Goal: Information Seeking & Learning: Learn about a topic

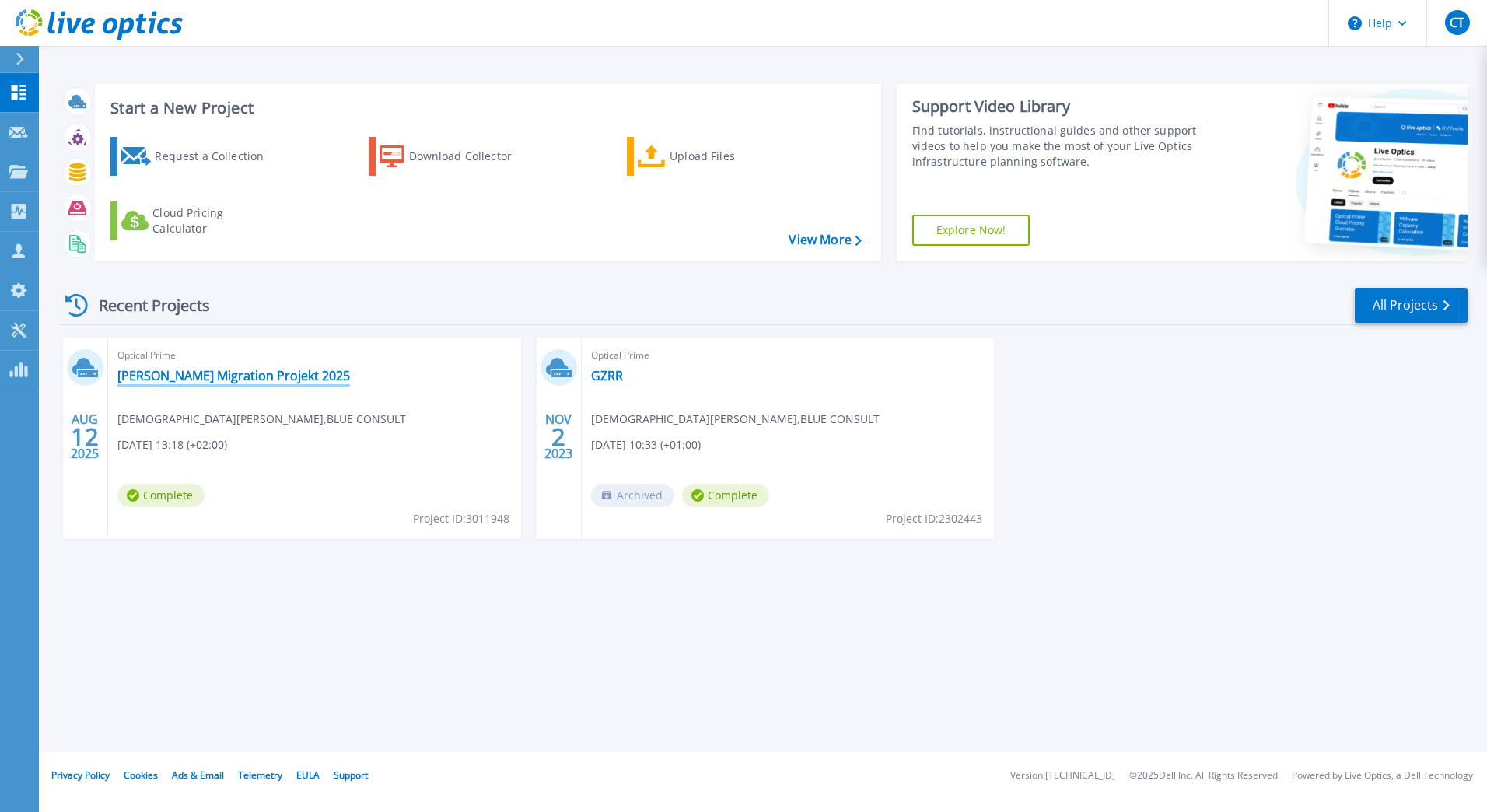
click at [209, 382] on link "[PERSON_NAME] Migration Projekt 2025" at bounding box center [233, 375] width 233 height 16
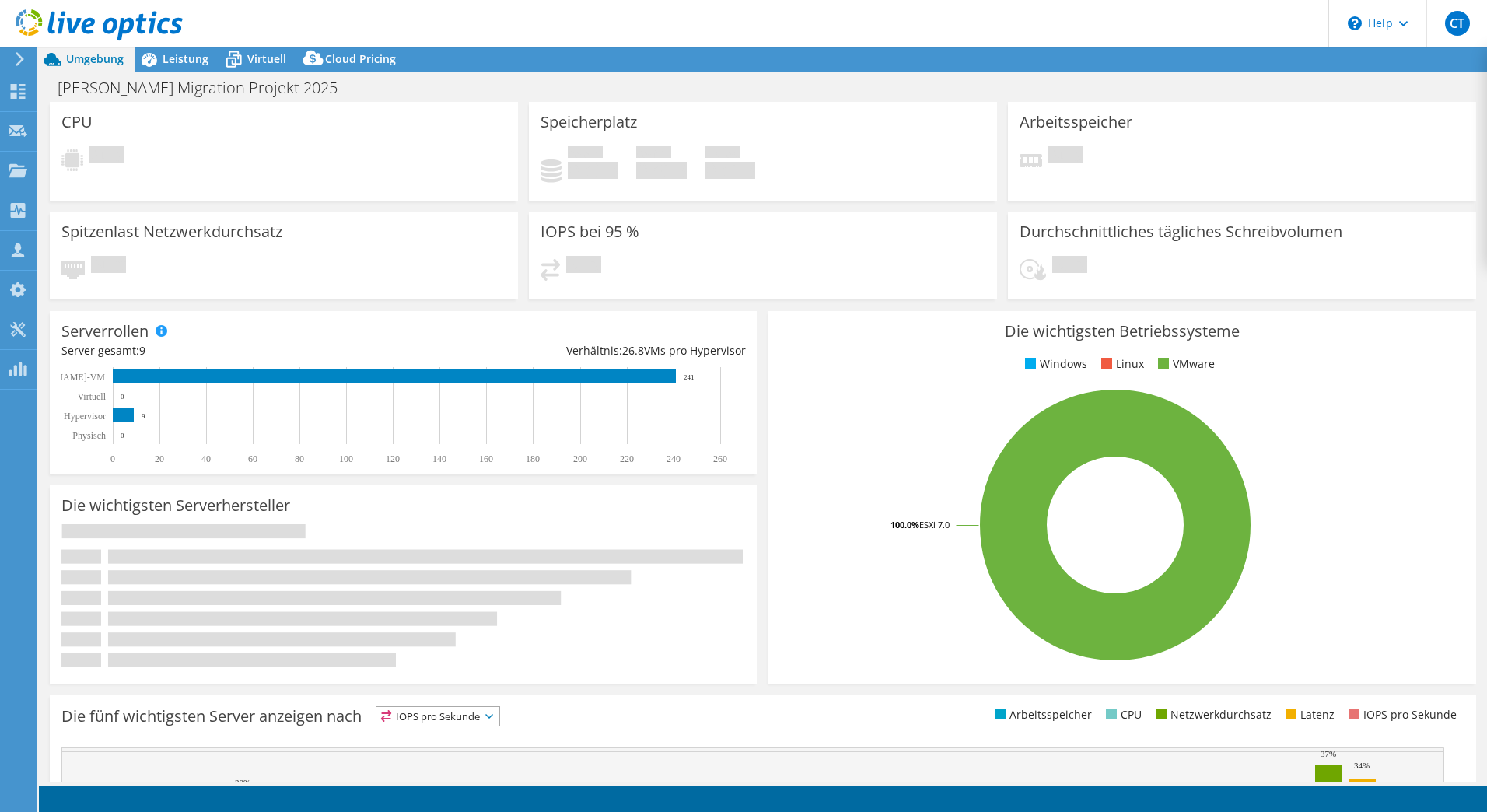
select select "USD"
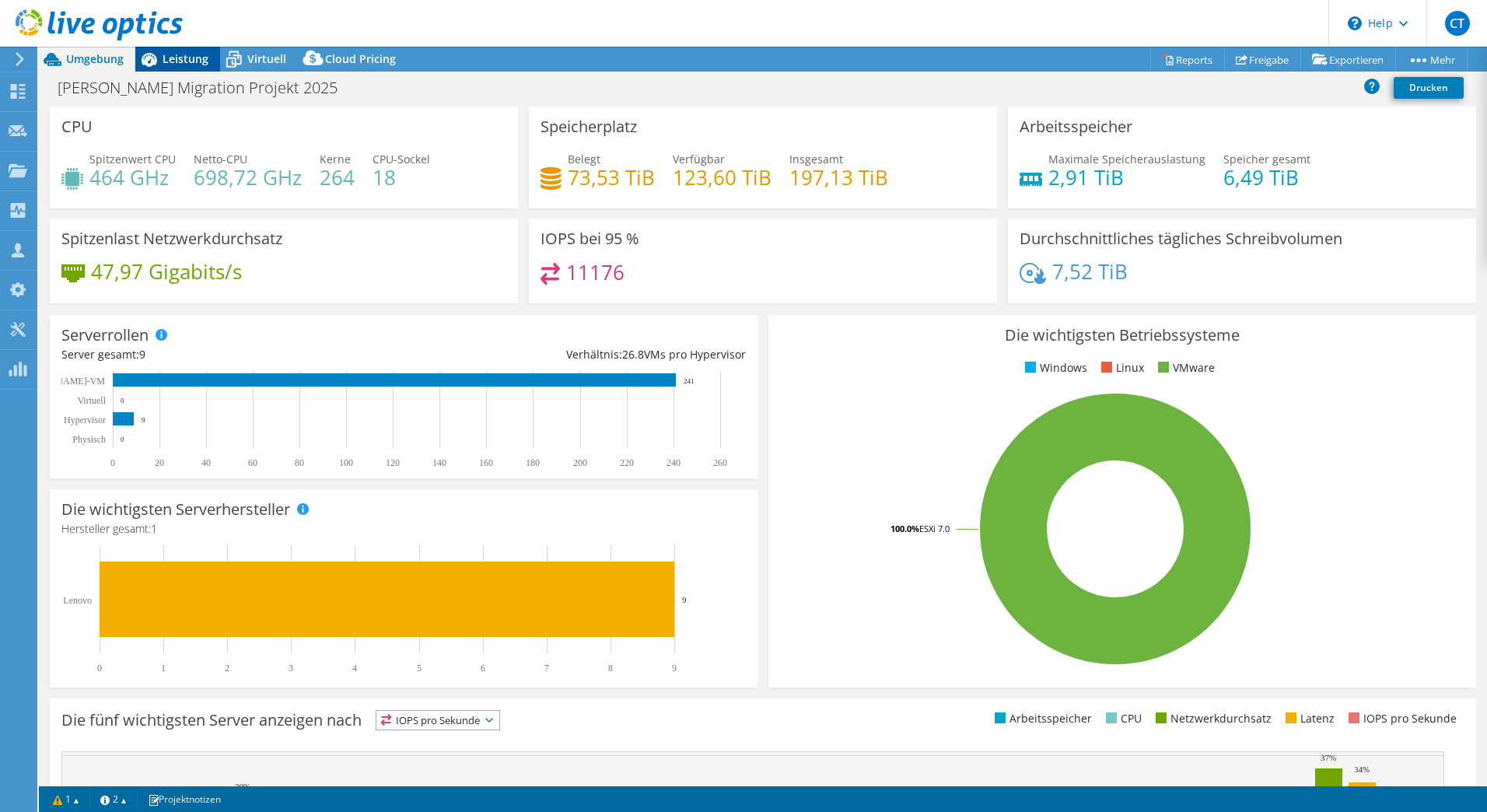
click at [178, 54] on span "Leistung" at bounding box center [185, 59] width 46 height 15
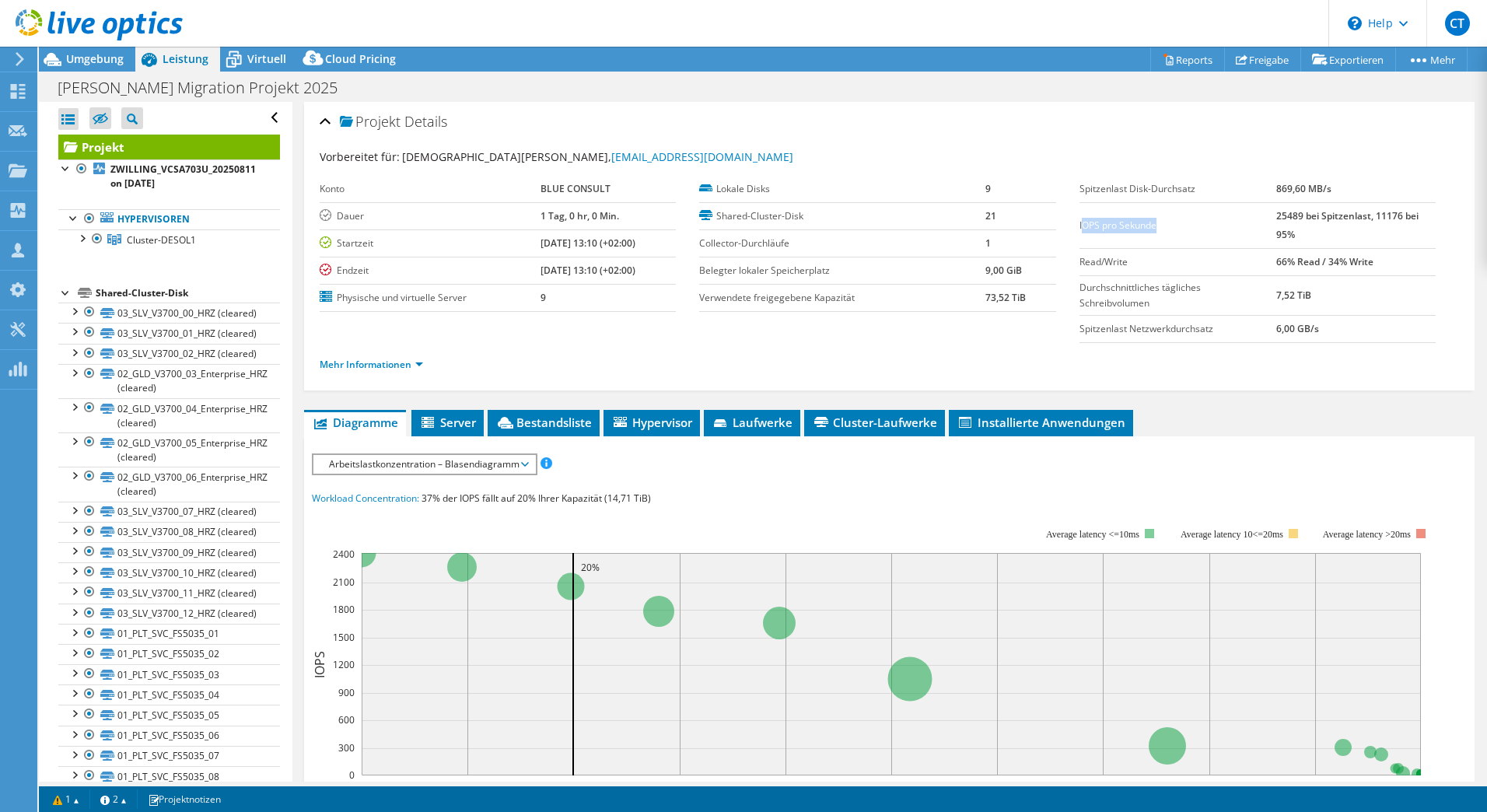
drag, startPoint x: 1077, startPoint y: 230, endPoint x: 1261, endPoint y: 233, distance: 184.0
click at [1261, 233] on td "IOPS pro Sekunde" at bounding box center [1179, 225] width 198 height 46
drag, startPoint x: 1261, startPoint y: 233, endPoint x: 1344, endPoint y: 238, distance: 83.2
click at [1344, 238] on td "25489 bei Spitzenlast, 11176 bei 95%" at bounding box center [1356, 225] width 159 height 46
click at [505, 464] on span "Arbeitslastkonzentration – Blasendiagramm" at bounding box center [424, 464] width 206 height 19
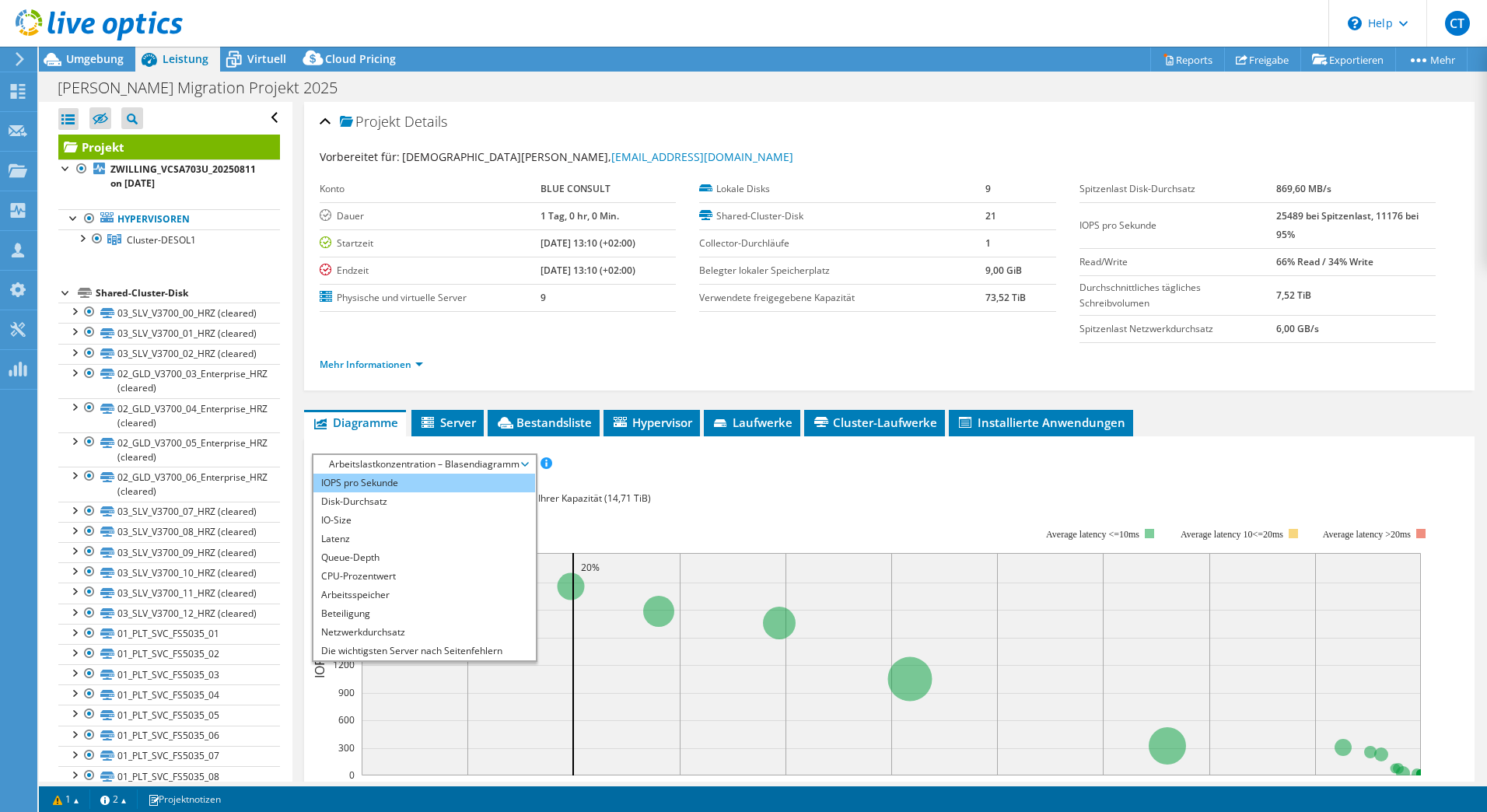
click at [381, 486] on li "IOPS pro Sekunde" at bounding box center [424, 482] width 222 height 19
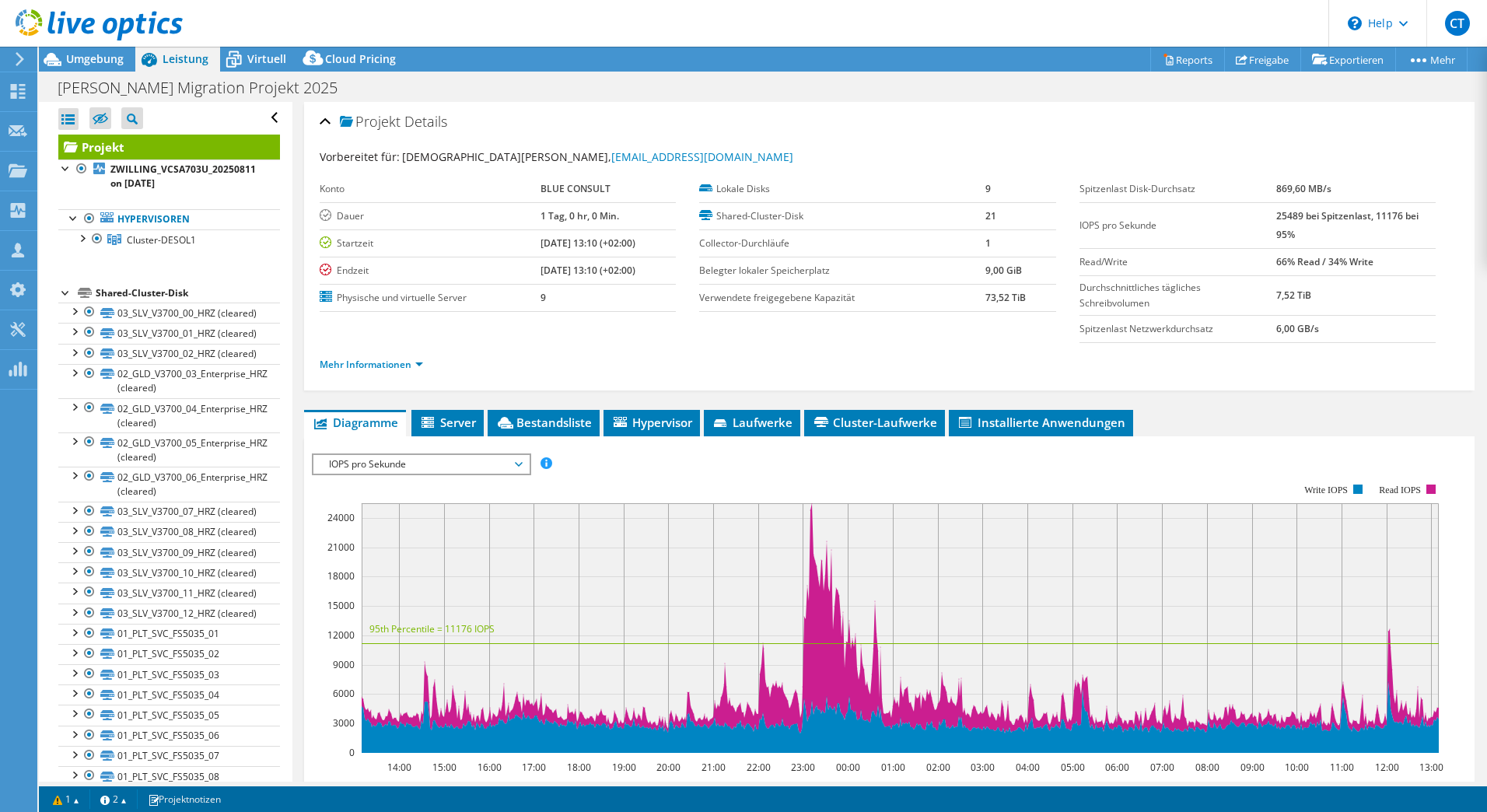
click at [464, 465] on span "IOPS pro Sekunde" at bounding box center [421, 464] width 200 height 19
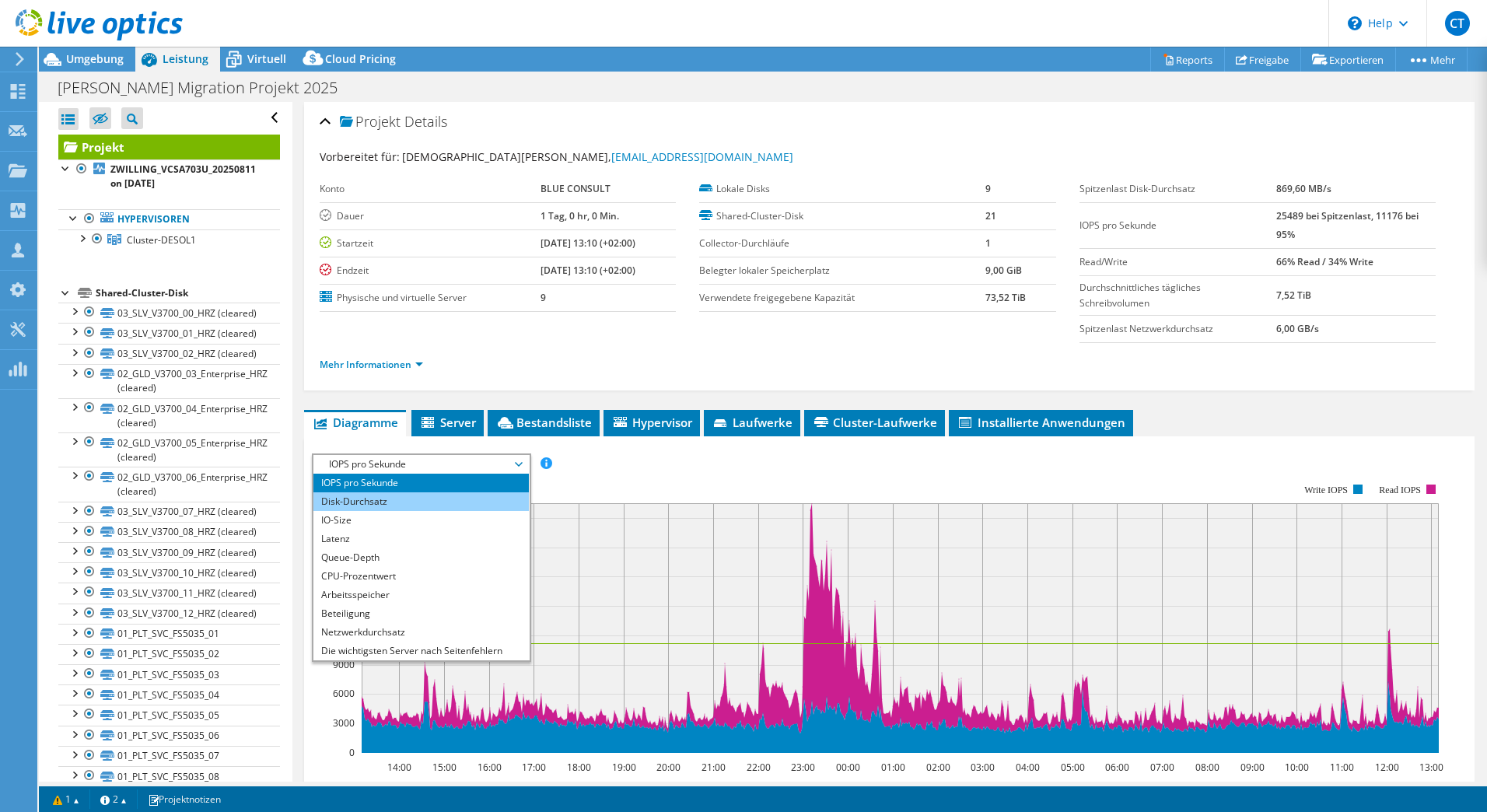
click at [420, 500] on li "Disk-Durchsatz" at bounding box center [421, 501] width 215 height 19
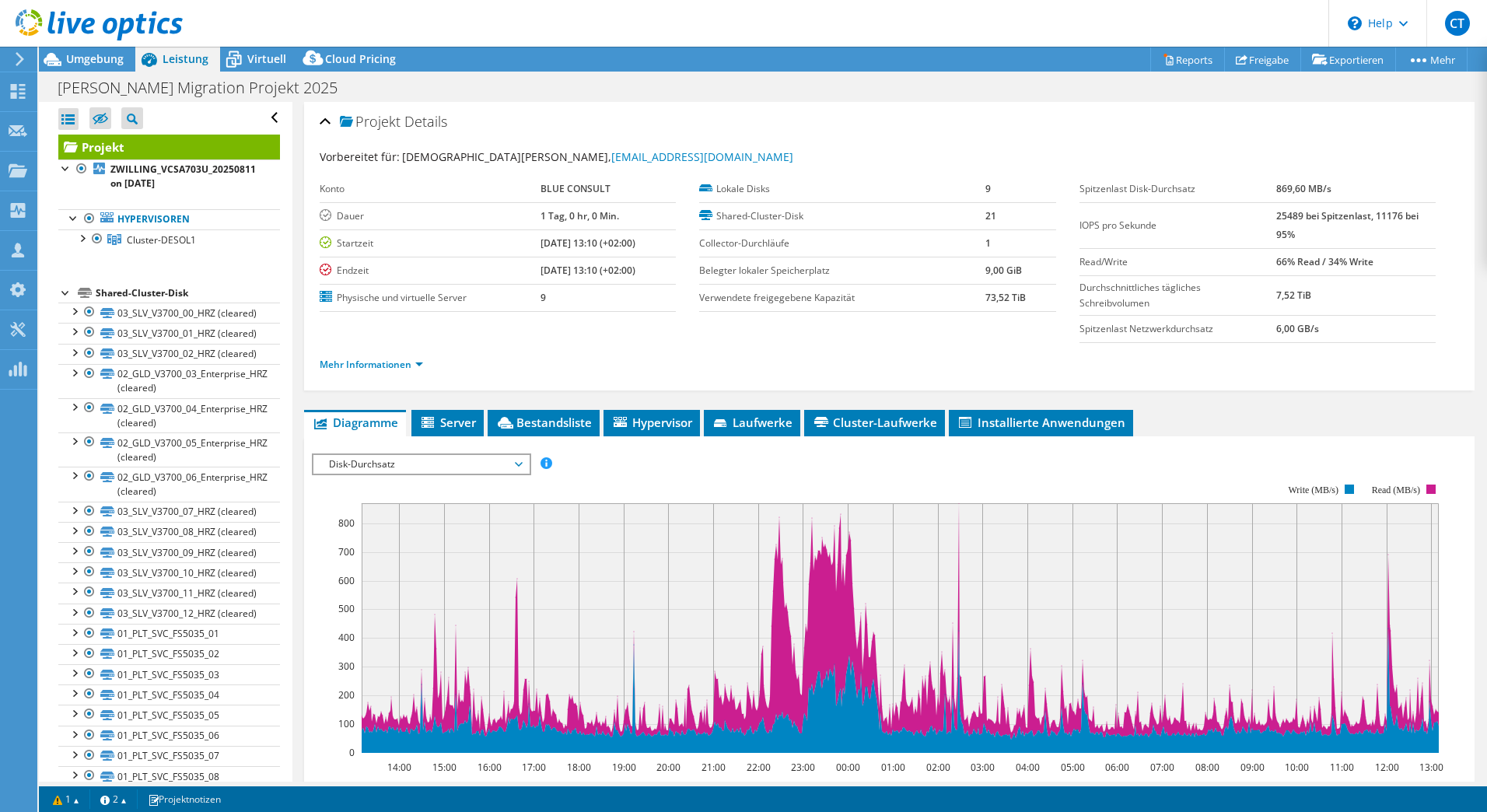
click at [384, 472] on span "Disk-Durchsatz" at bounding box center [421, 464] width 200 height 19
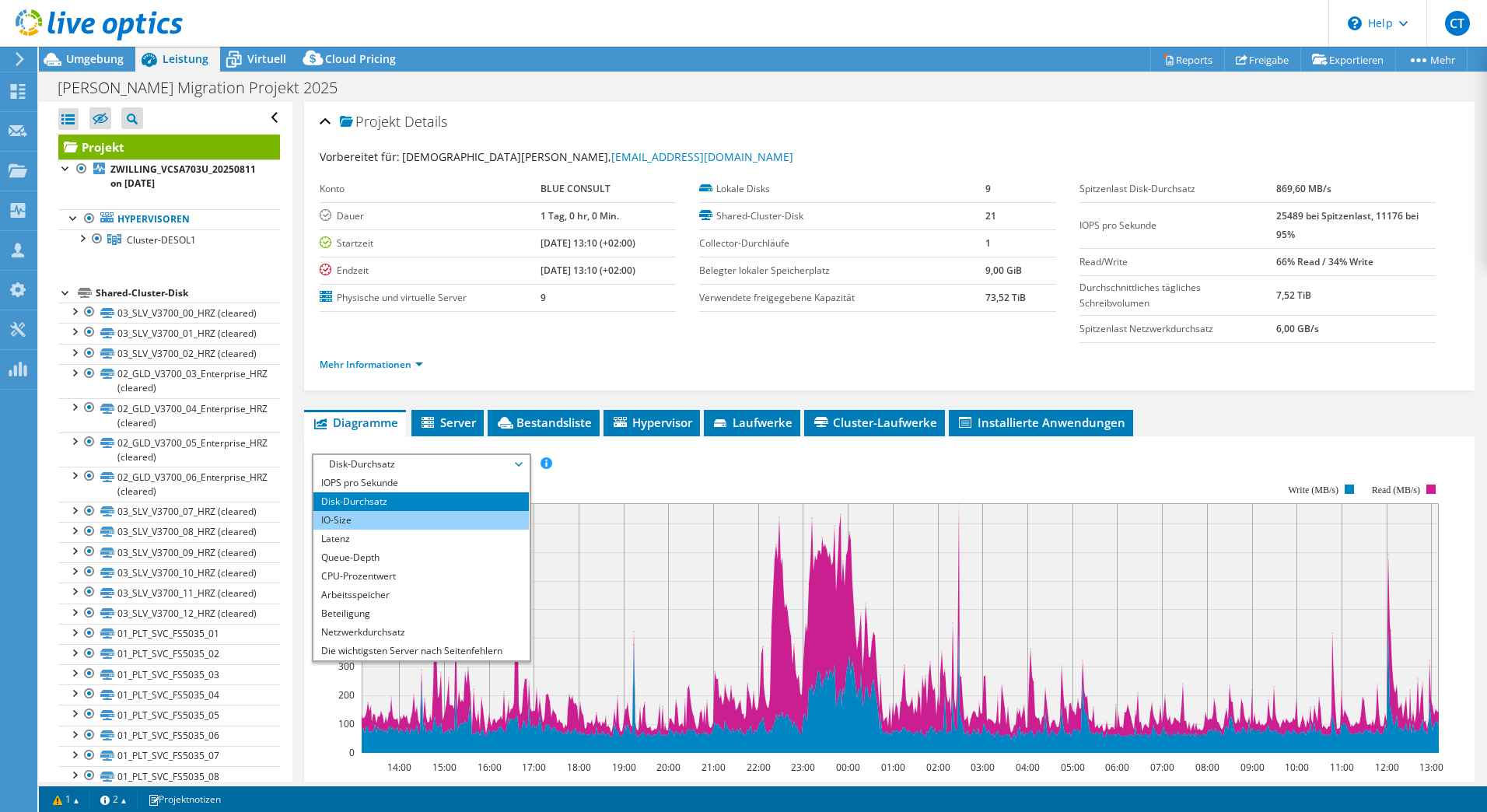
click at [373, 515] on li "IO-Size" at bounding box center [421, 520] width 215 height 19
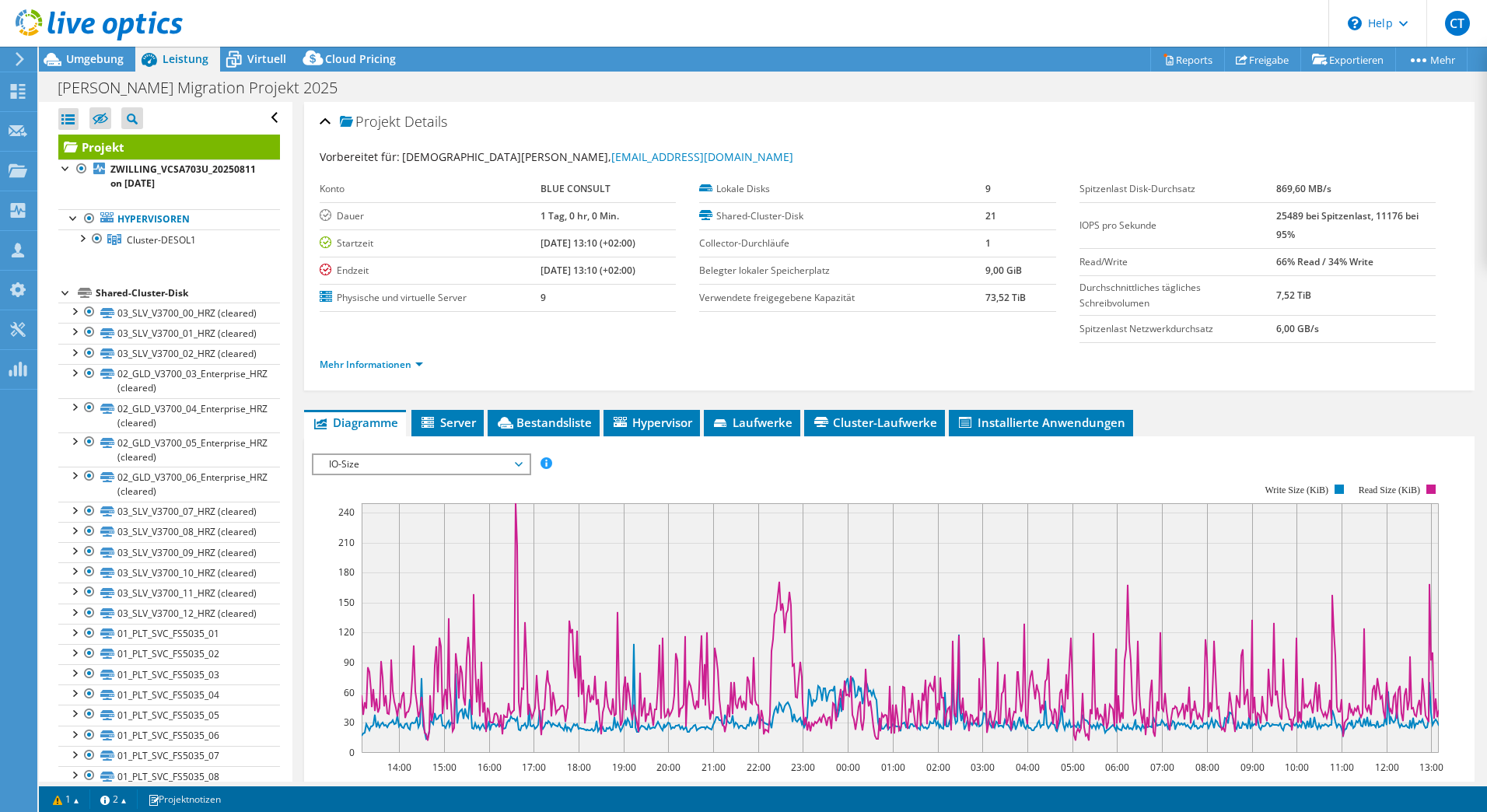
click at [455, 465] on span "IO-Size" at bounding box center [421, 464] width 200 height 19
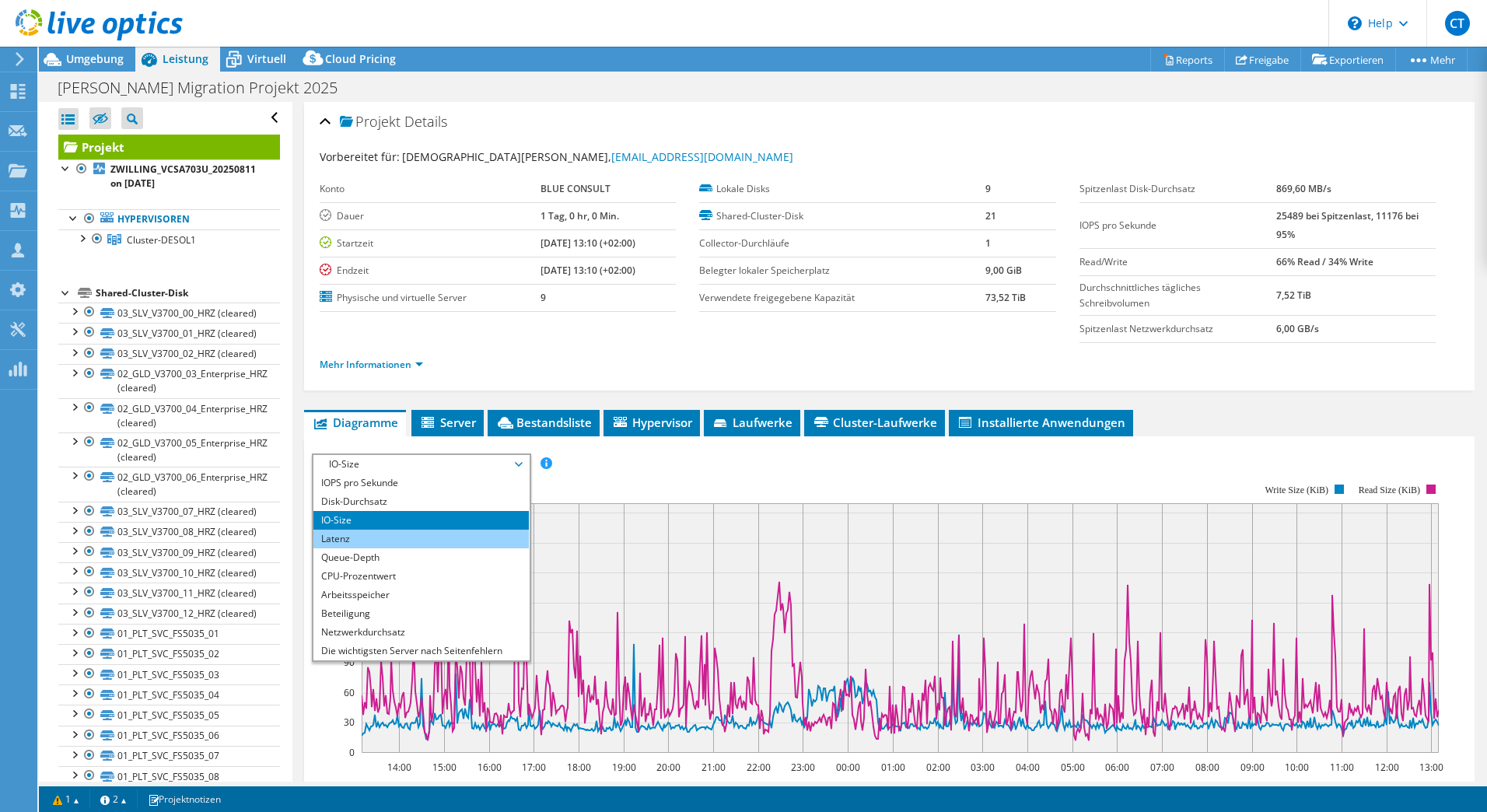
click at [408, 539] on li "Latenz" at bounding box center [421, 539] width 215 height 19
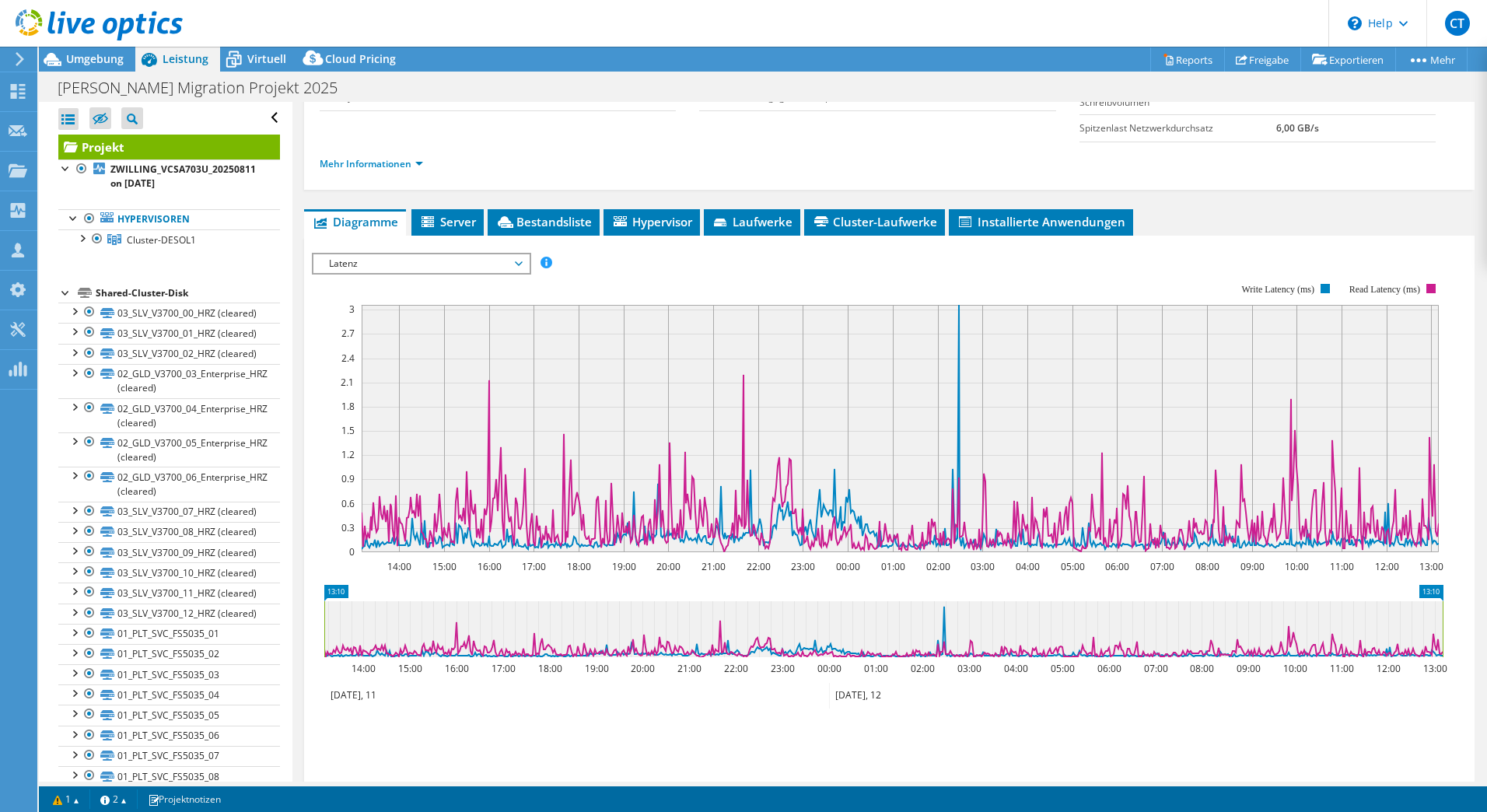
scroll to position [233, 0]
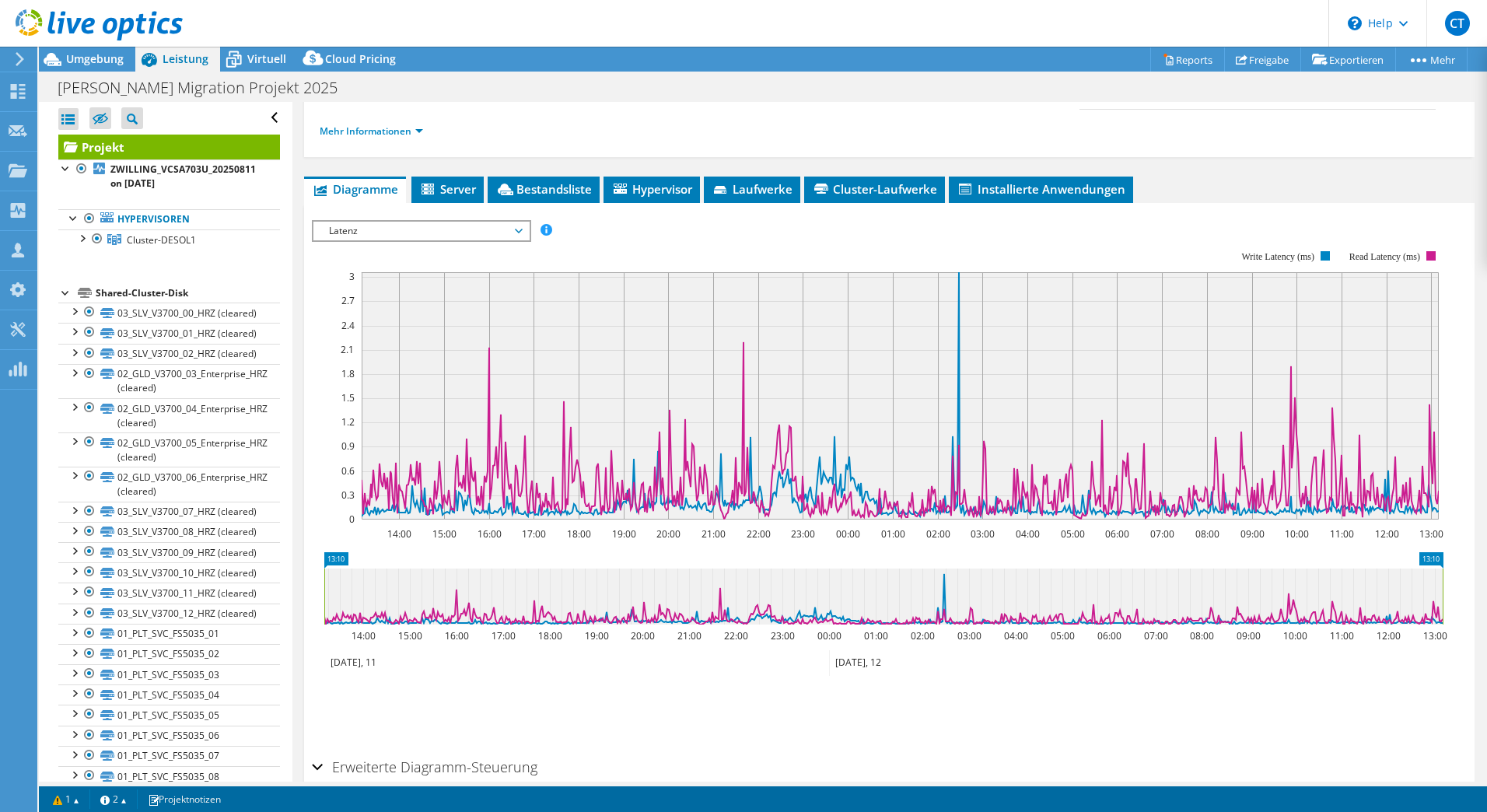
click at [411, 232] on span "Latenz" at bounding box center [421, 231] width 200 height 19
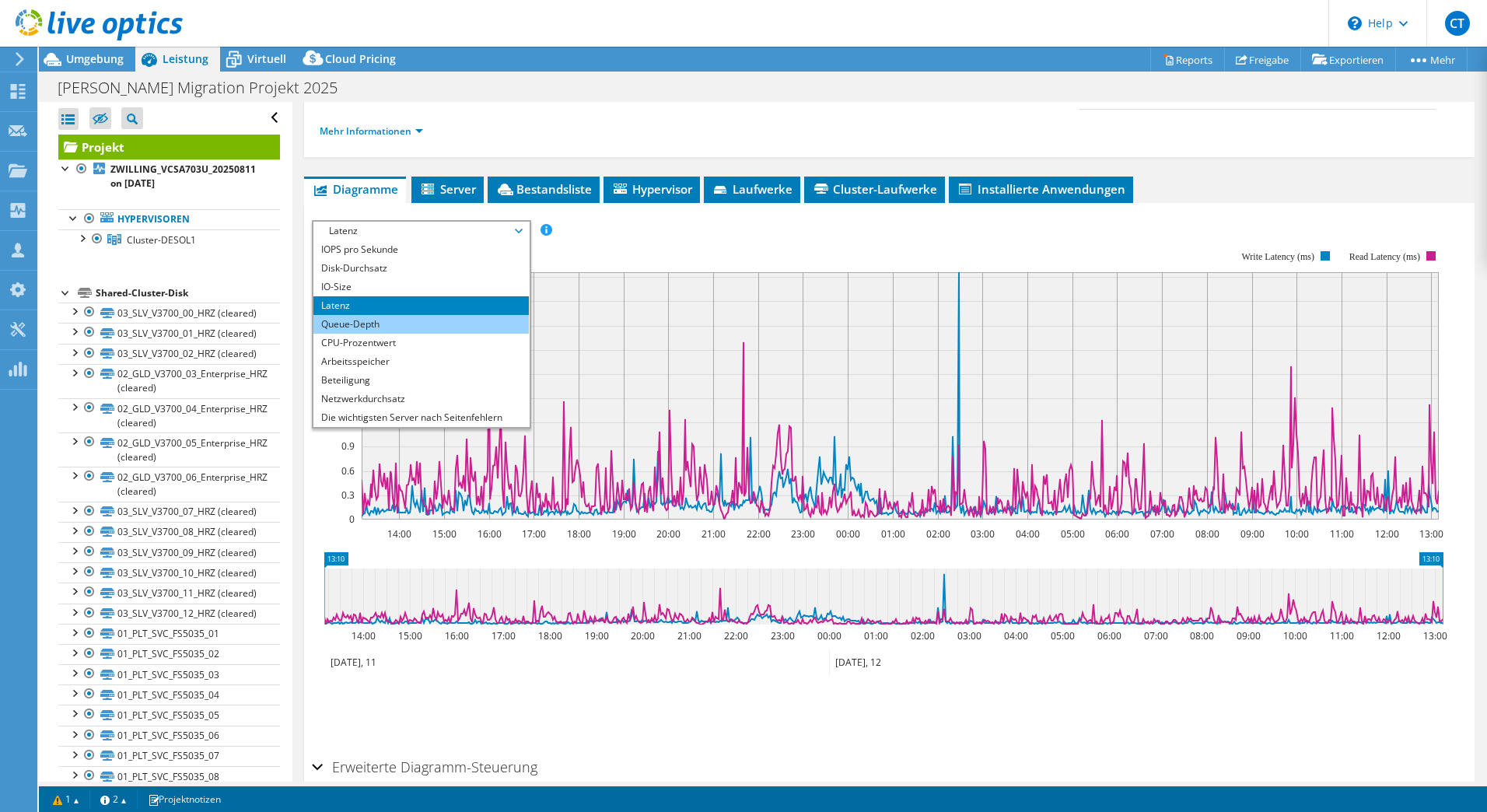
click at [375, 320] on li "Queue-Depth" at bounding box center [421, 324] width 215 height 19
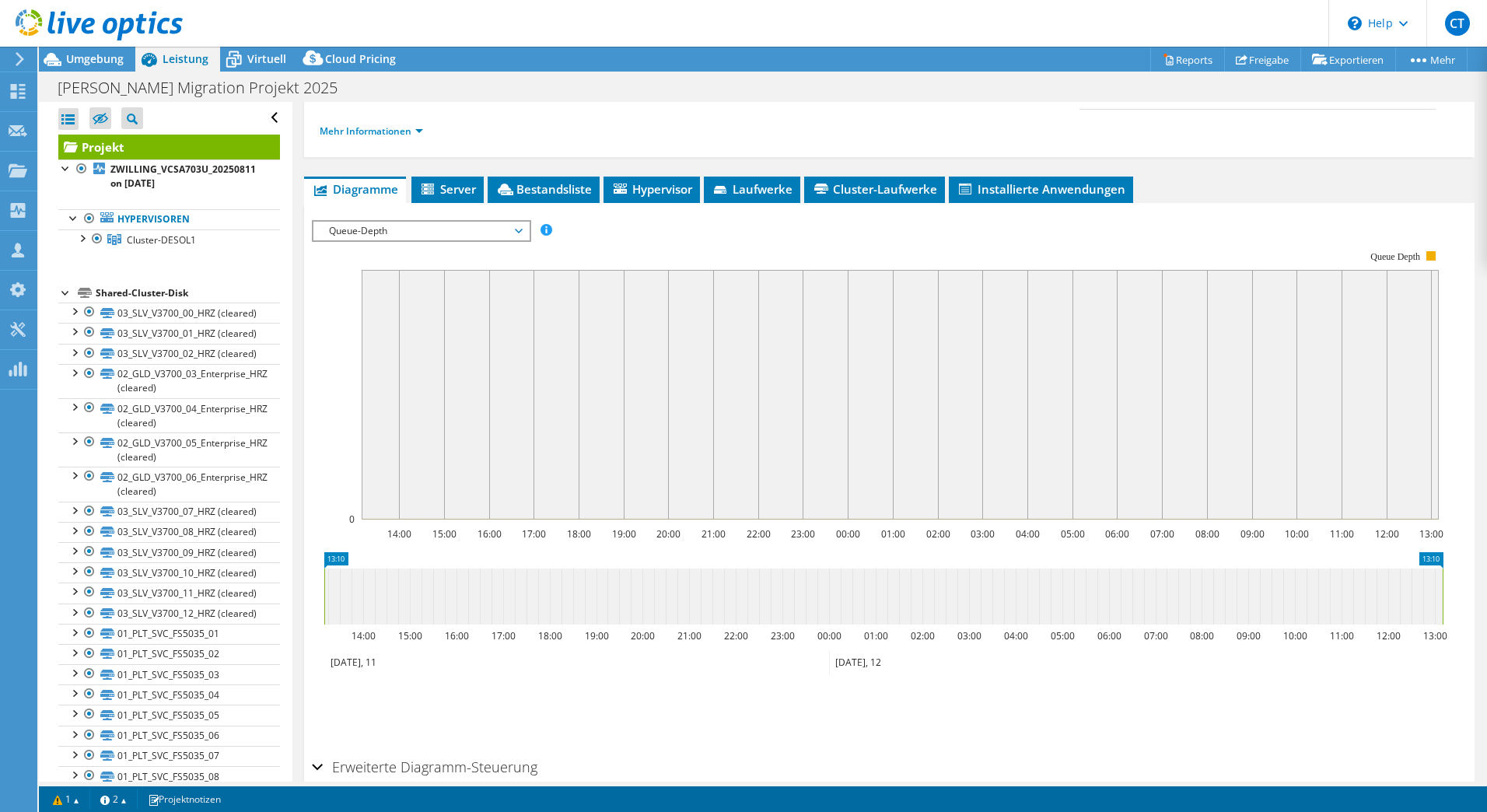
click at [427, 212] on div "IOPS pro Sekunde Disk-Durchsatz IO-Size Latenz Queue-Depth CPU-Prozentwert Arbe…" at bounding box center [889, 481] width 1155 height 539
click at [428, 229] on span "Queue-Depth" at bounding box center [421, 231] width 200 height 19
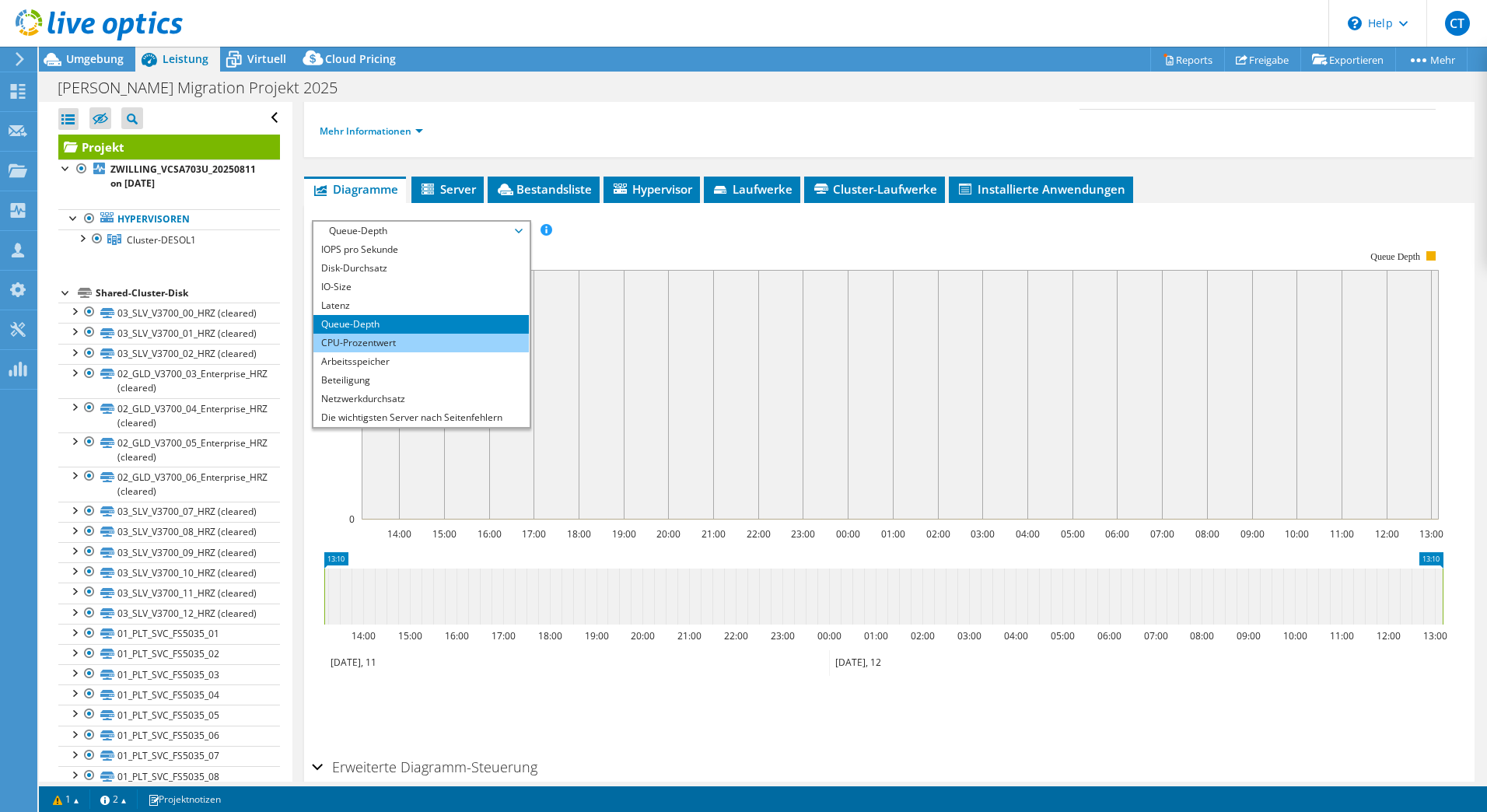
click at [369, 338] on li "CPU-Prozentwert" at bounding box center [421, 343] width 215 height 19
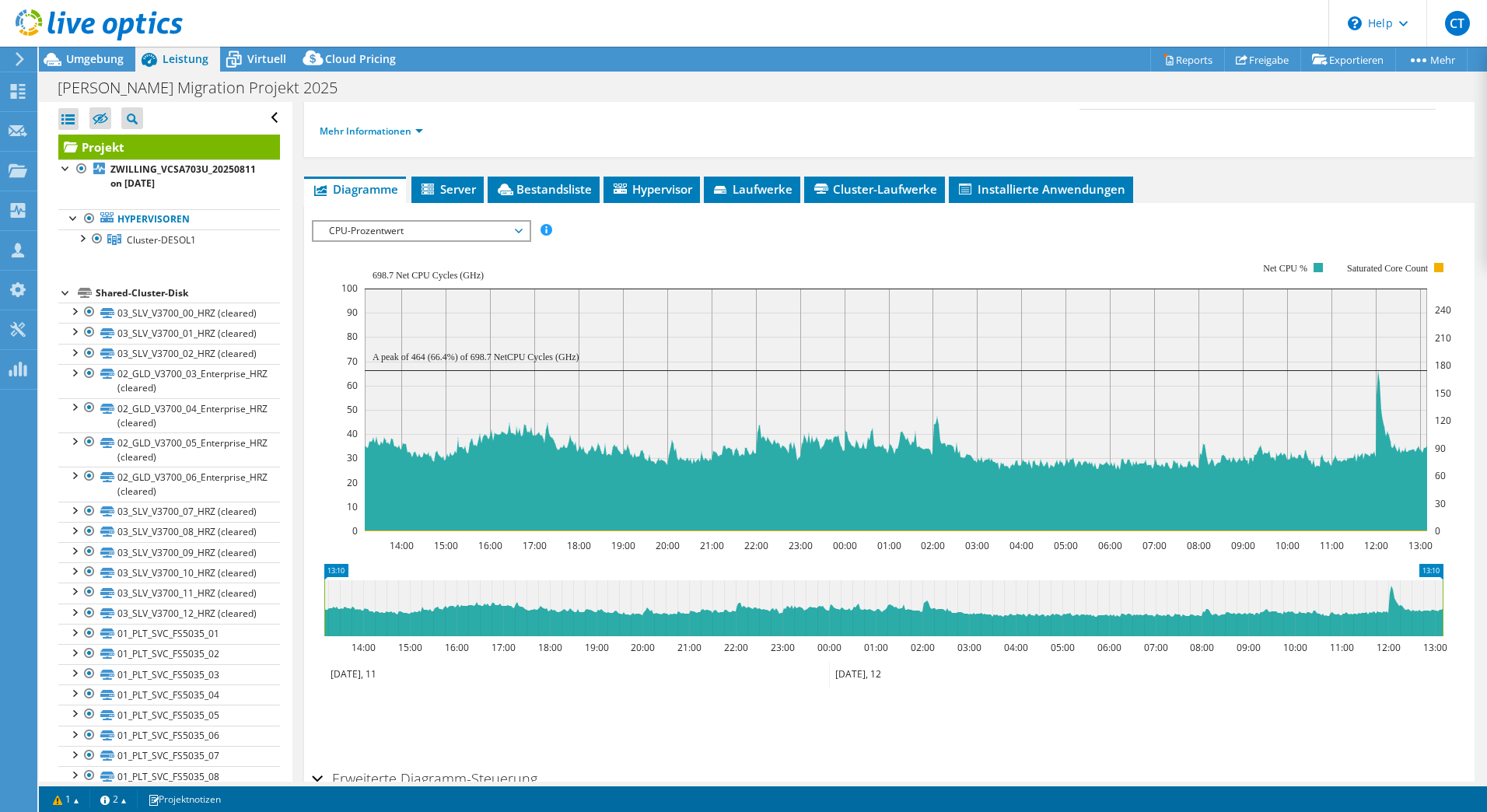
click at [437, 230] on span "CPU-Prozentwert" at bounding box center [421, 231] width 200 height 19
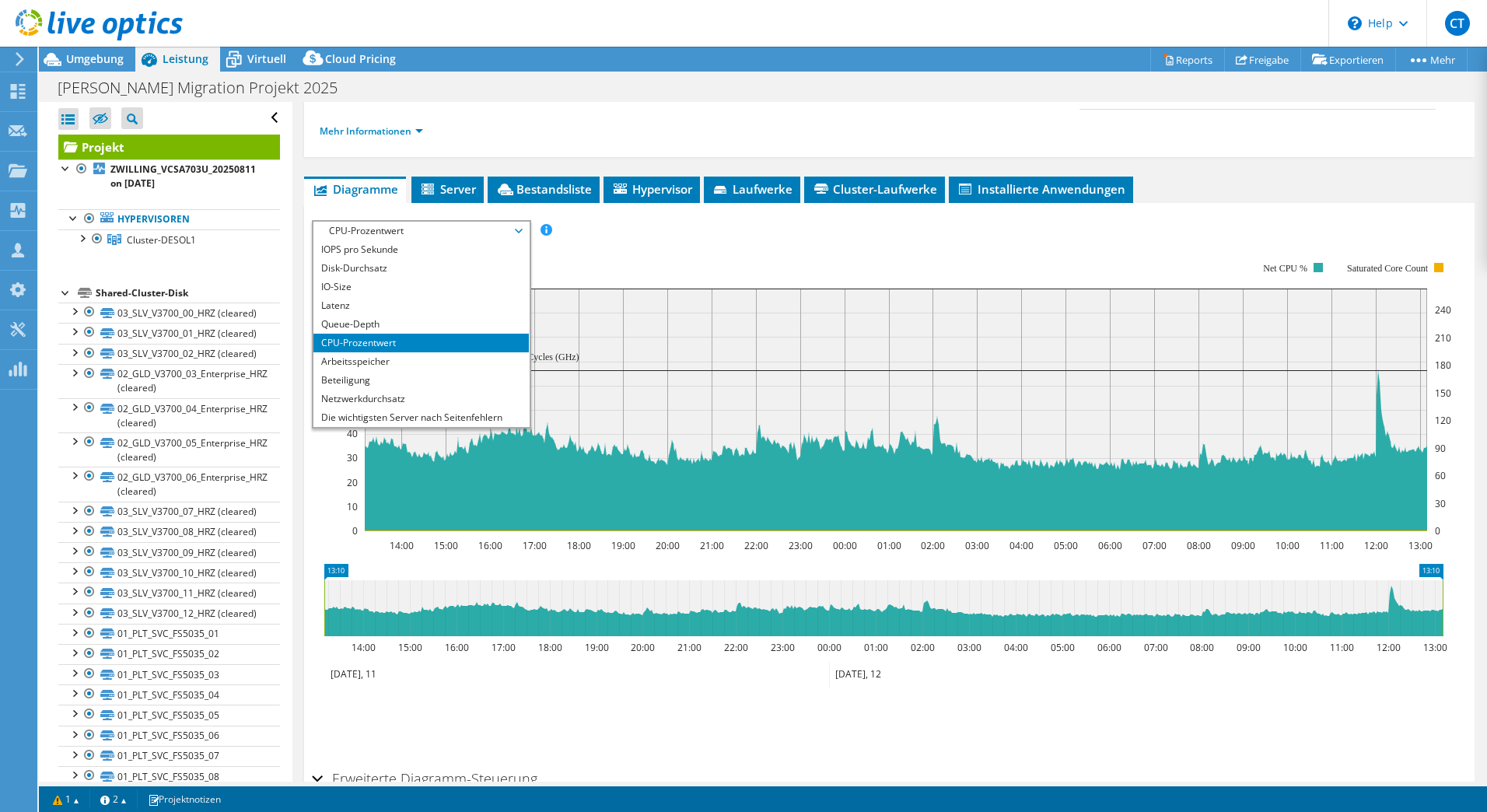
click at [683, 240] on div "IOPS pro Sekunde Disk-Durchsatz IO-Size Latenz Queue-Depth CPU-Prozentwert Arbe…" at bounding box center [889, 231] width 1155 height 21
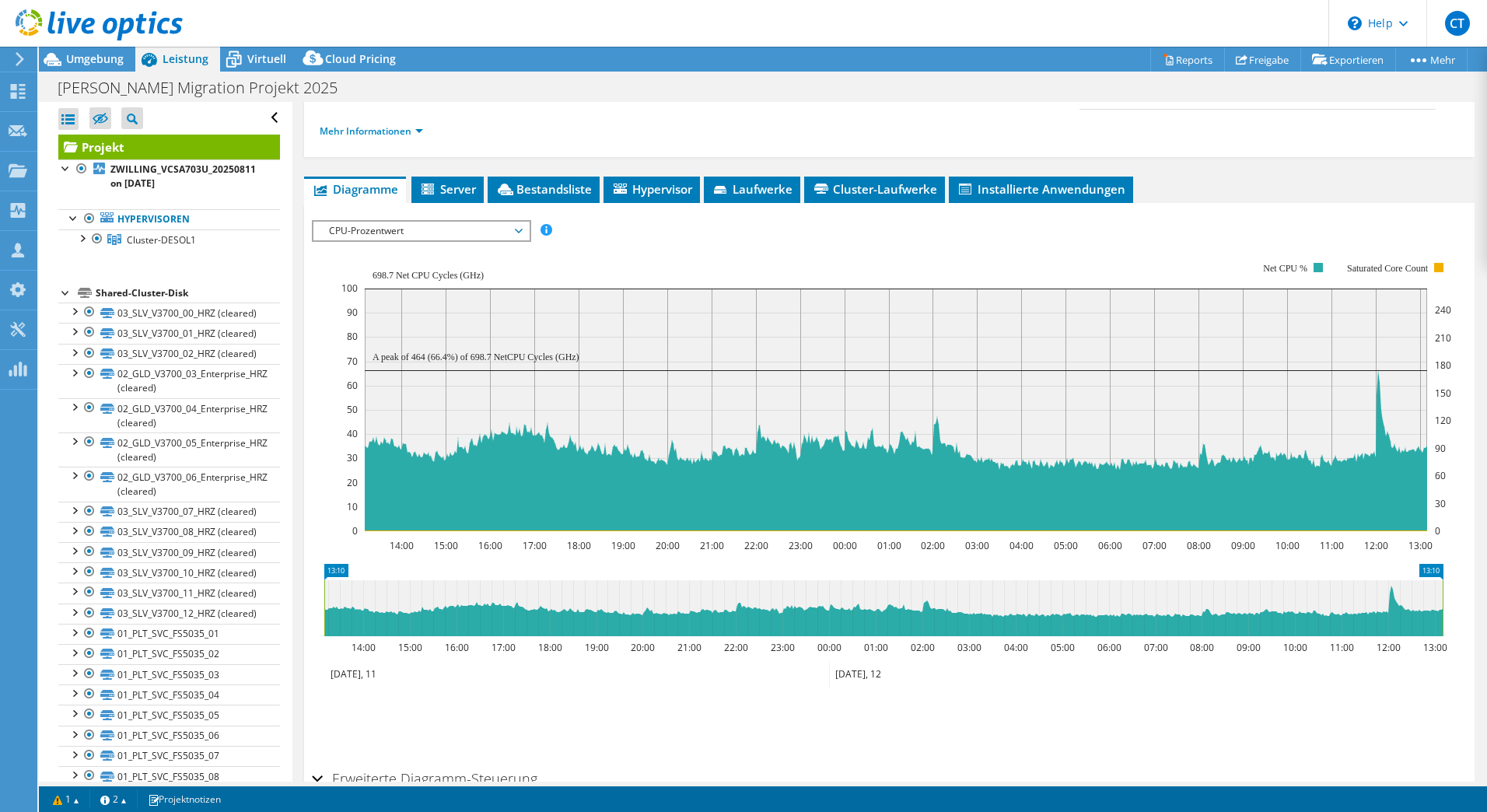
click at [424, 230] on span "CPU-Prozentwert" at bounding box center [421, 231] width 200 height 19
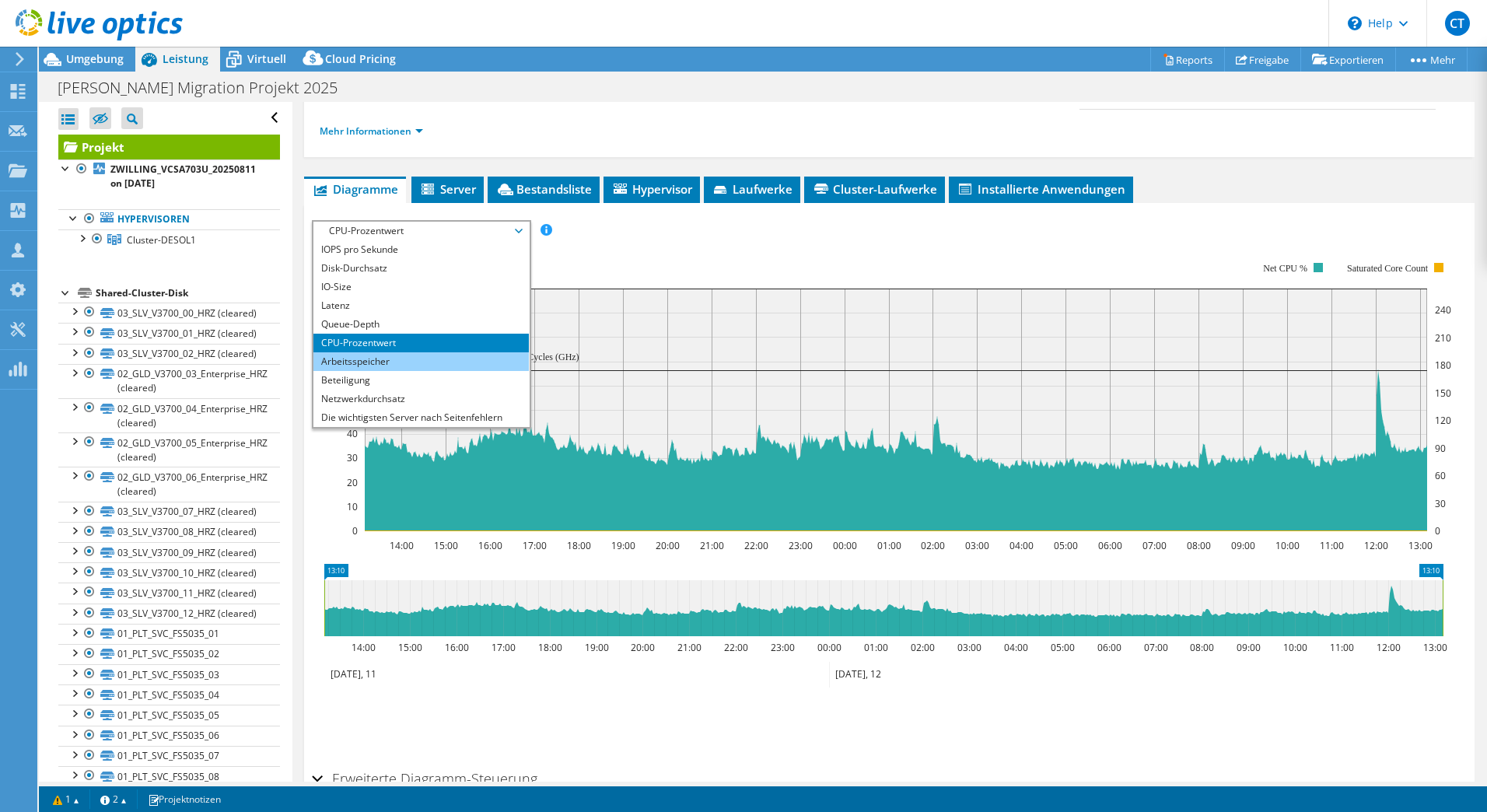
click at [376, 356] on li "Arbeitsspeicher" at bounding box center [421, 362] width 215 height 19
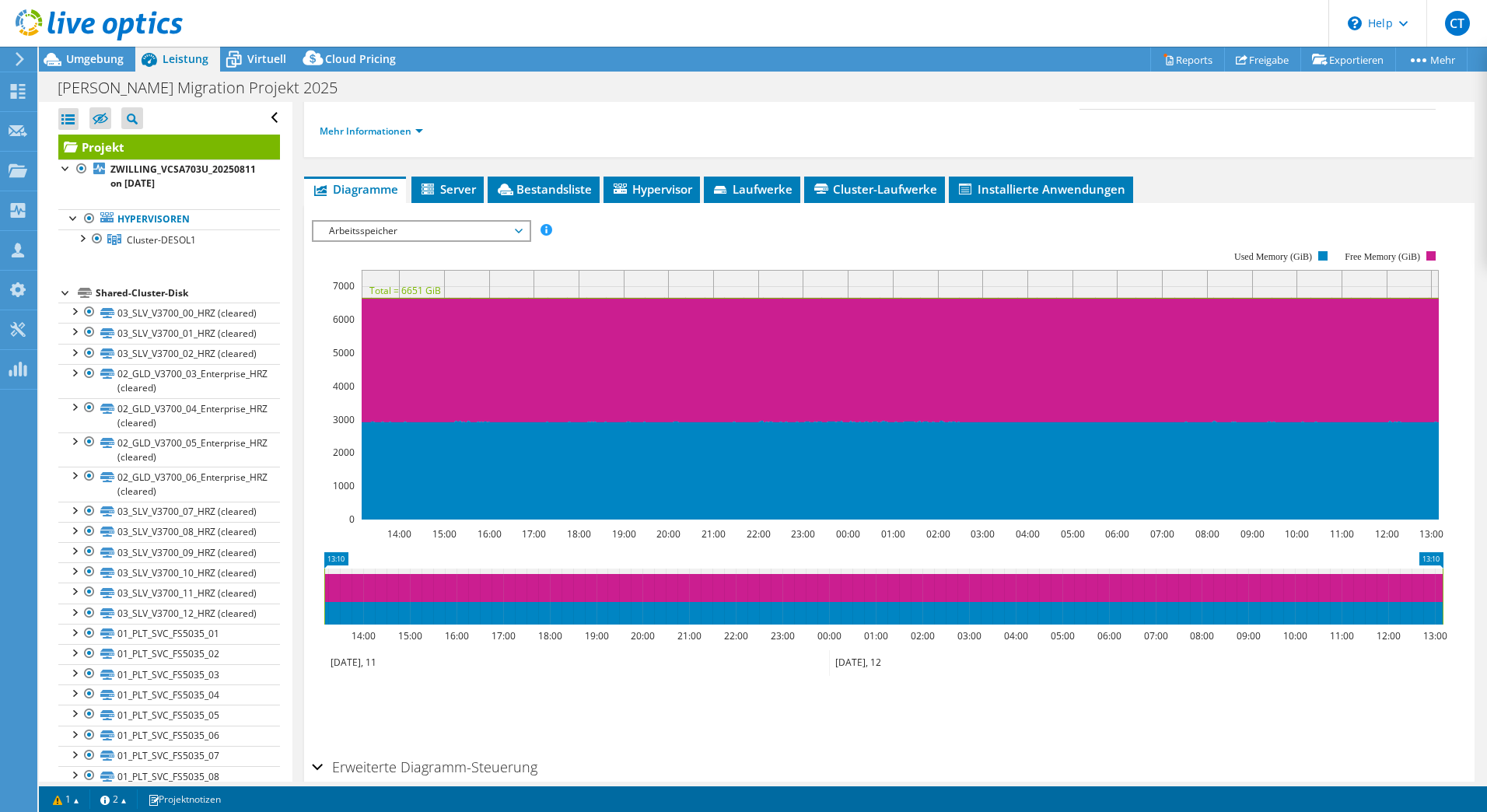
click at [431, 237] on span "Arbeitsspeicher" at bounding box center [421, 231] width 200 height 19
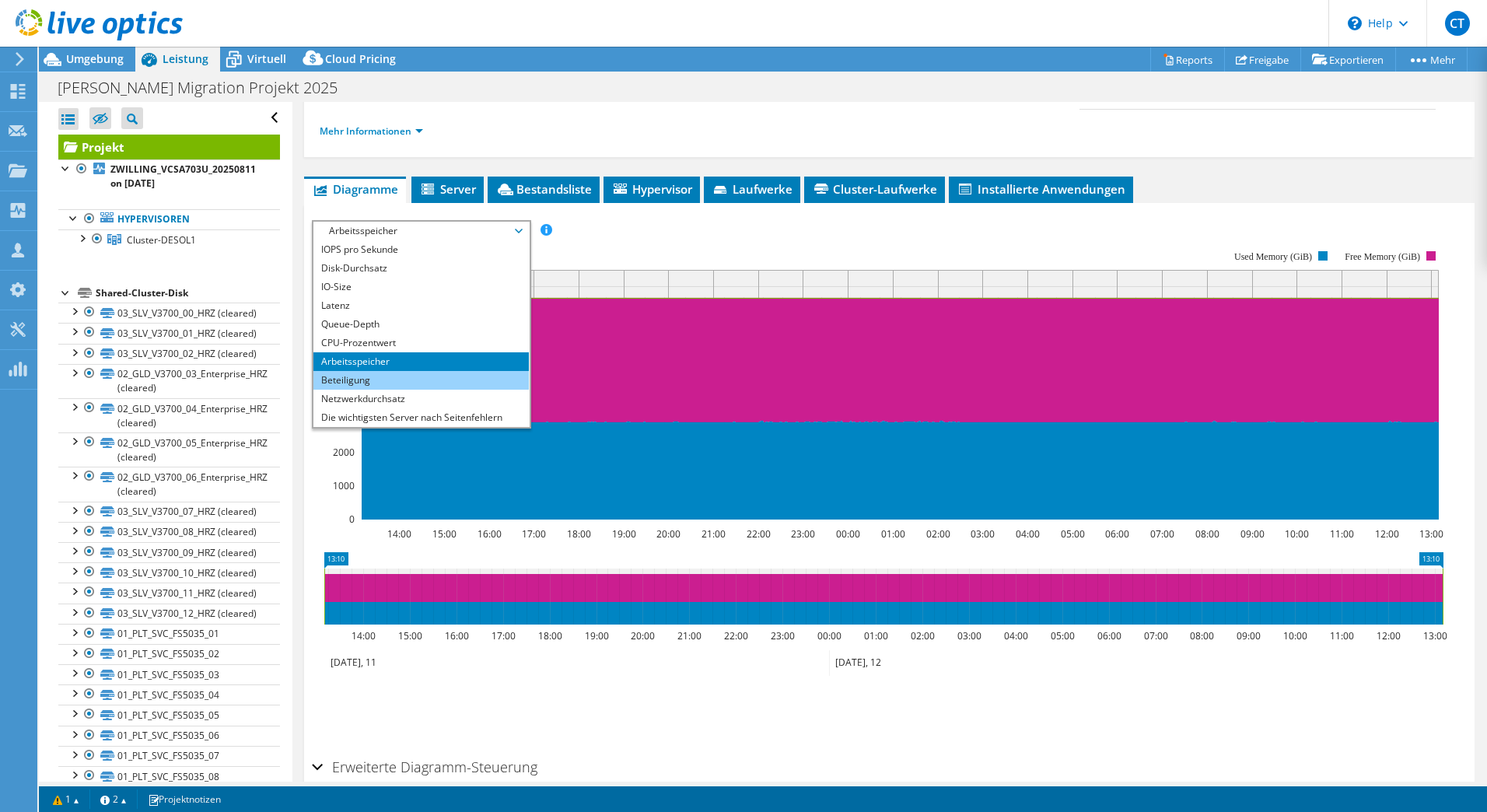
click at [373, 378] on li "Beteiligung" at bounding box center [421, 380] width 215 height 19
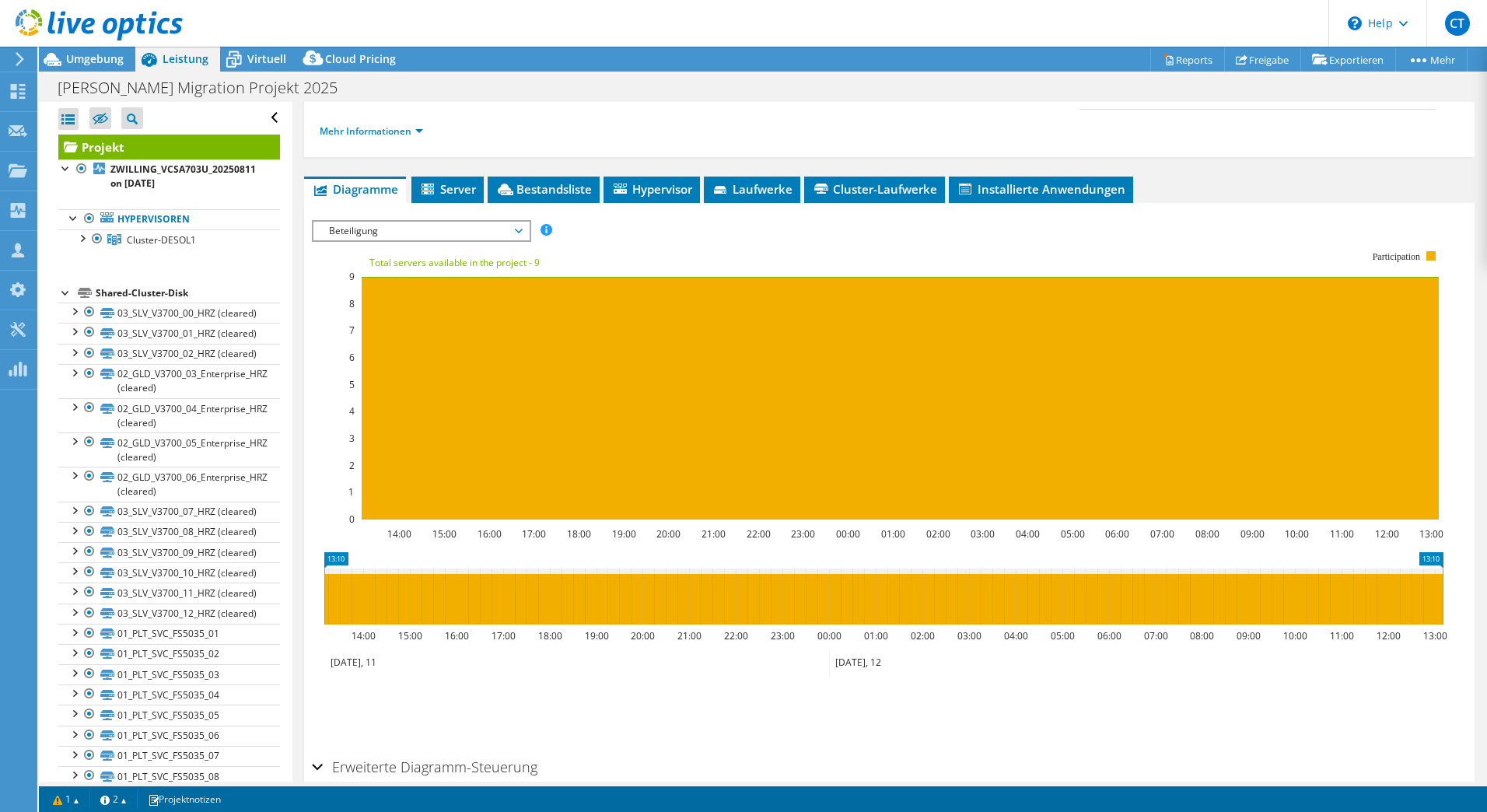
click at [425, 234] on span "Beteiligung" at bounding box center [421, 231] width 200 height 19
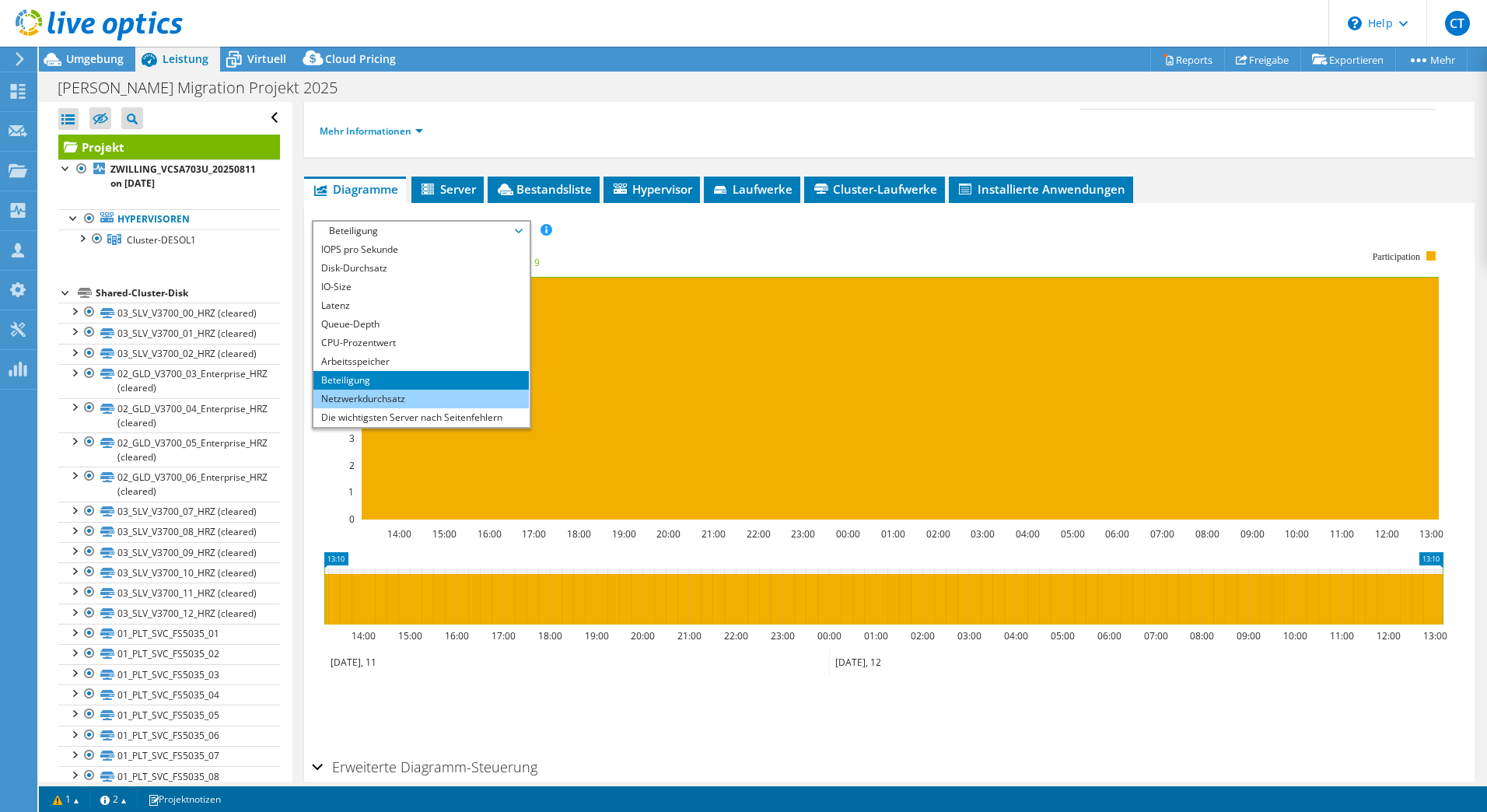
click at [389, 393] on li "Netzwerkdurchsatz" at bounding box center [421, 398] width 215 height 19
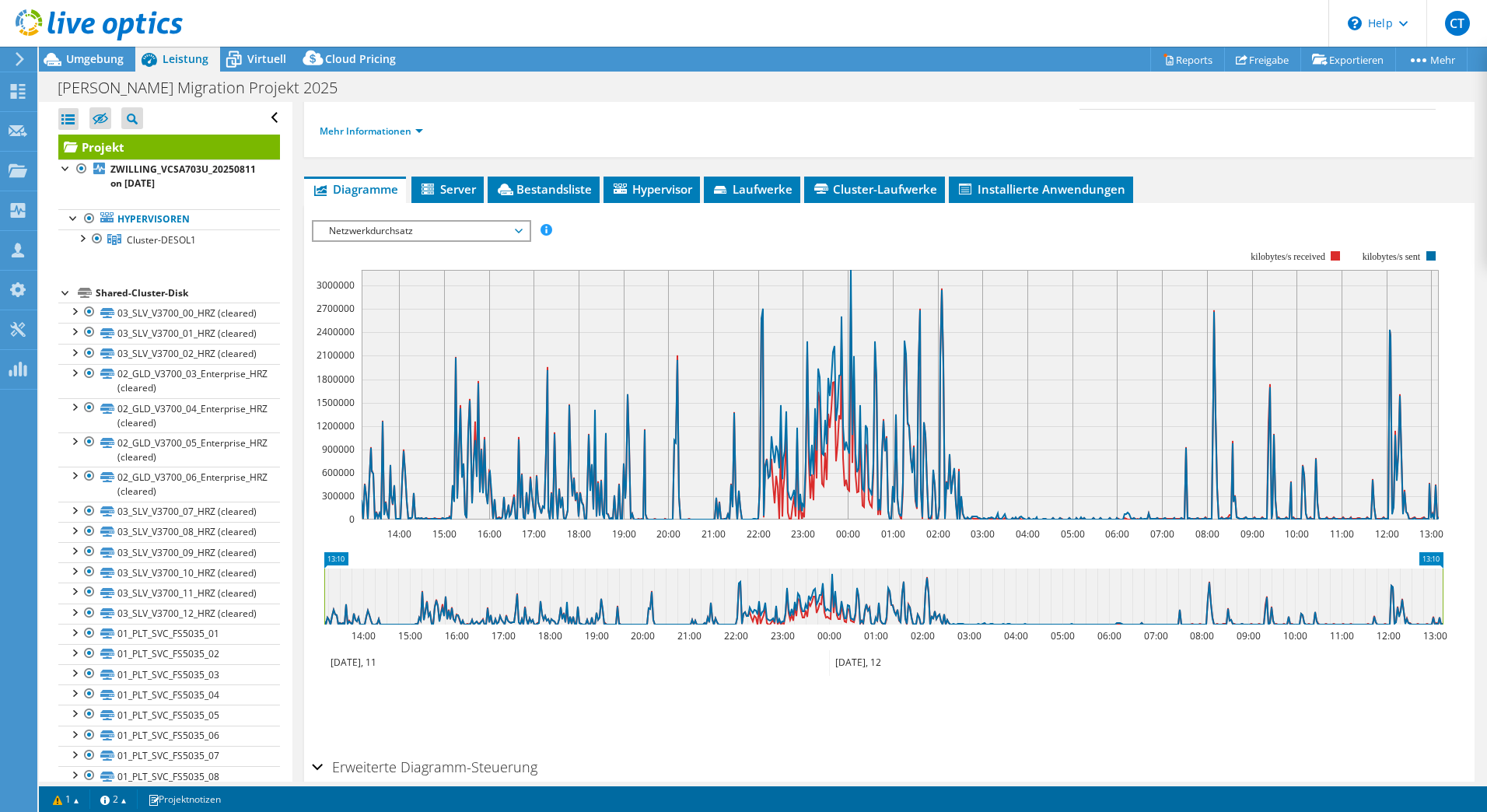
click at [518, 234] on span "Netzwerkdurchsatz" at bounding box center [421, 231] width 200 height 19
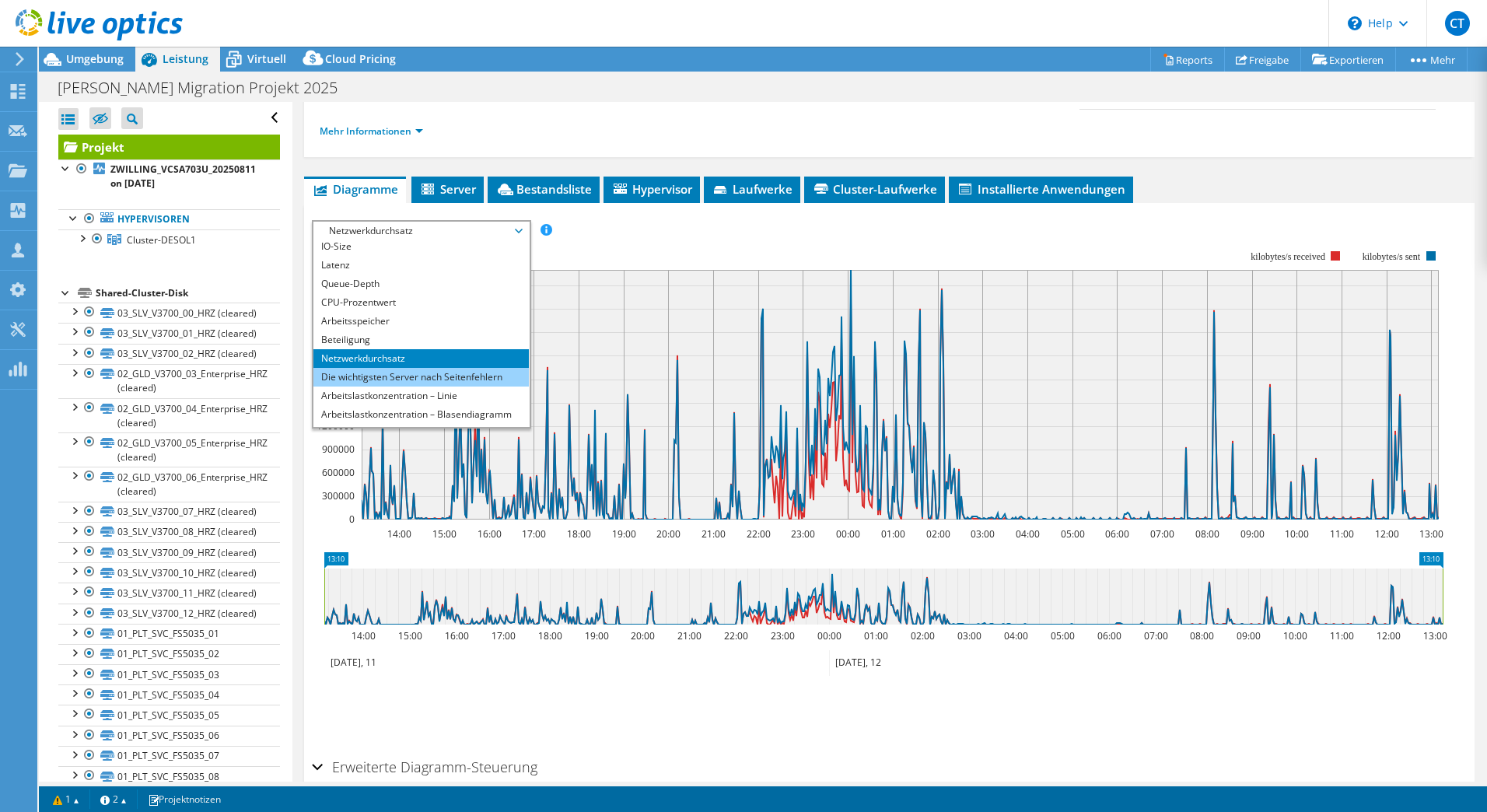
scroll to position [56, 0]
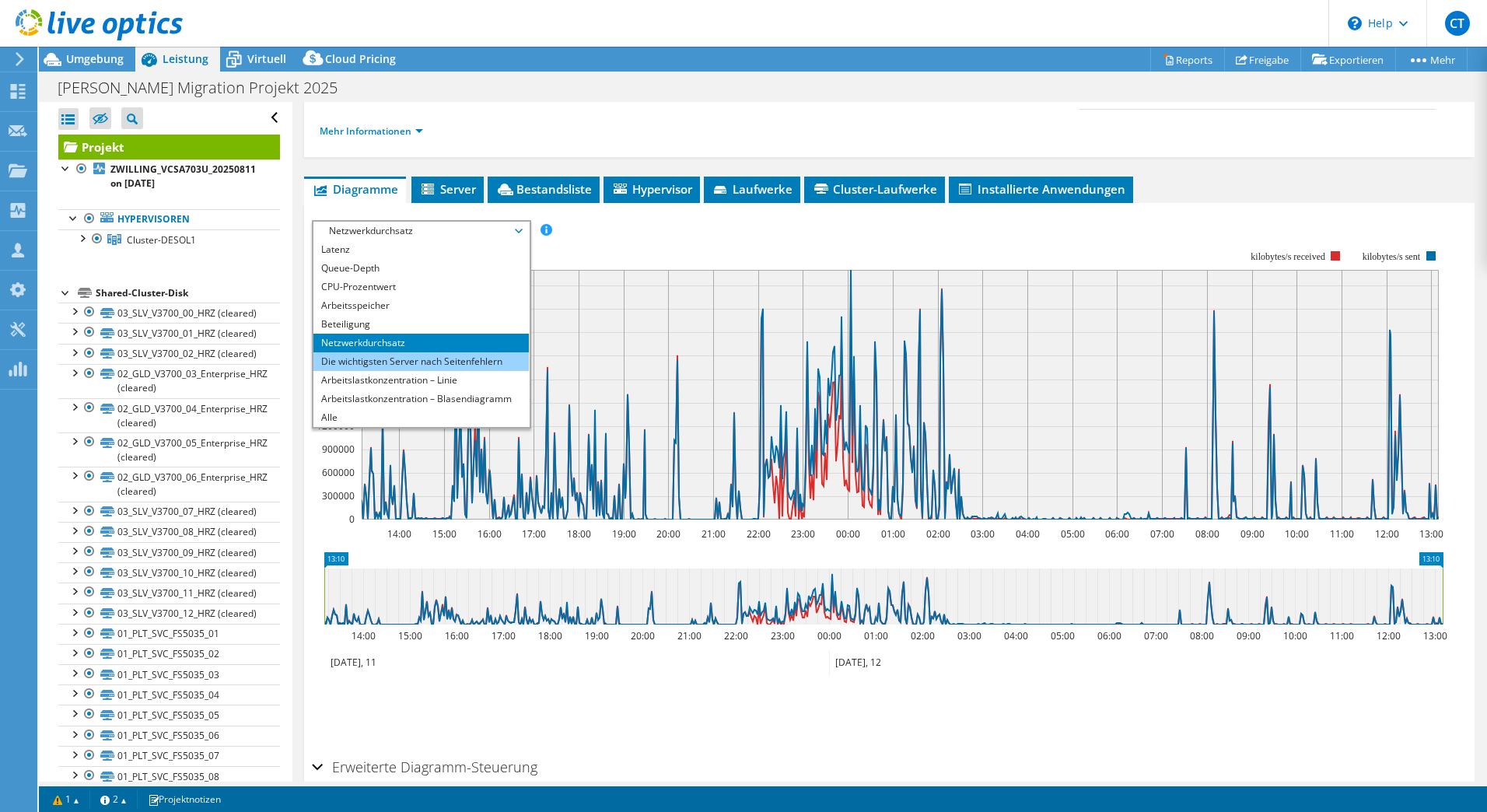
click at [432, 362] on li "Die wichtigsten Server nach Seitenfehlern" at bounding box center [421, 362] width 215 height 19
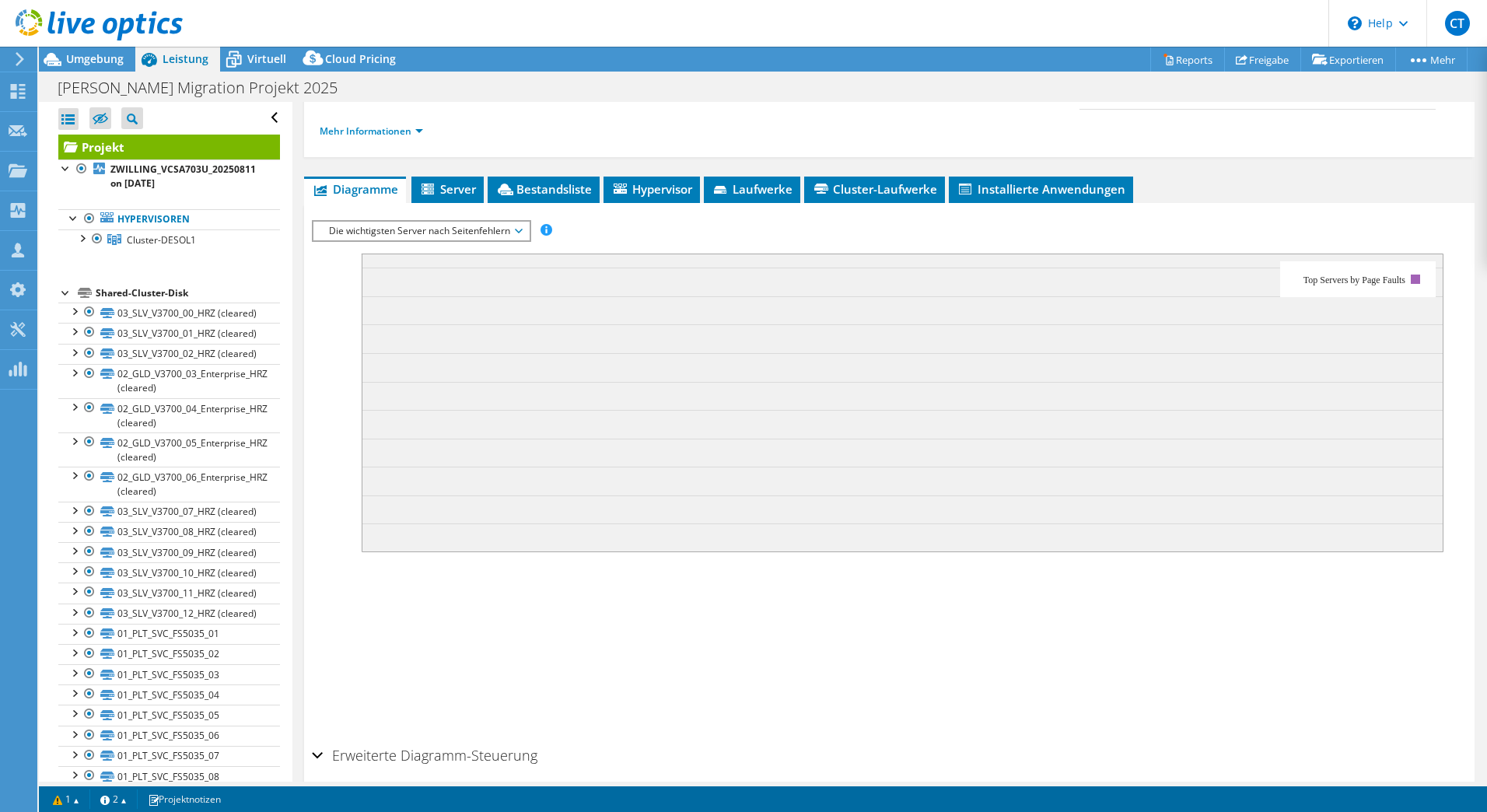
click at [521, 229] on span "Die wichtigsten Server nach Seitenfehlern" at bounding box center [421, 231] width 200 height 19
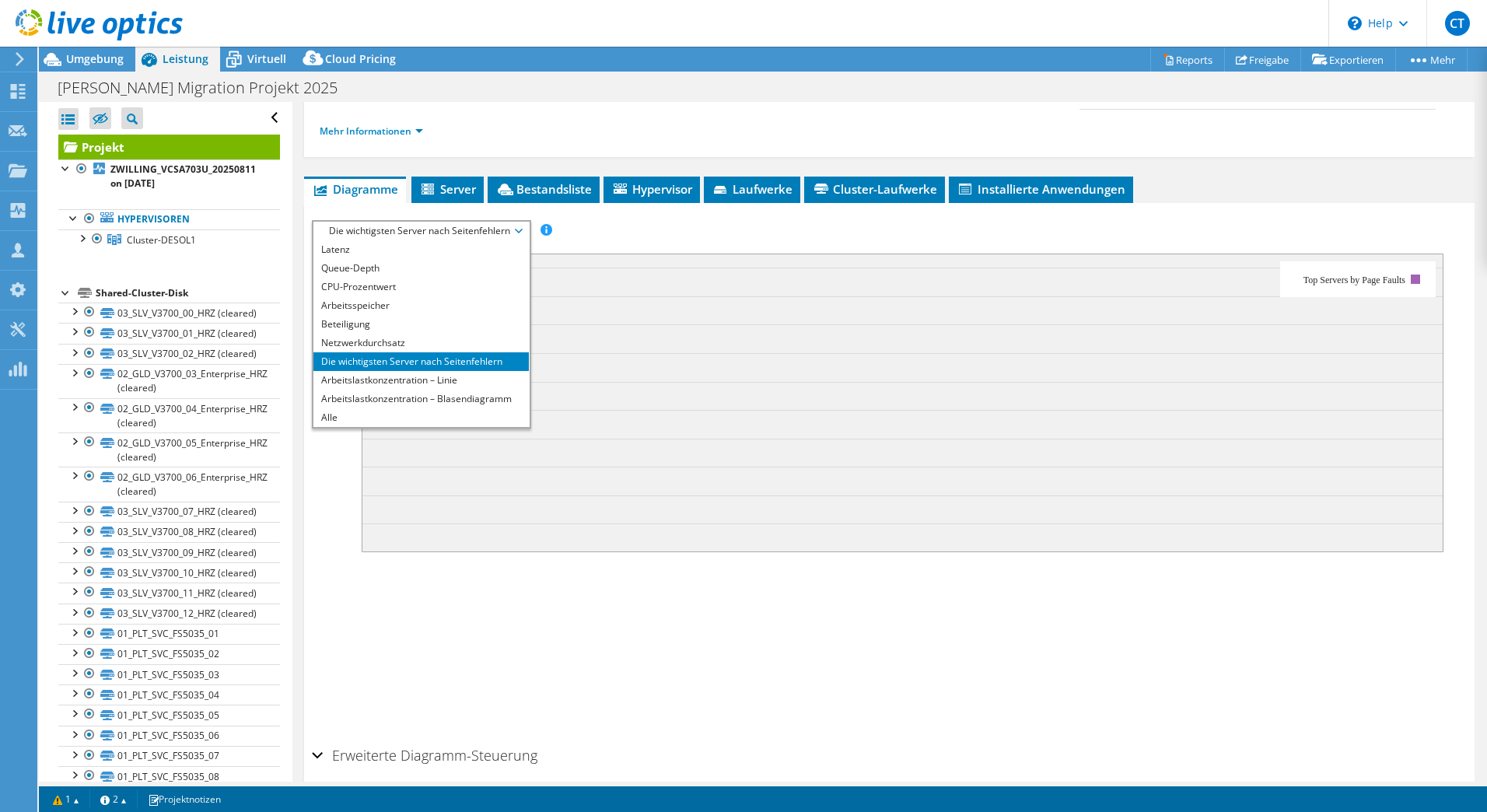
scroll to position [299, 0]
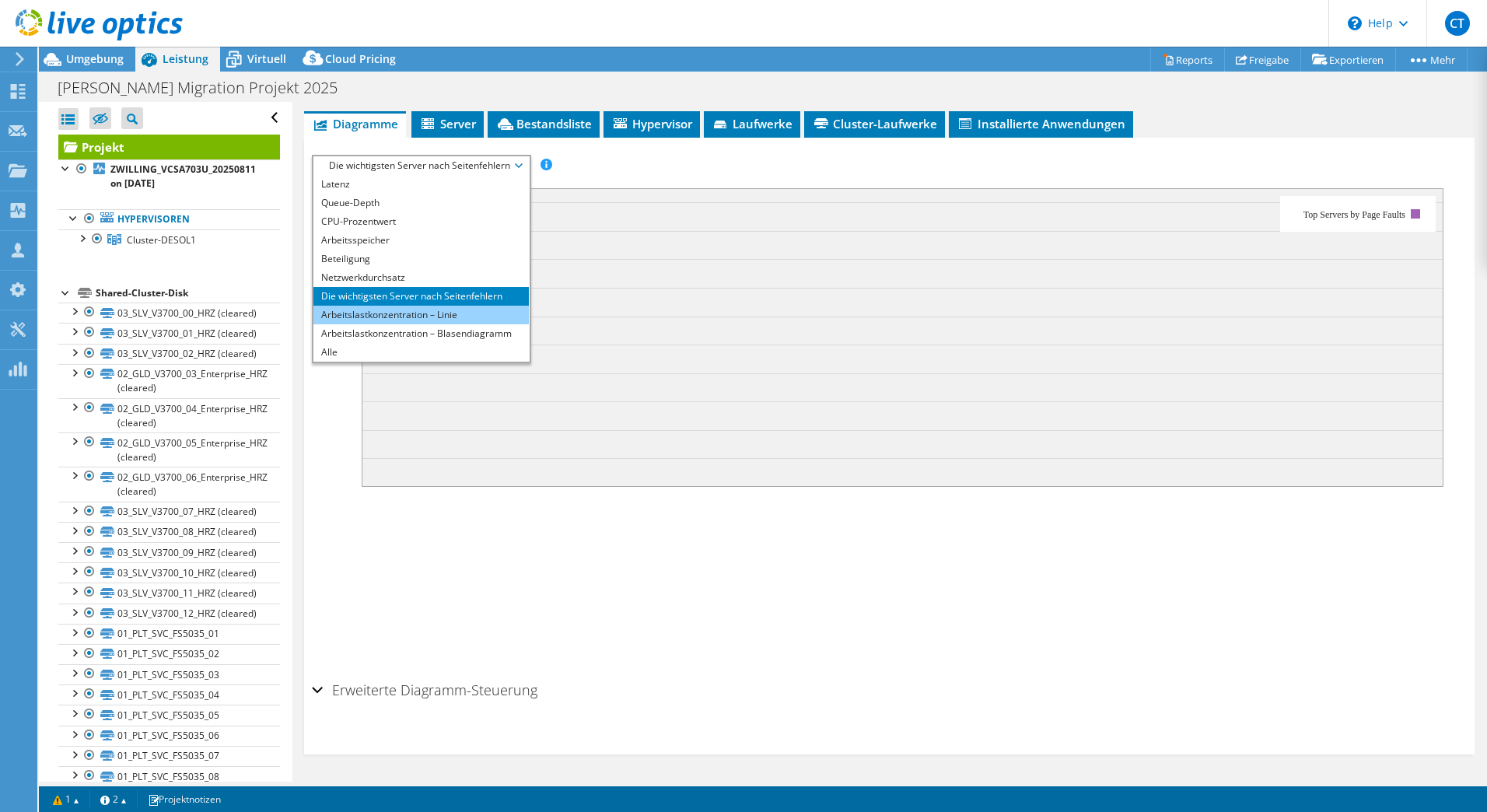
click at [441, 313] on li "Arbeitslastkonzentration – Linie" at bounding box center [421, 315] width 215 height 19
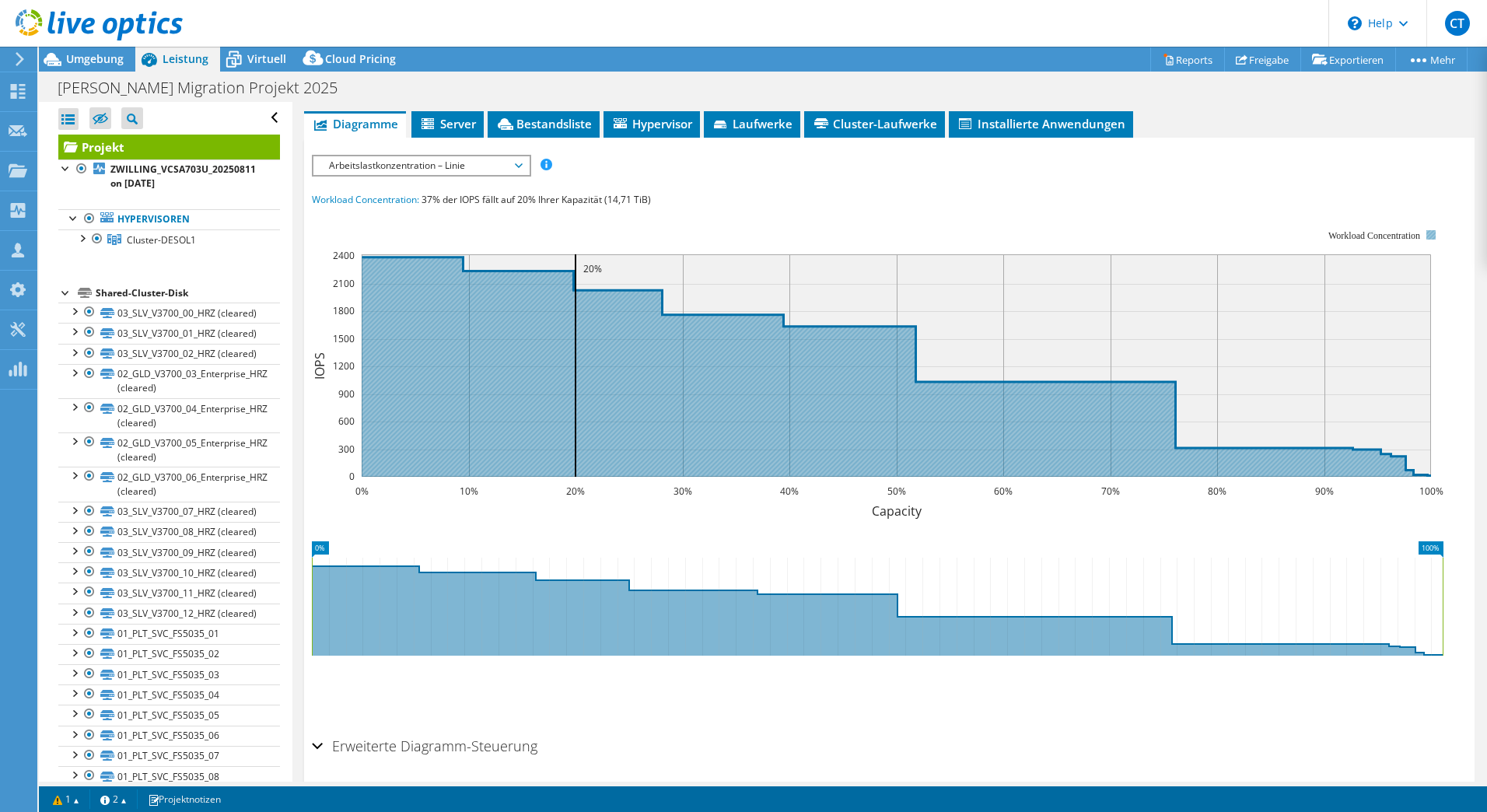
scroll to position [219, 0]
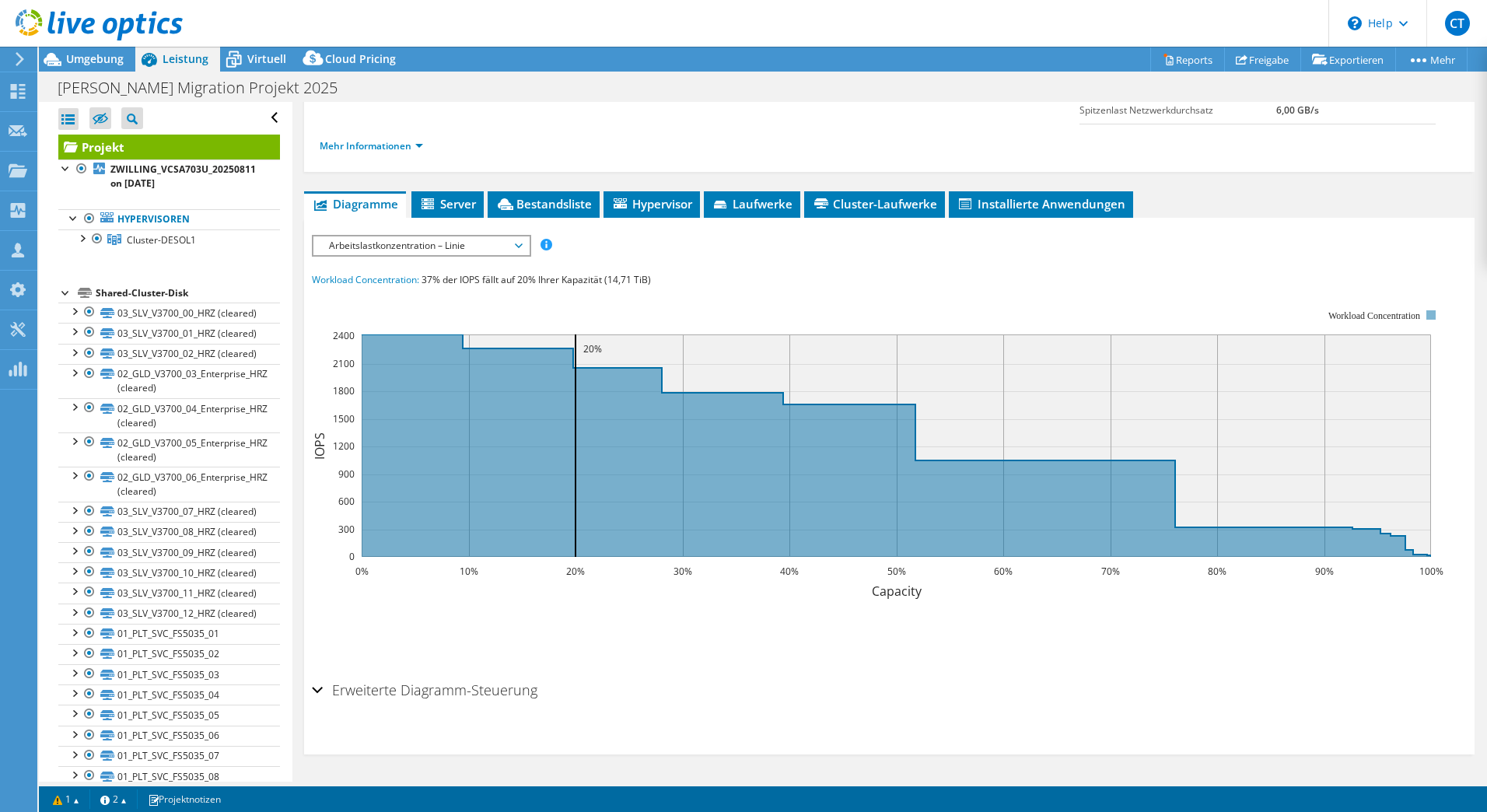
click at [509, 248] on span "Arbeitslastkonzentration – Linie" at bounding box center [421, 246] width 200 height 19
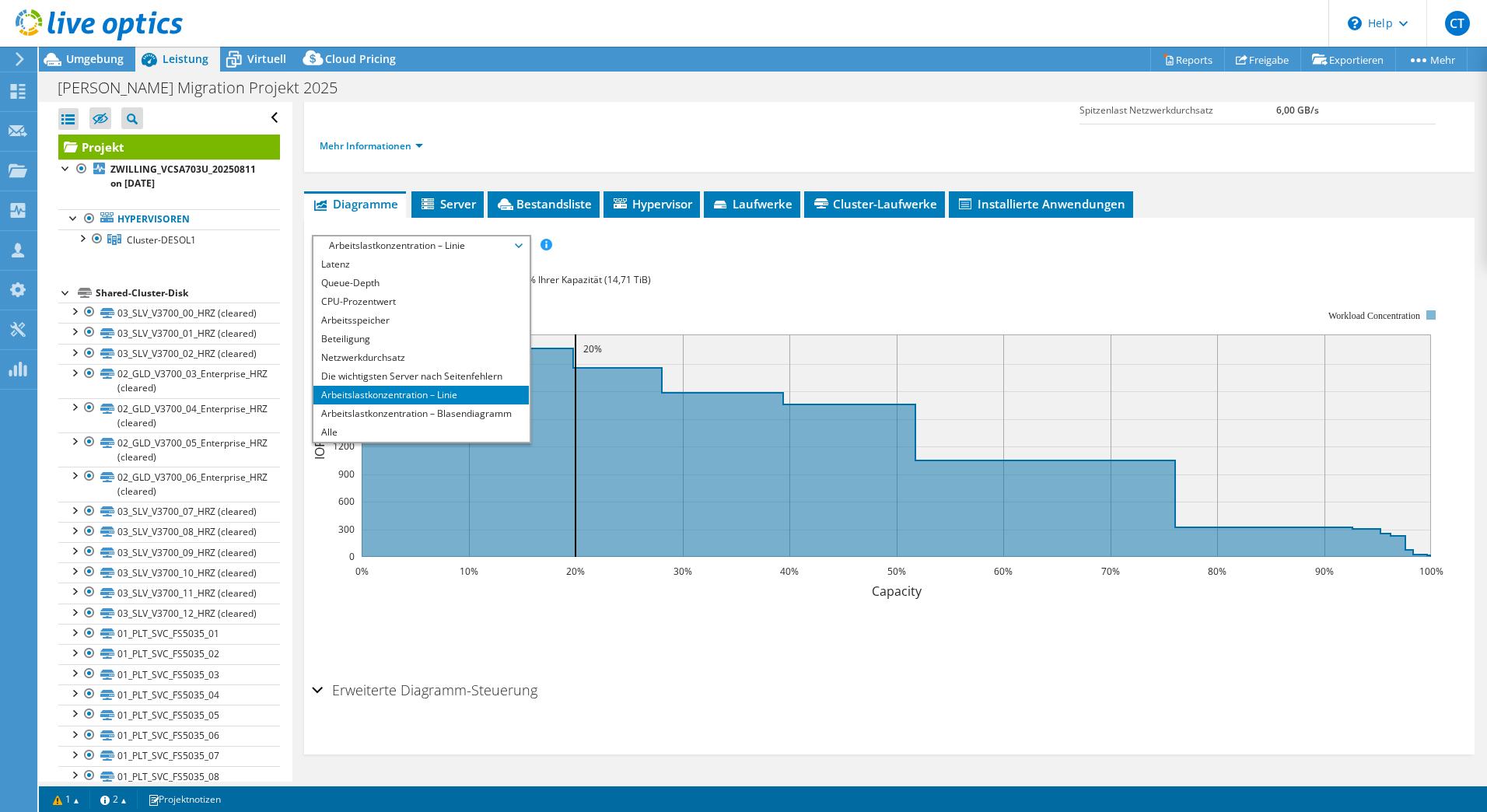
click at [647, 281] on span "37% der IOPS fällt auf 20% Ihrer Kapazität (14,71 TiB)" at bounding box center [536, 280] width 229 height 13
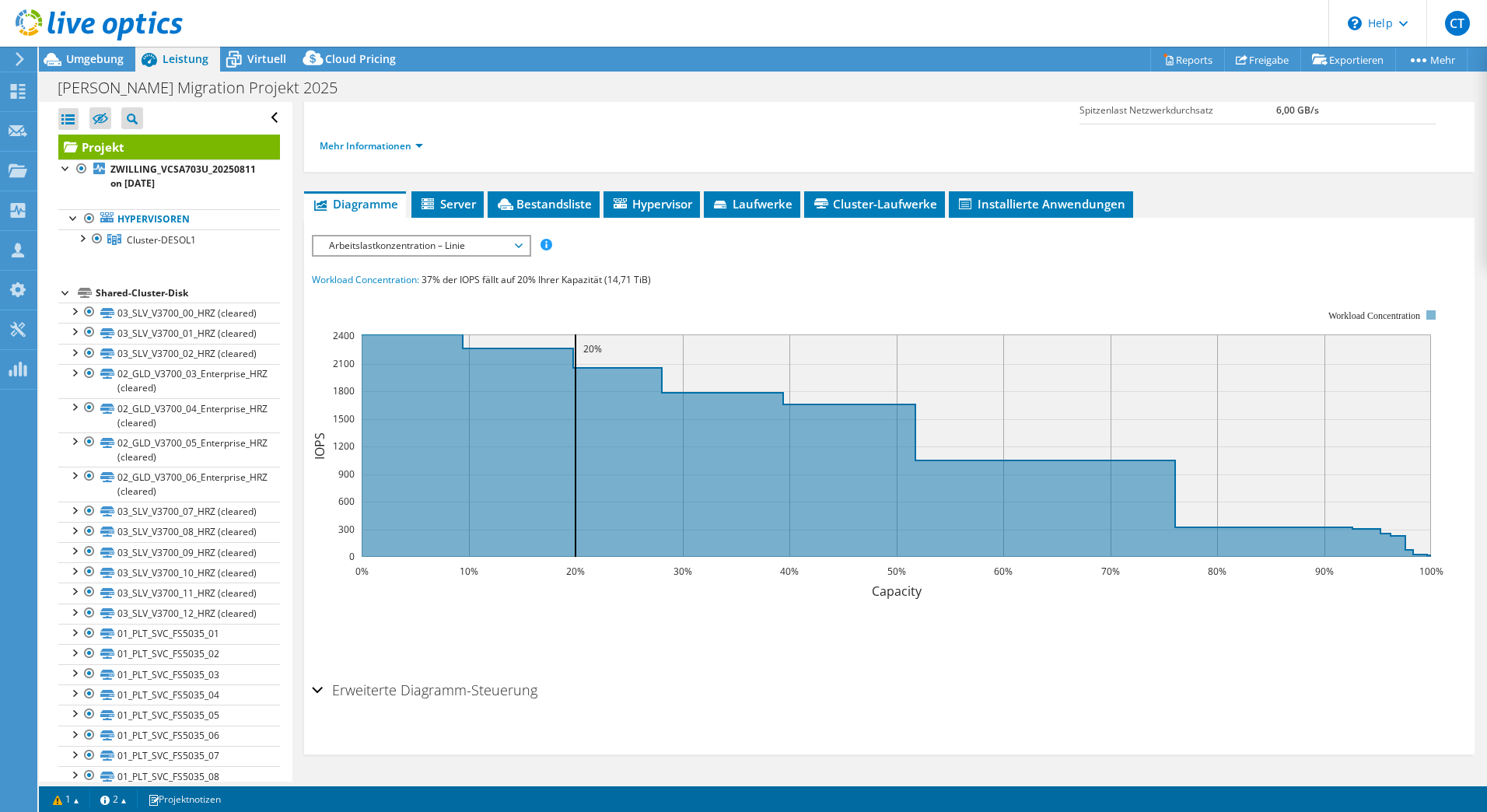
click at [481, 245] on span "Arbeitslastkonzentration – Linie" at bounding box center [421, 246] width 200 height 19
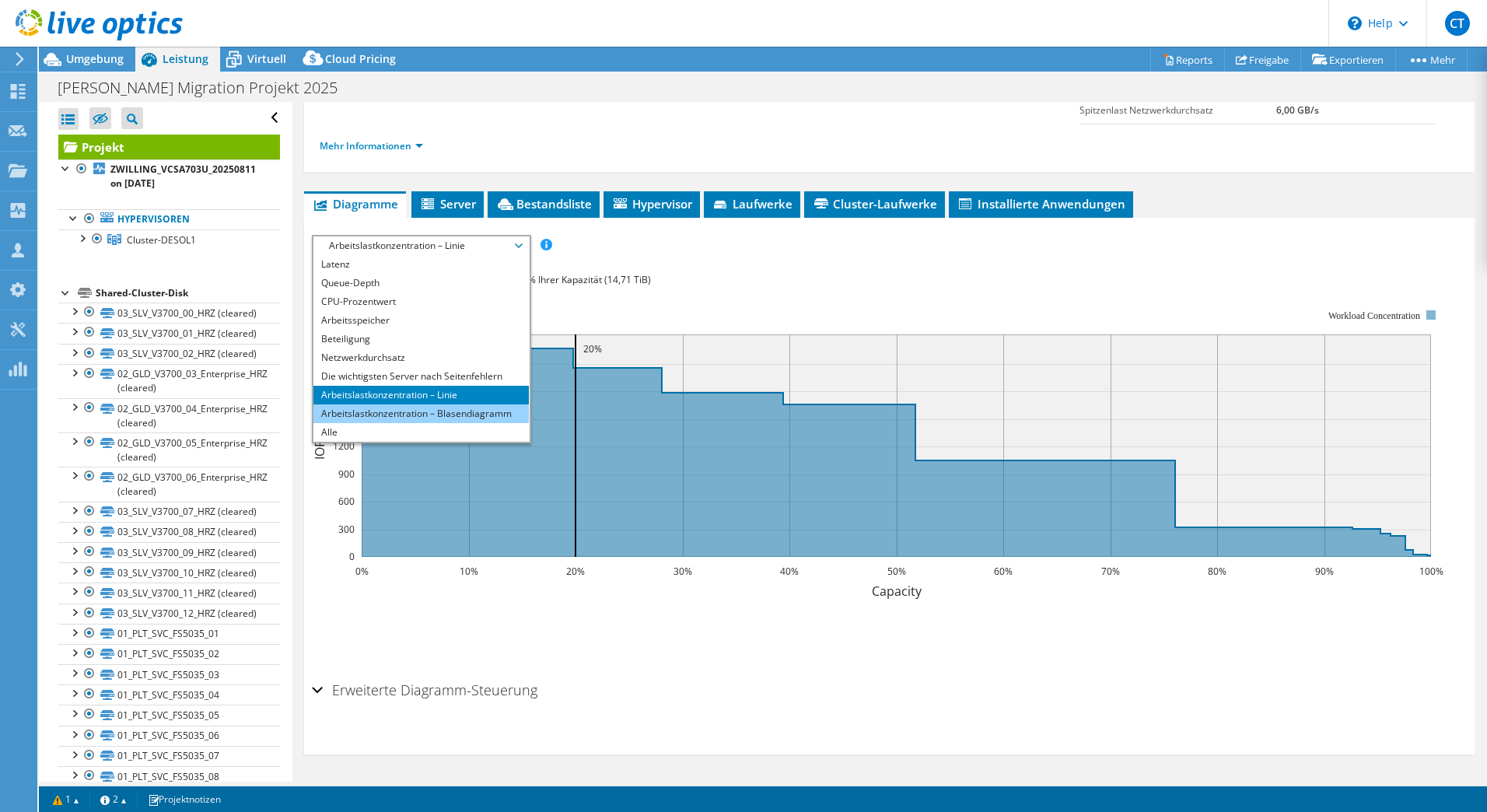
click at [444, 414] on li "Arbeitslastkonzentration – Blasendiagramm" at bounding box center [421, 414] width 215 height 19
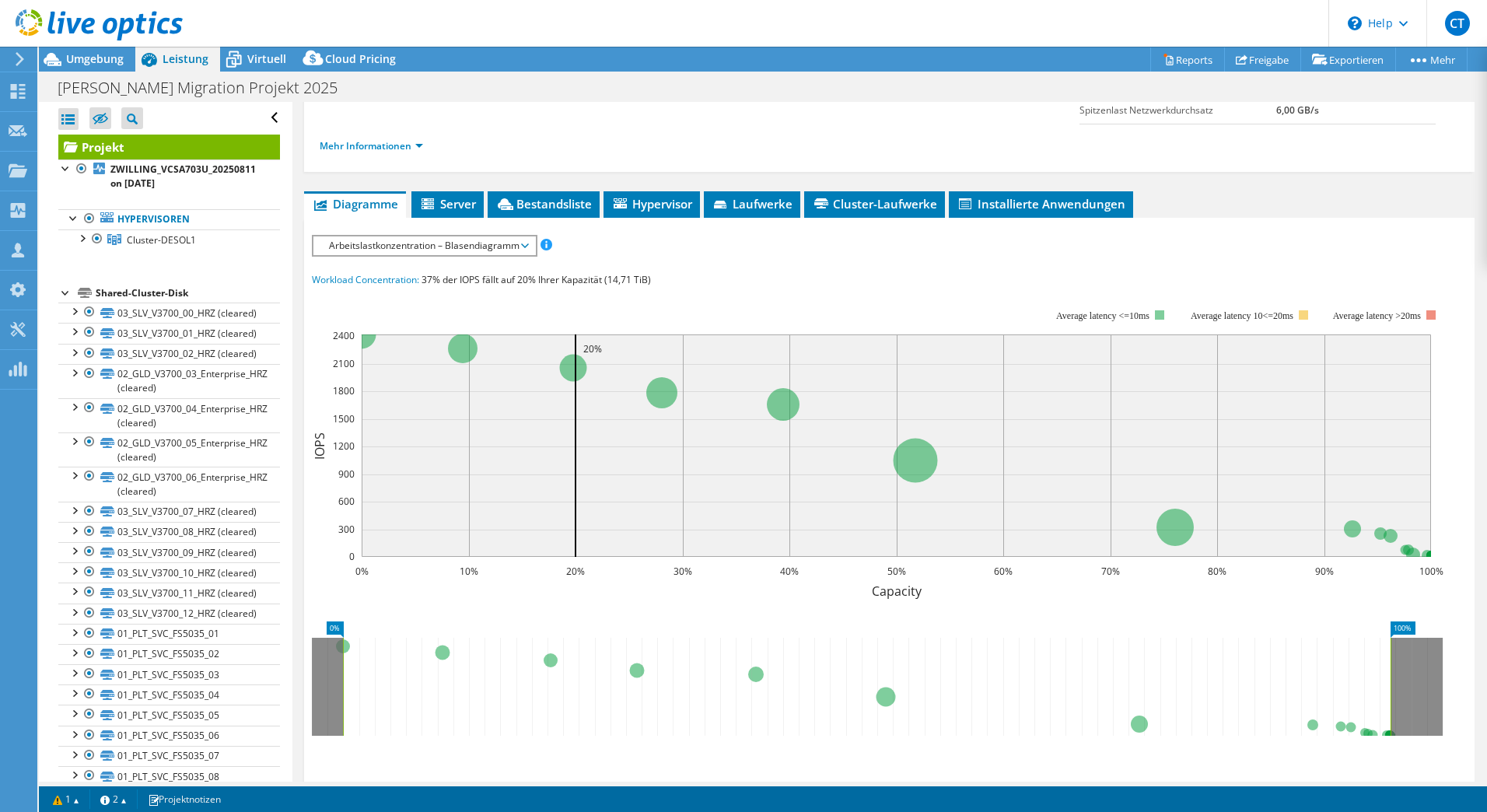
click at [459, 248] on span "Arbeitslastkonzentration – Blasendiagramm" at bounding box center [424, 246] width 206 height 19
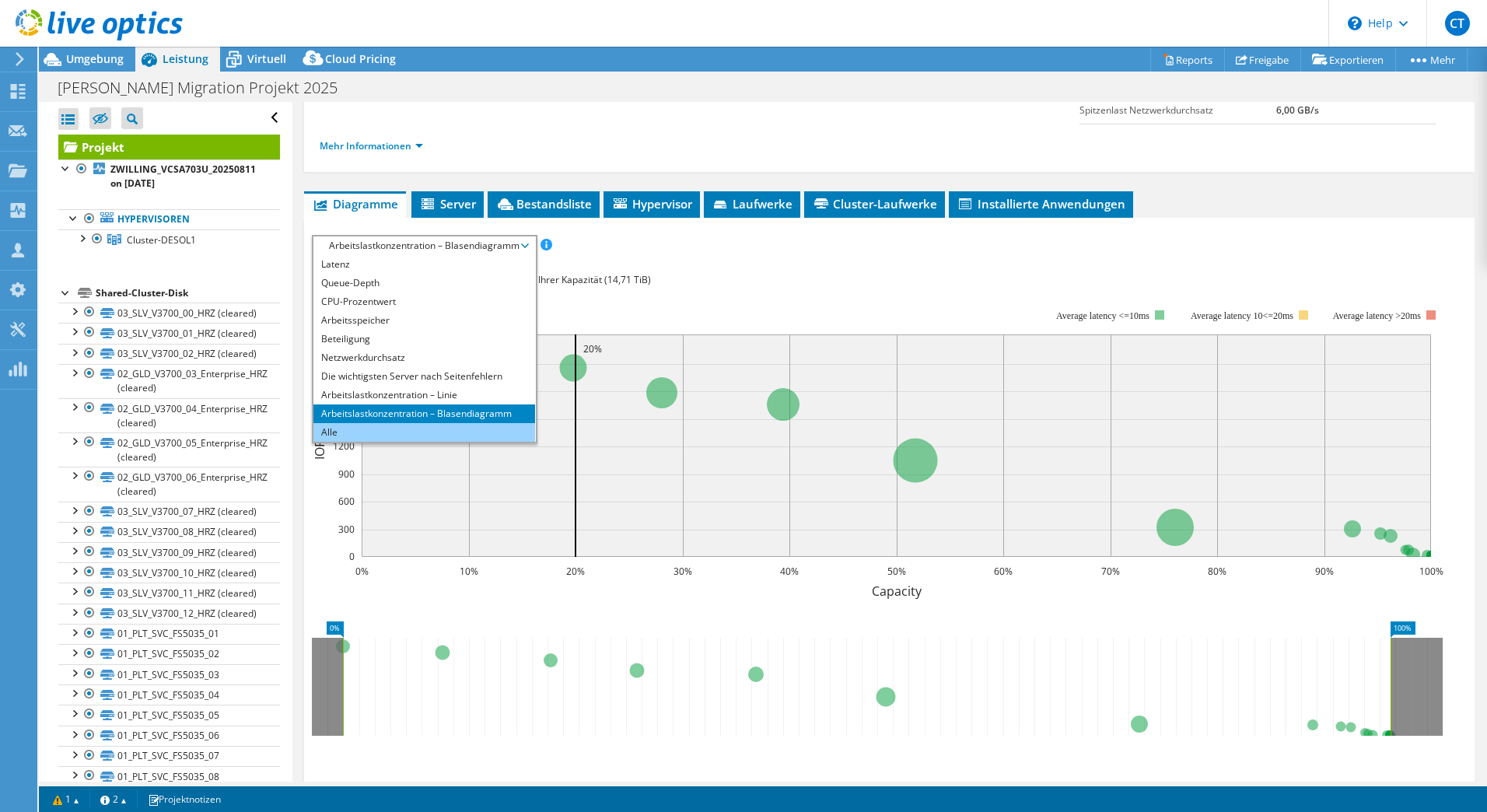
click at [344, 429] on li "Alle" at bounding box center [424, 432] width 222 height 19
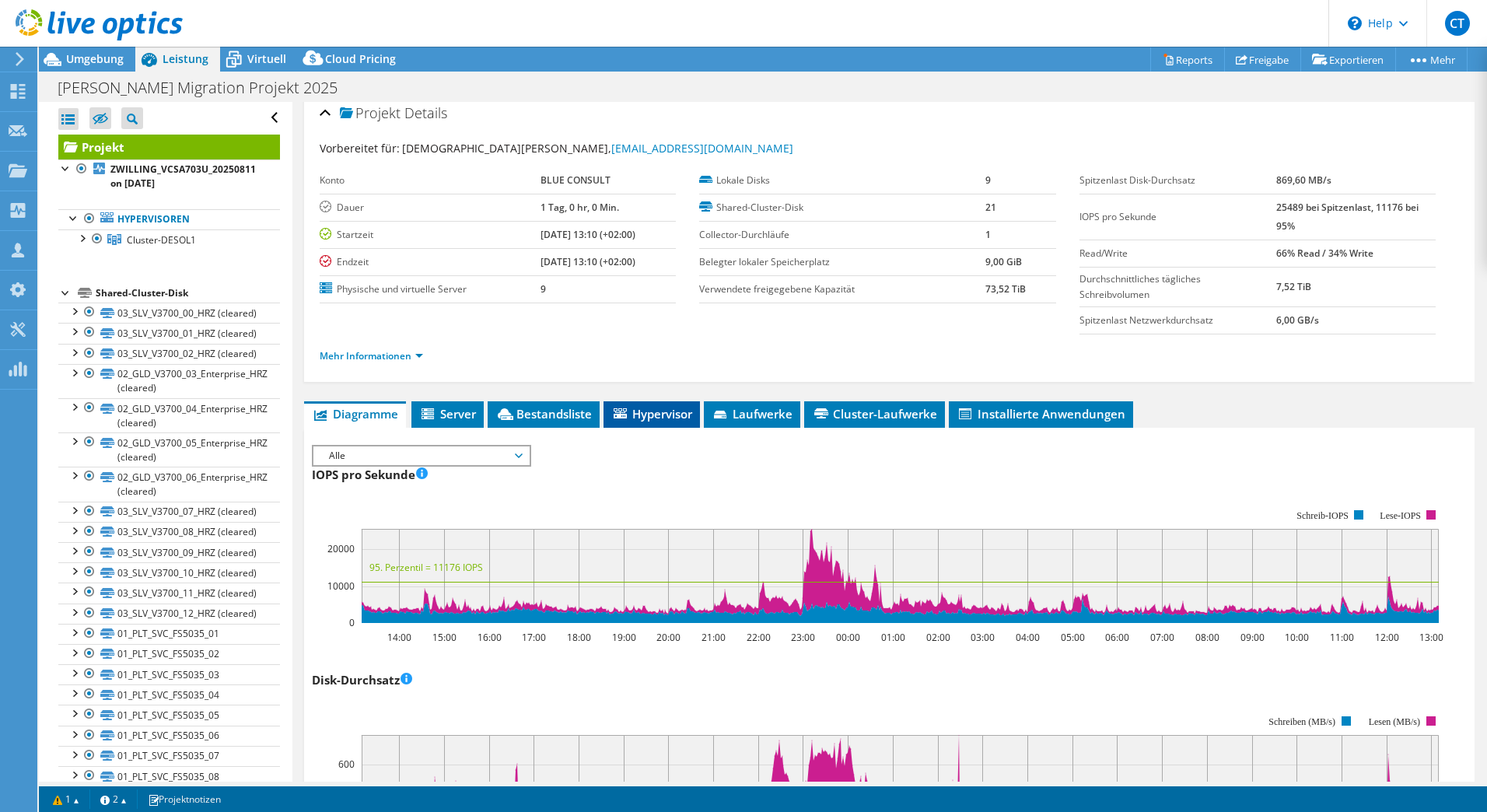
scroll to position [0, 0]
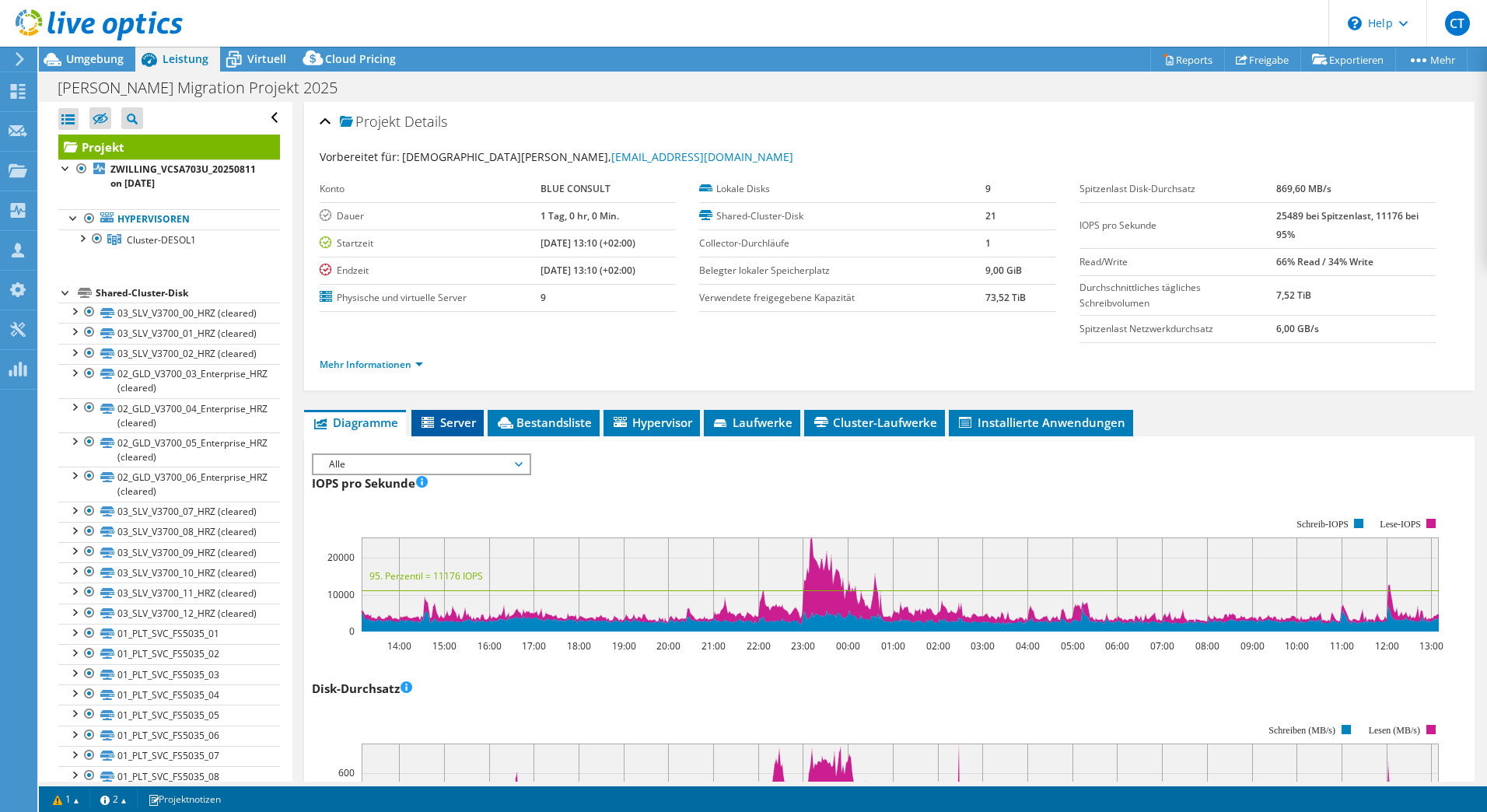
click at [462, 428] on span "Server" at bounding box center [448, 422] width 57 height 16
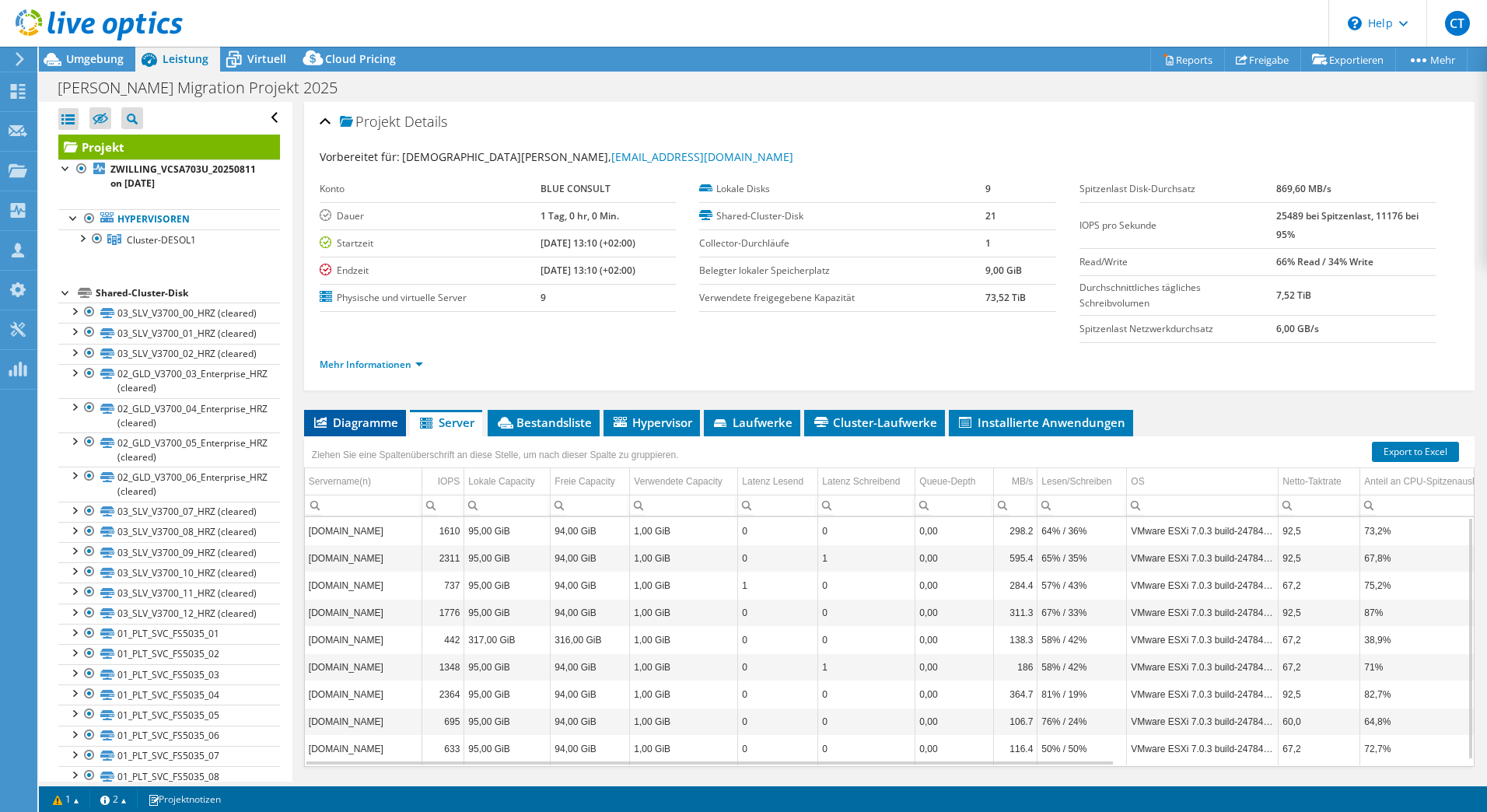
click at [366, 427] on span "Diagramme" at bounding box center [355, 422] width 87 height 16
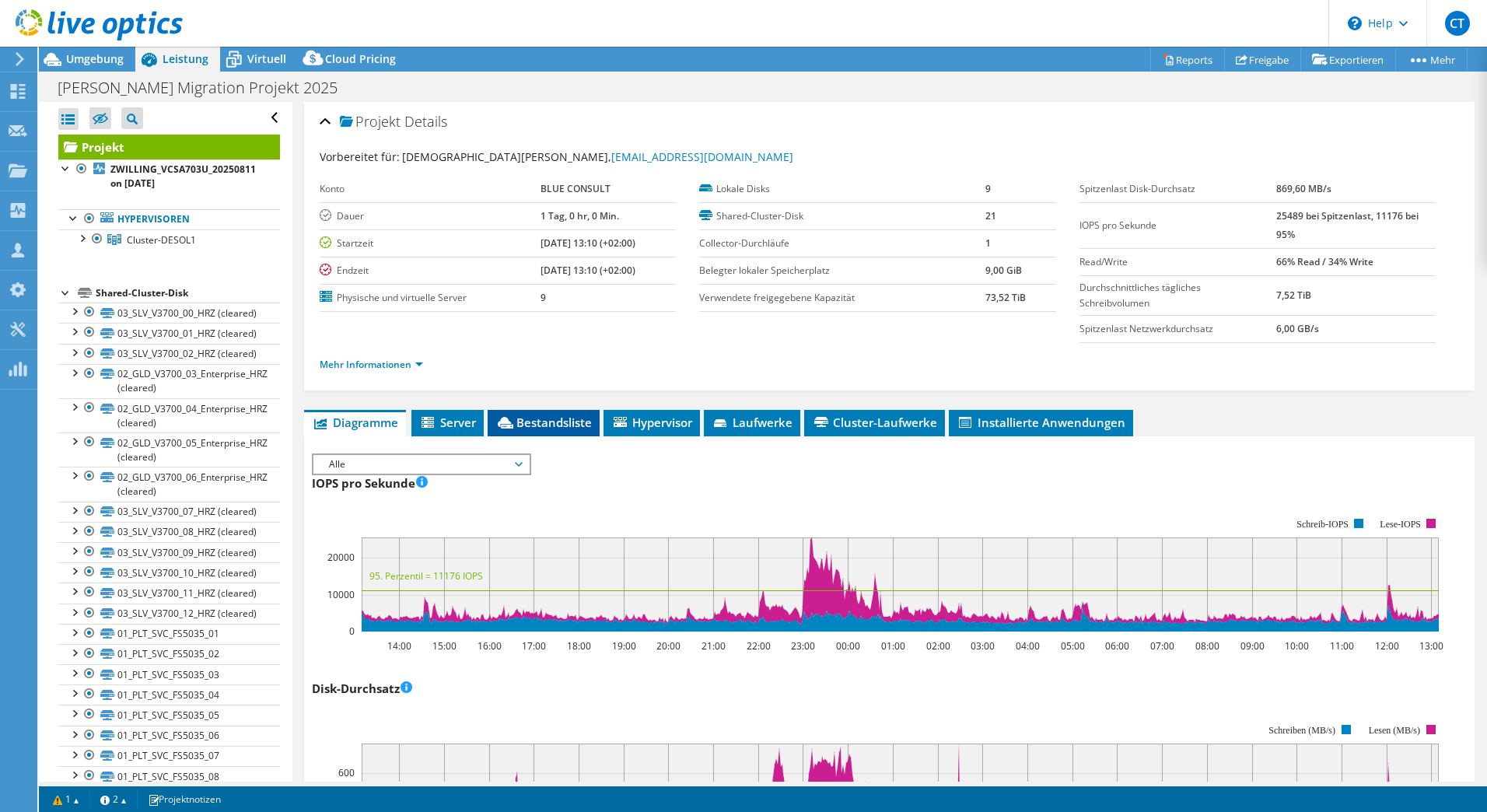
click at [522, 421] on span "Bestandsliste" at bounding box center [544, 422] width 96 height 16
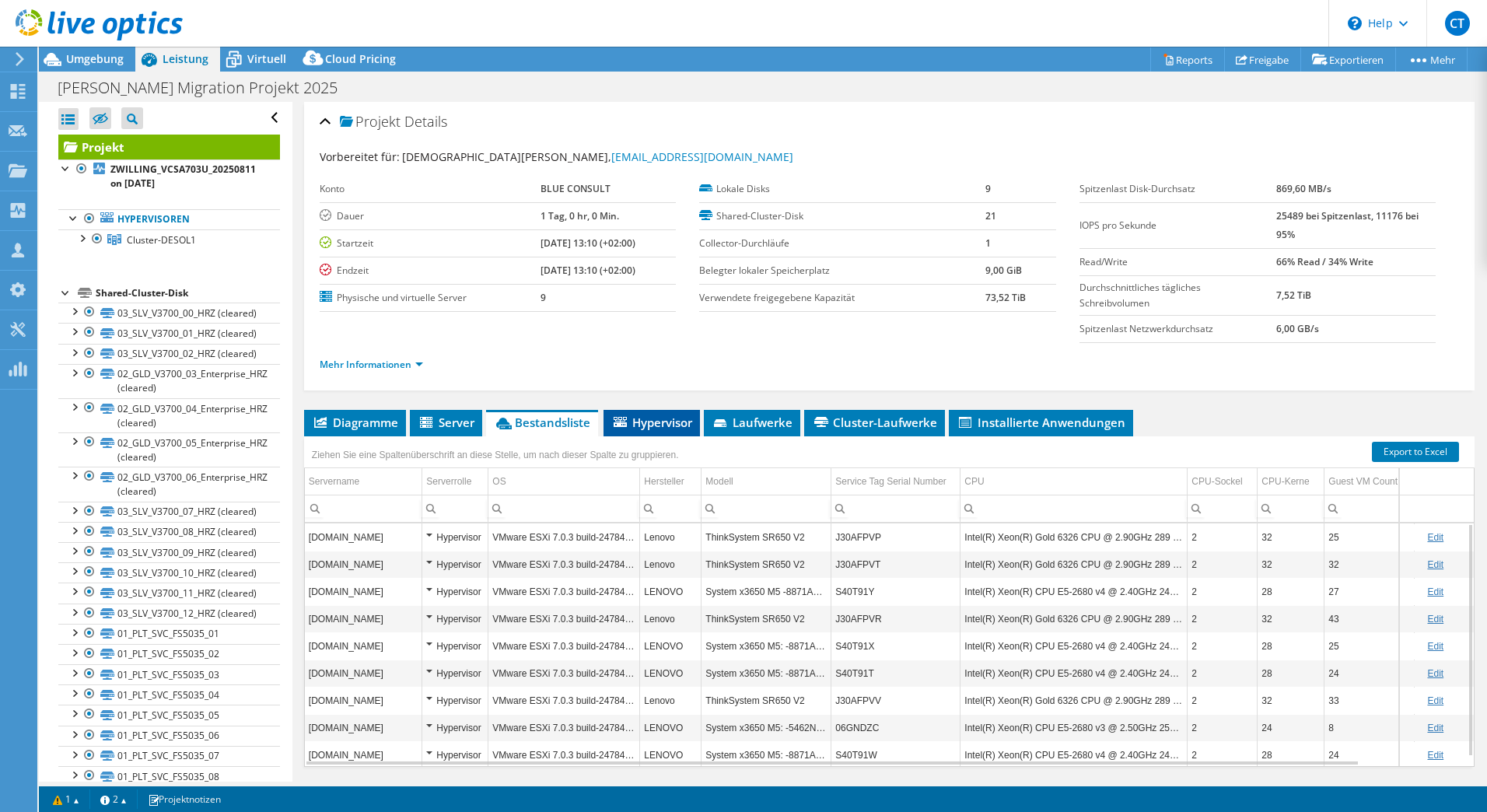
click at [657, 422] on span "Hypervisor" at bounding box center [651, 422] width 81 height 16
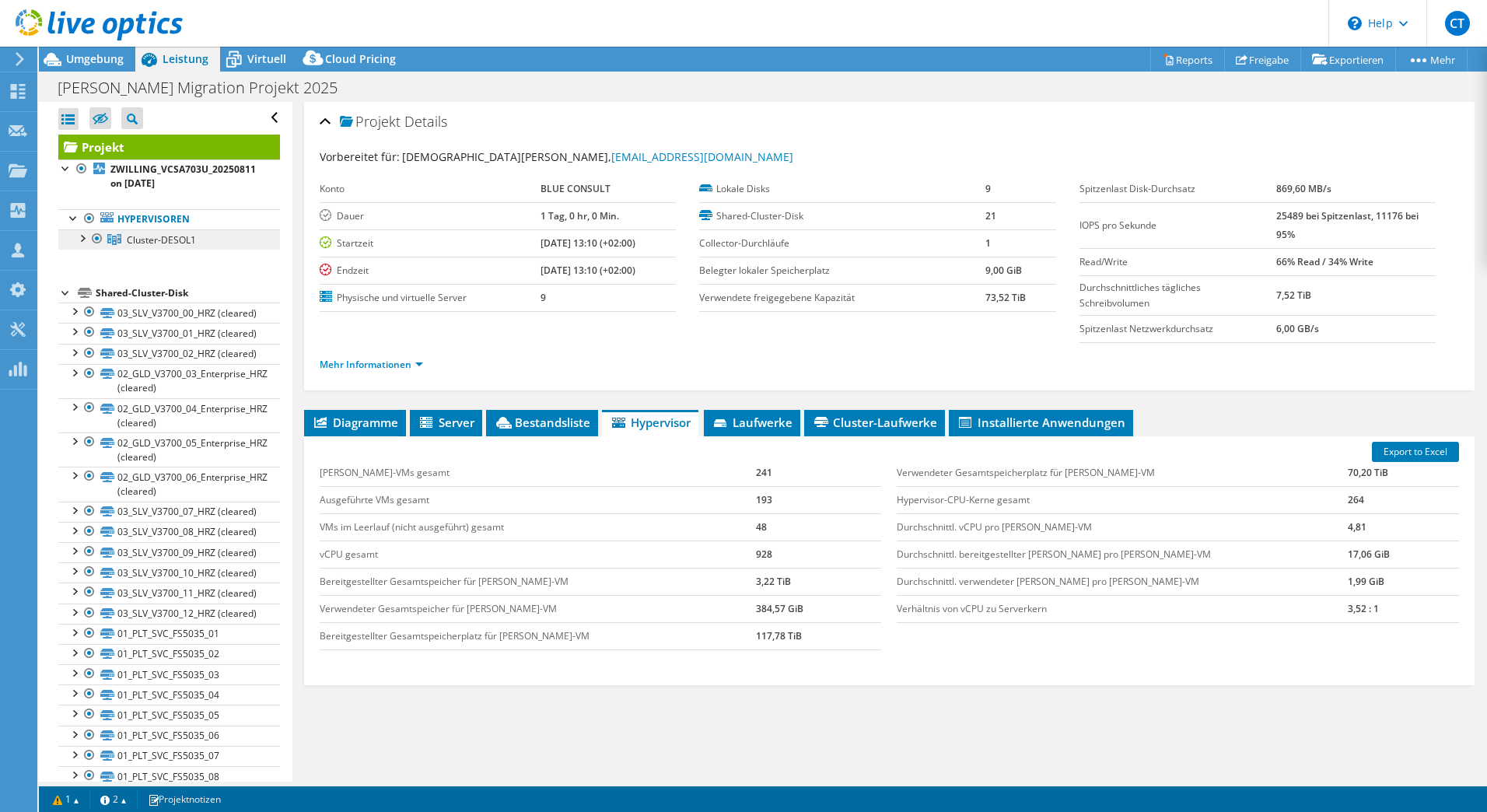
click at [170, 238] on span "Cluster-DESOL1" at bounding box center [161, 240] width 69 height 13
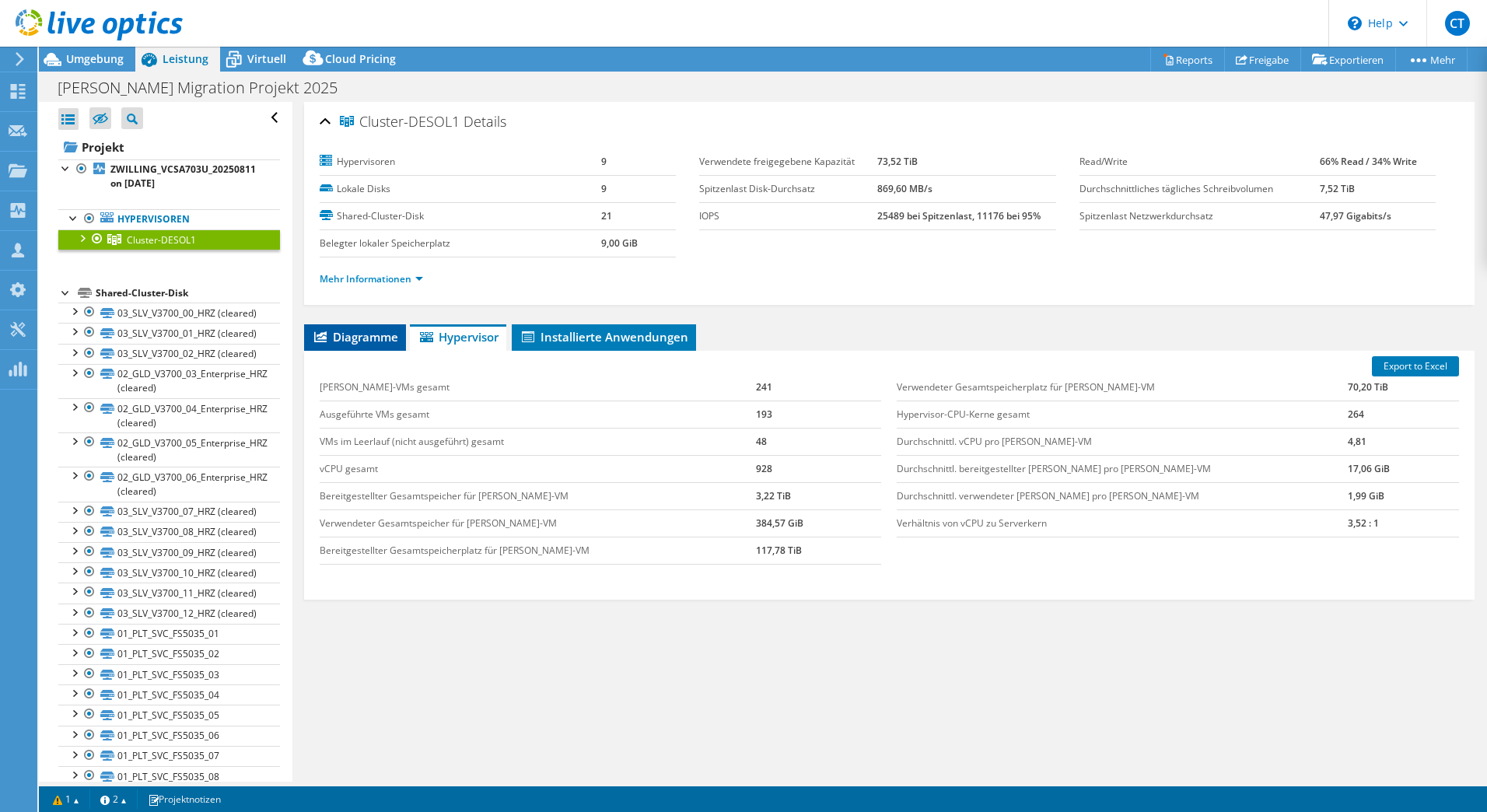
click at [373, 339] on span "Diagramme" at bounding box center [355, 336] width 87 height 16
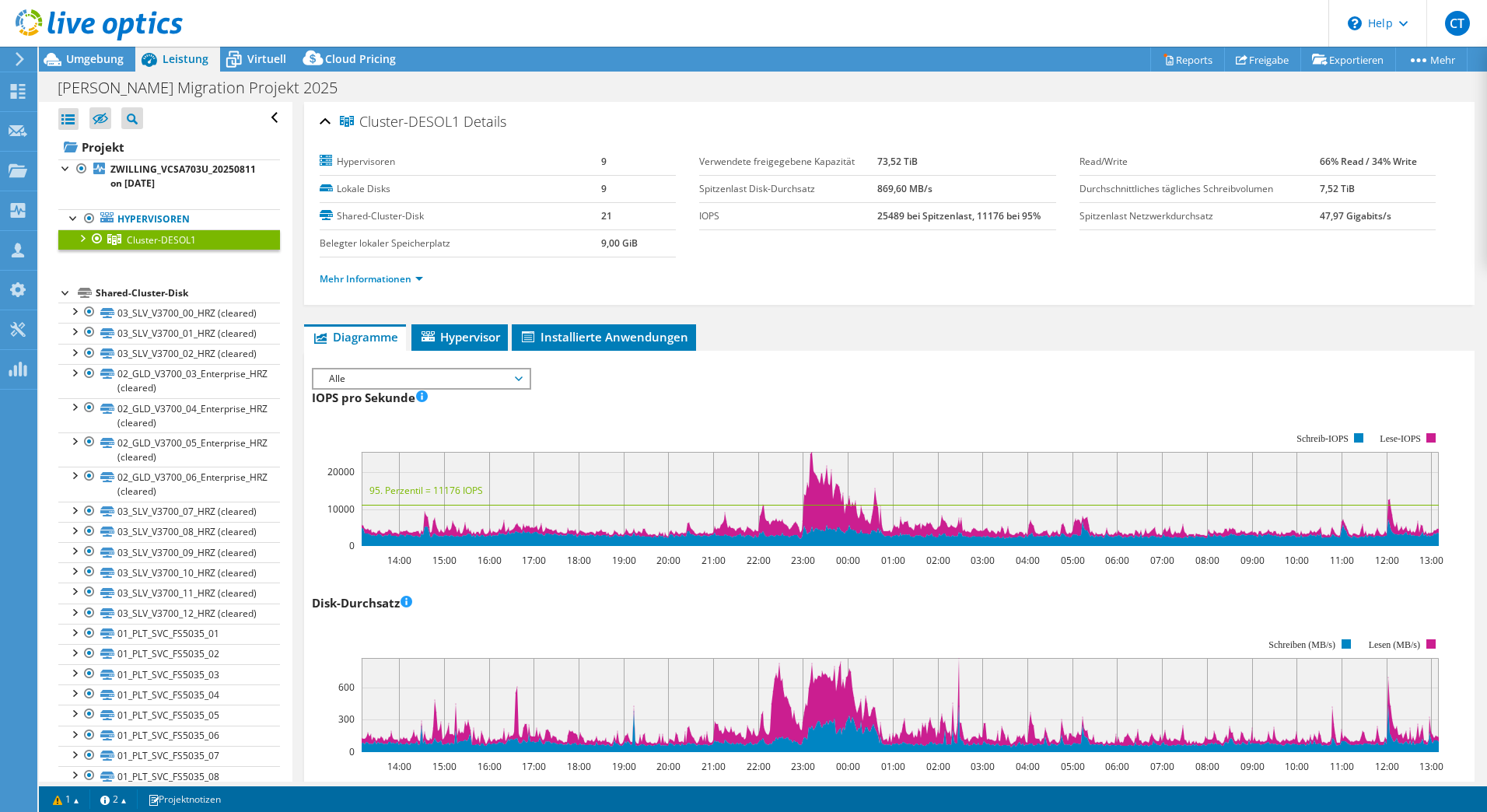
click at [87, 237] on div at bounding box center [82, 237] width 16 height 16
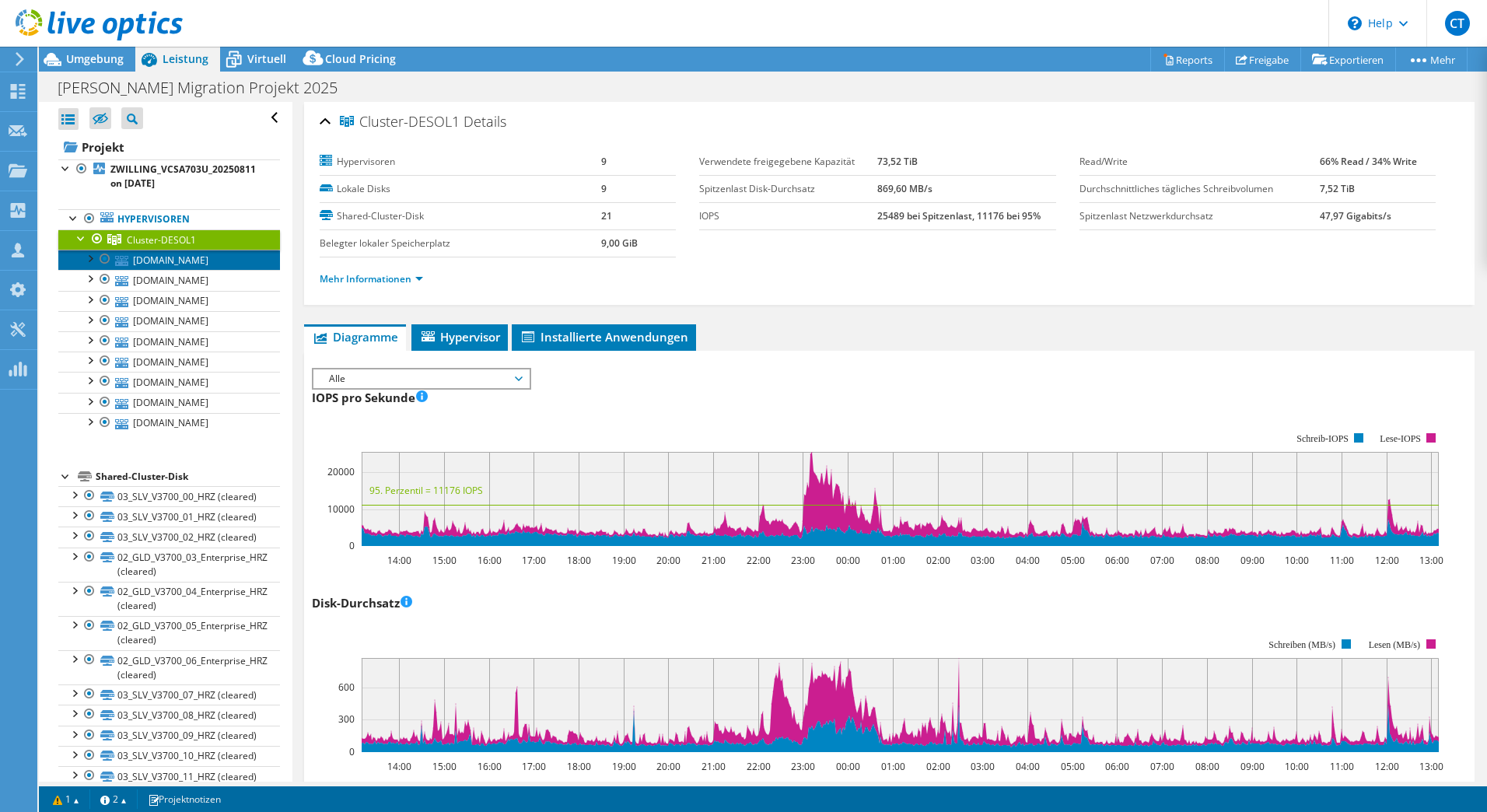
click at [145, 264] on link "desol1svh0052.zwilling.net" at bounding box center [169, 260] width 222 height 20
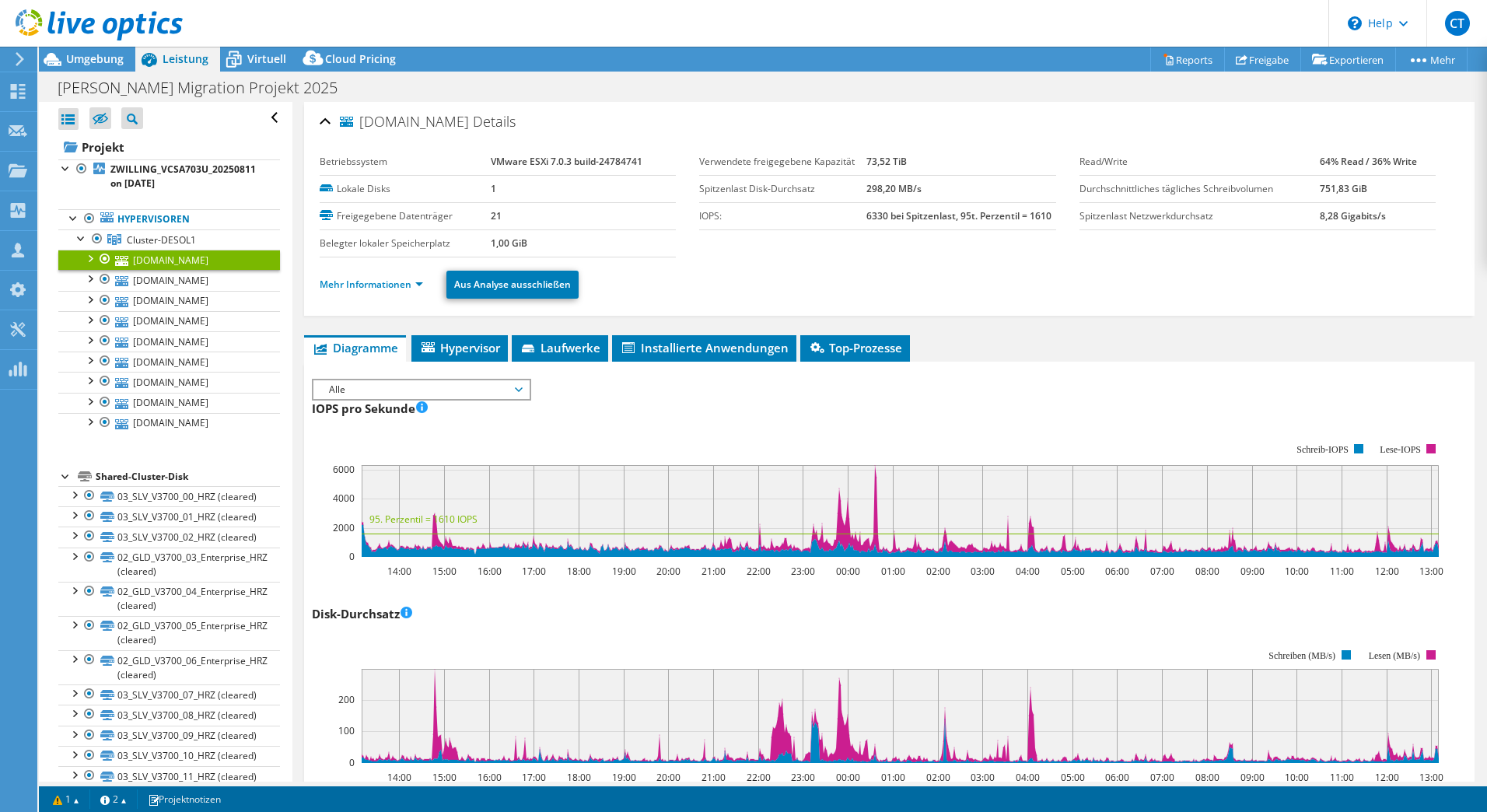
click at [91, 258] on div at bounding box center [89, 257] width 16 height 16
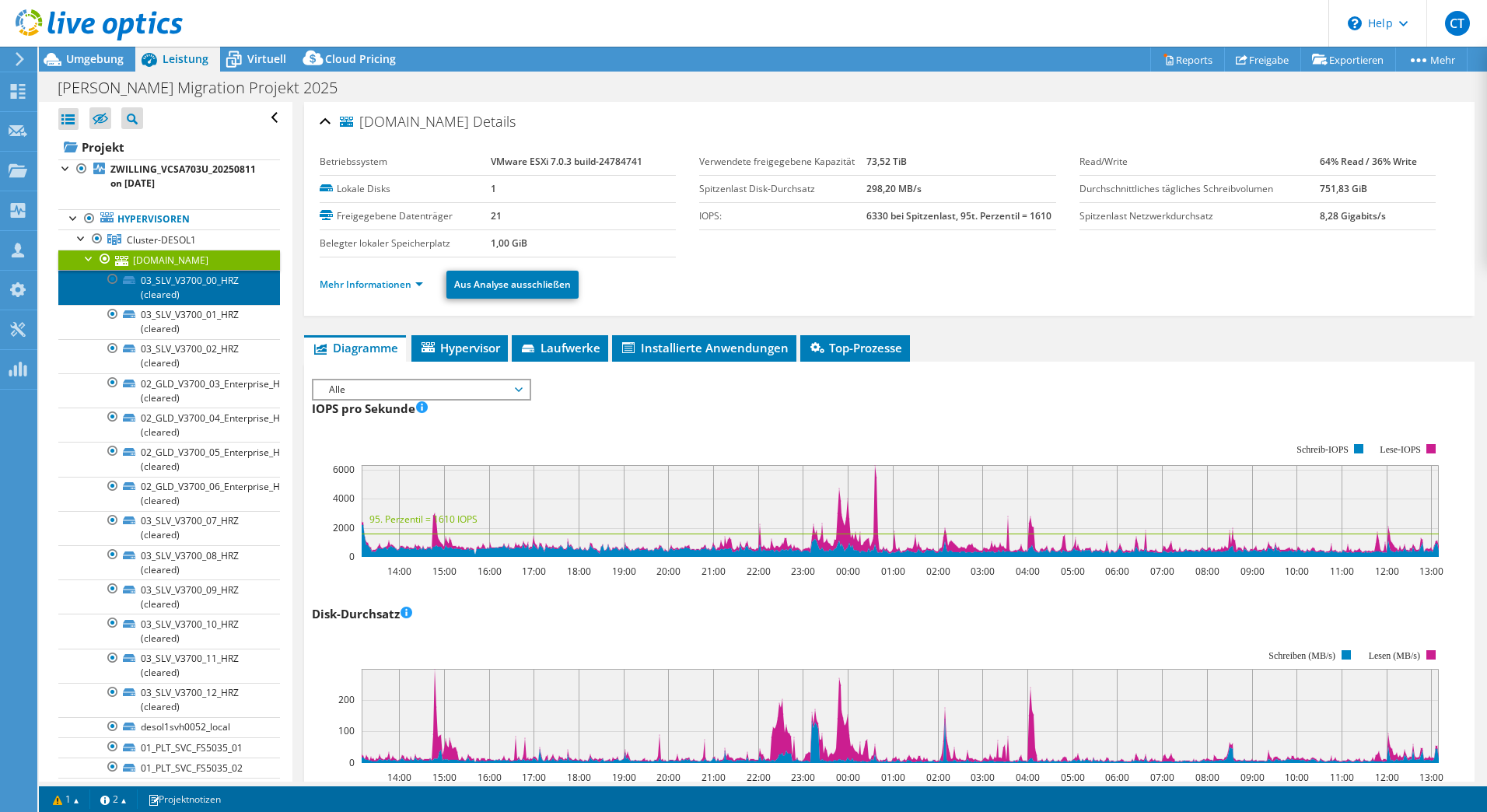
click at [199, 289] on link "03_SLV_V3700_00_HRZ (cleared)" at bounding box center [169, 287] width 222 height 34
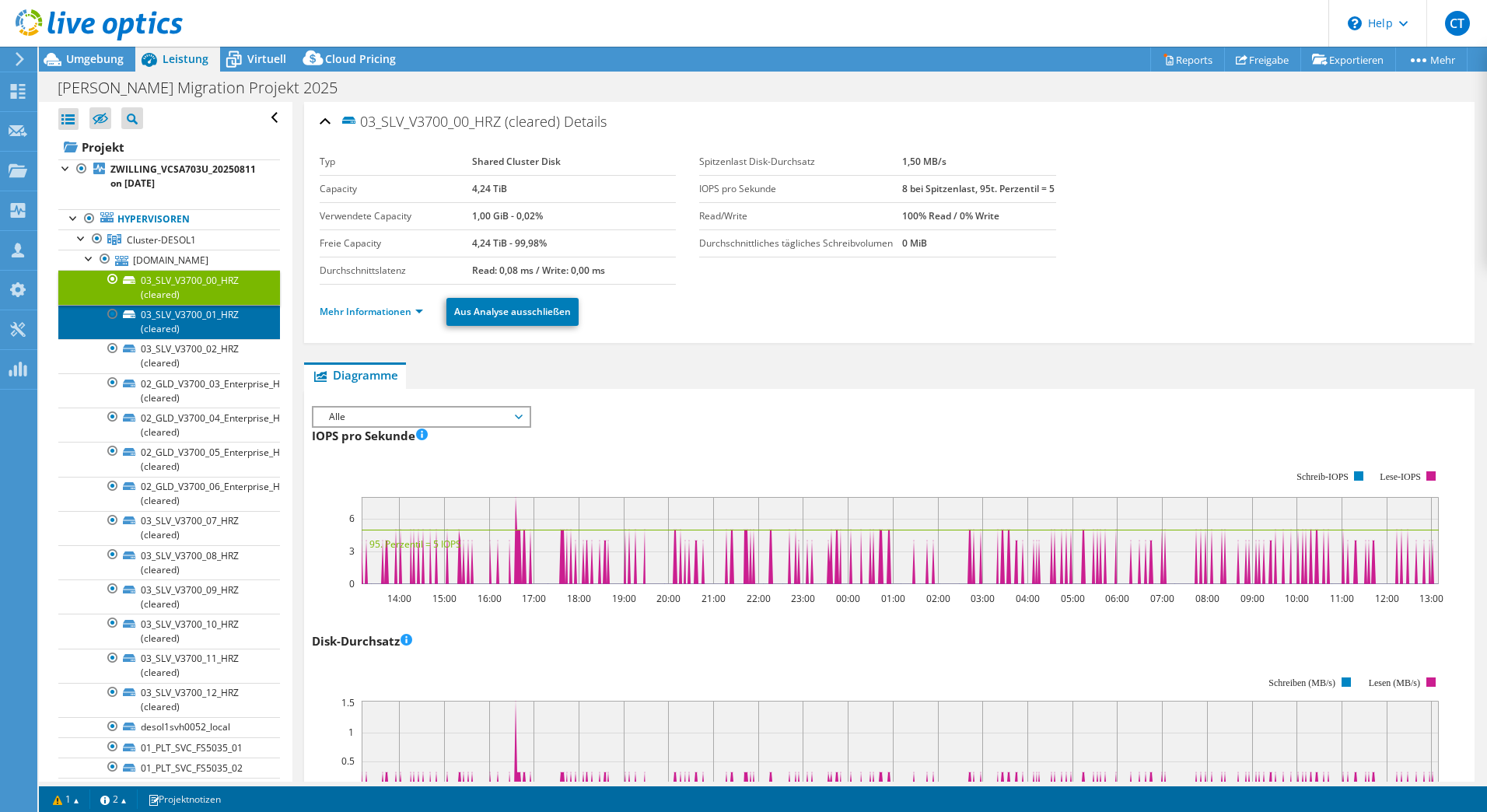
click at [236, 318] on link "03_SLV_V3700_01_HRZ (cleared)" at bounding box center [169, 322] width 222 height 34
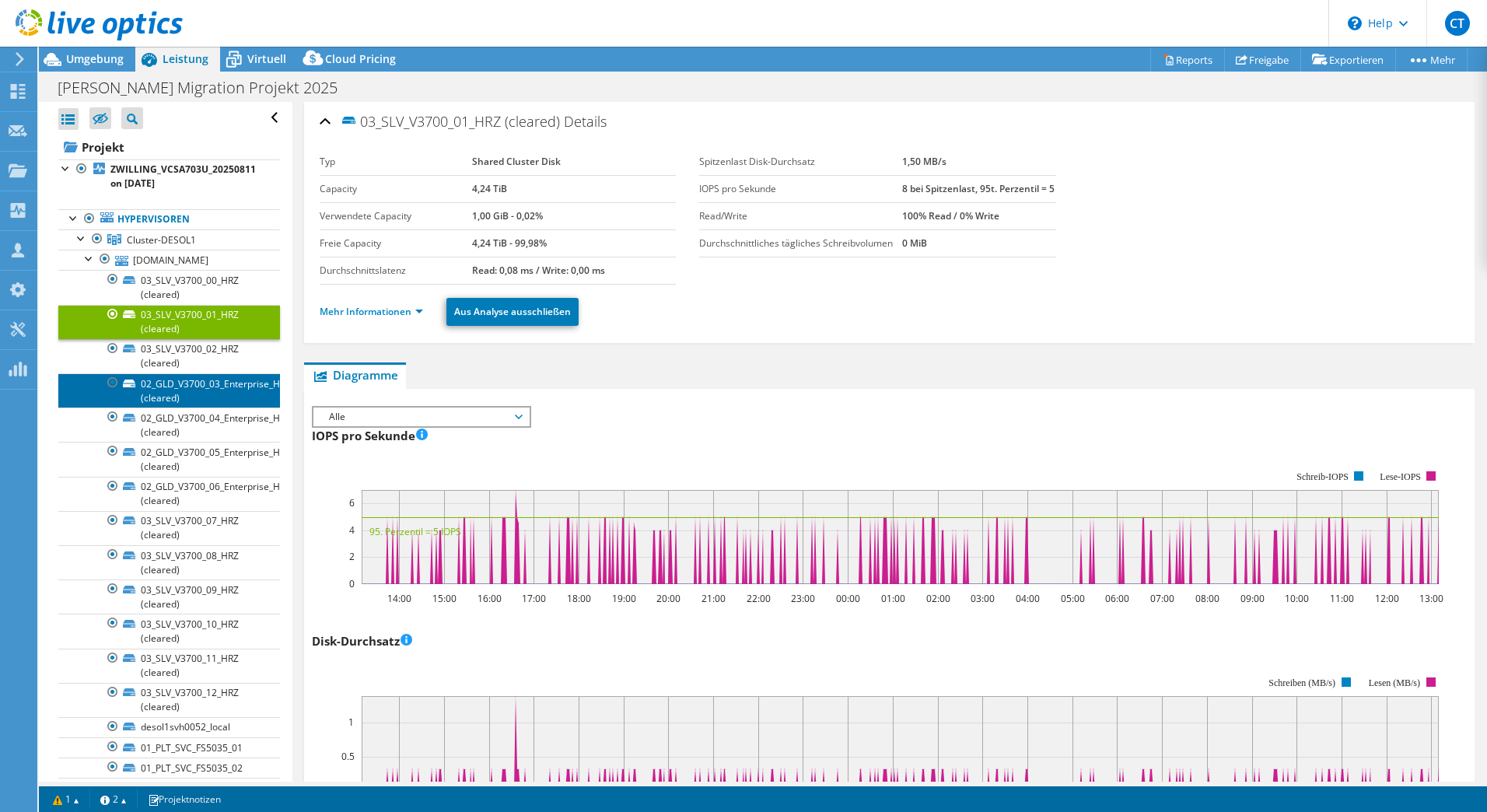
click at [251, 396] on link "02_GLD_V3700_03_Enterprise_HRZ (cleared)" at bounding box center [169, 390] width 222 height 34
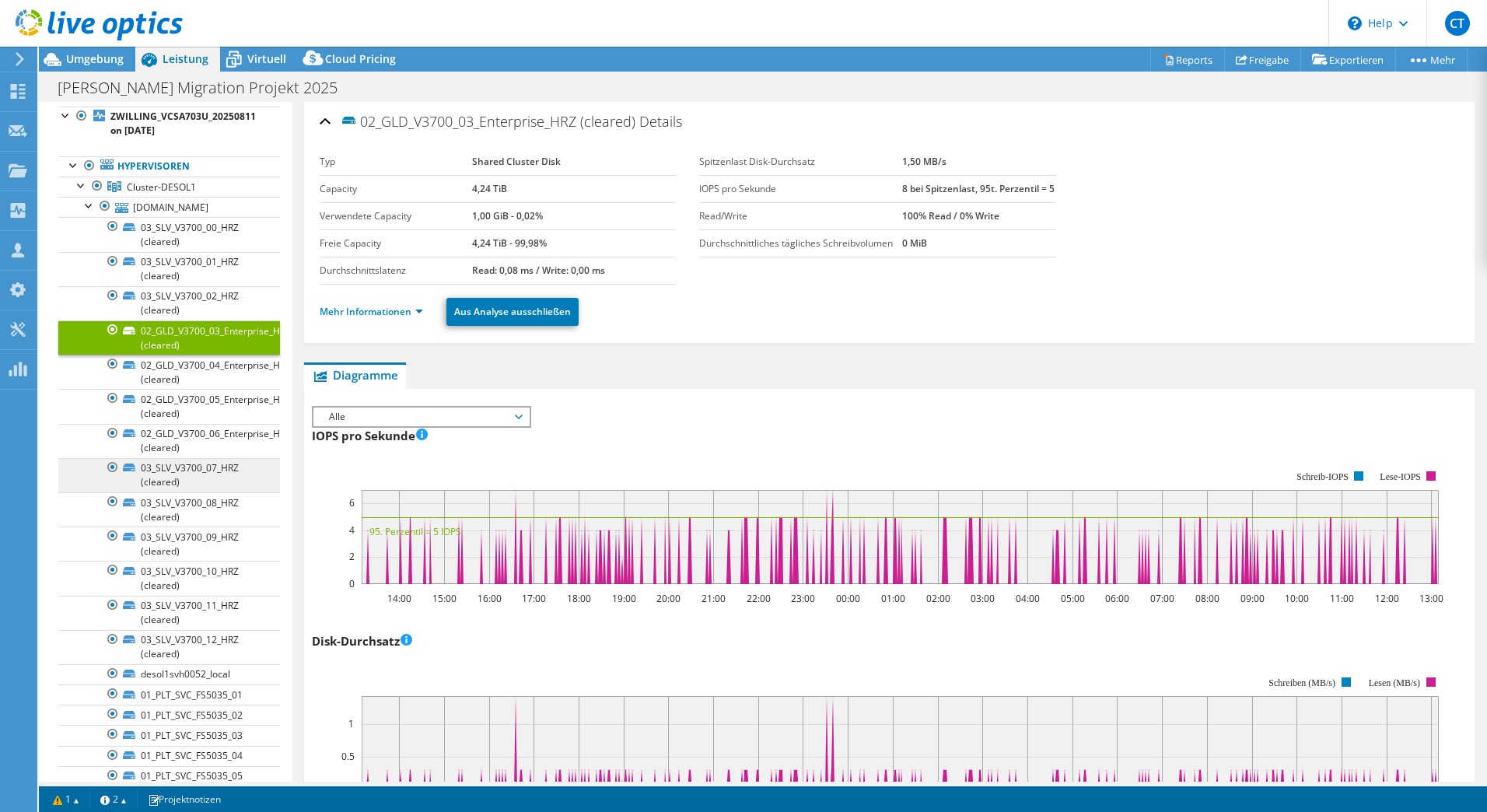
scroll to position [78, 0]
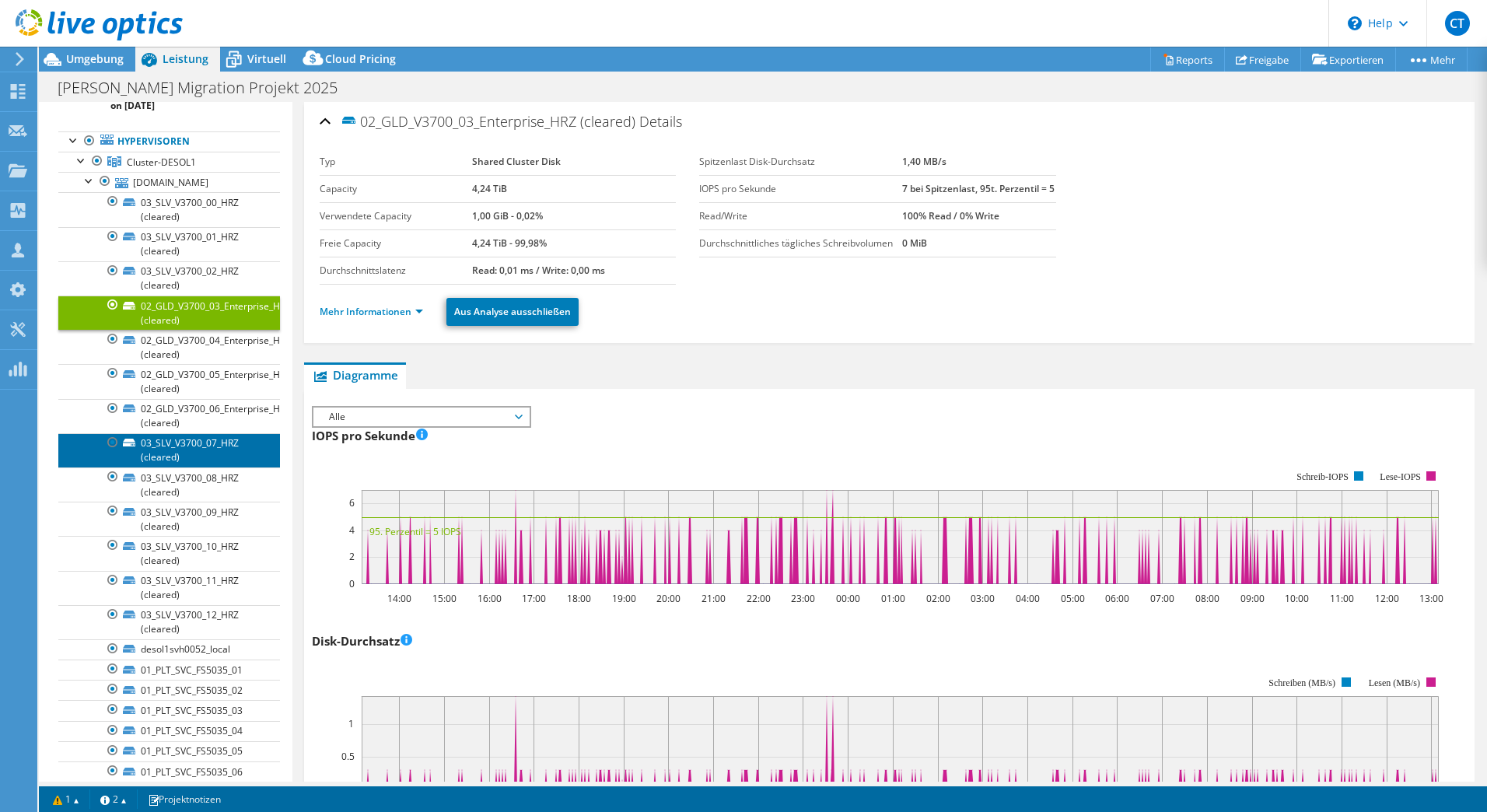
click at [252, 450] on link "03_SLV_V3700_07_HRZ (cleared)" at bounding box center [169, 450] width 222 height 34
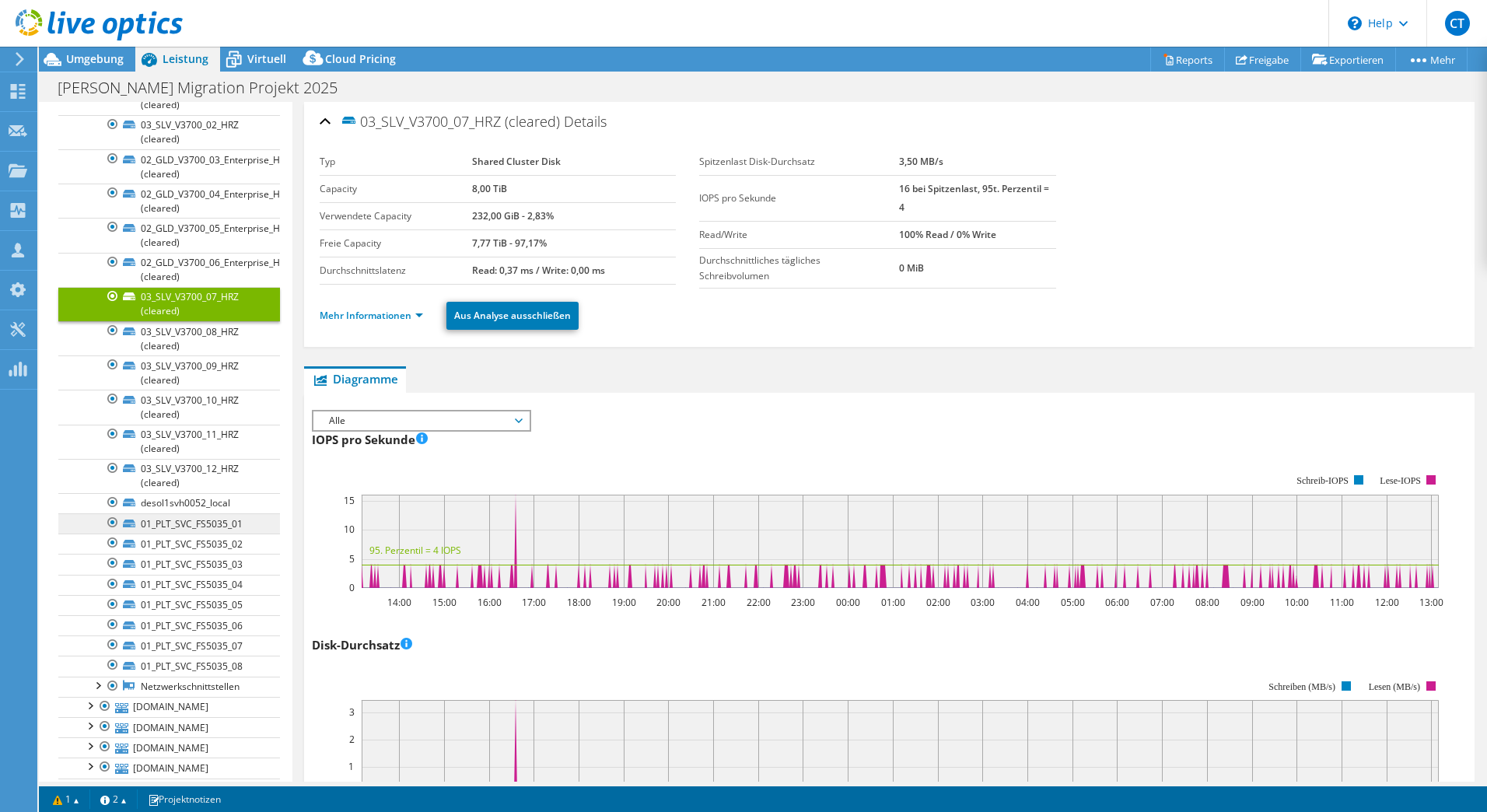
scroll to position [233, 0]
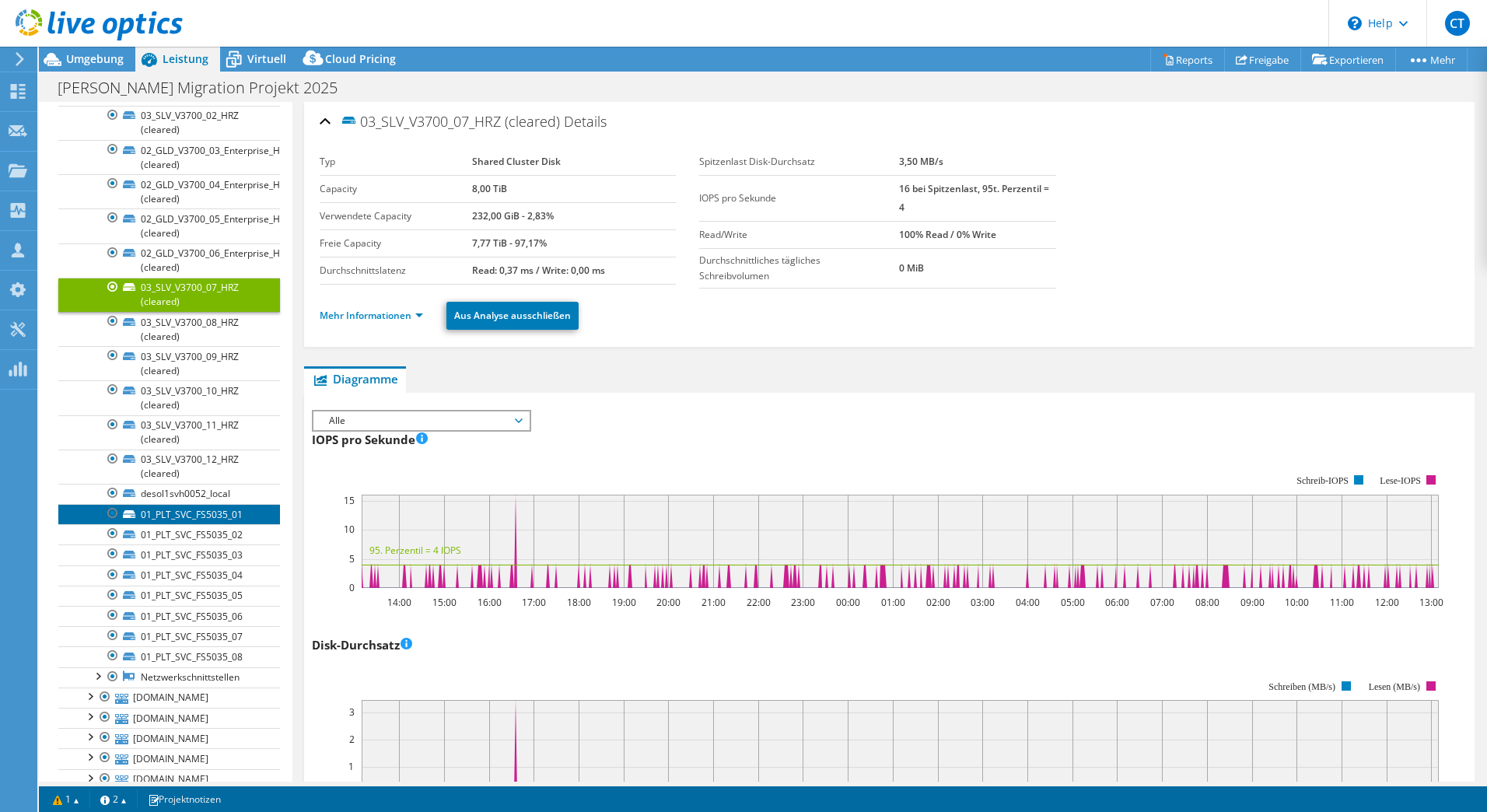
click at [222, 515] on link "01_PLT_SVC_FS5035_01" at bounding box center [169, 514] width 222 height 20
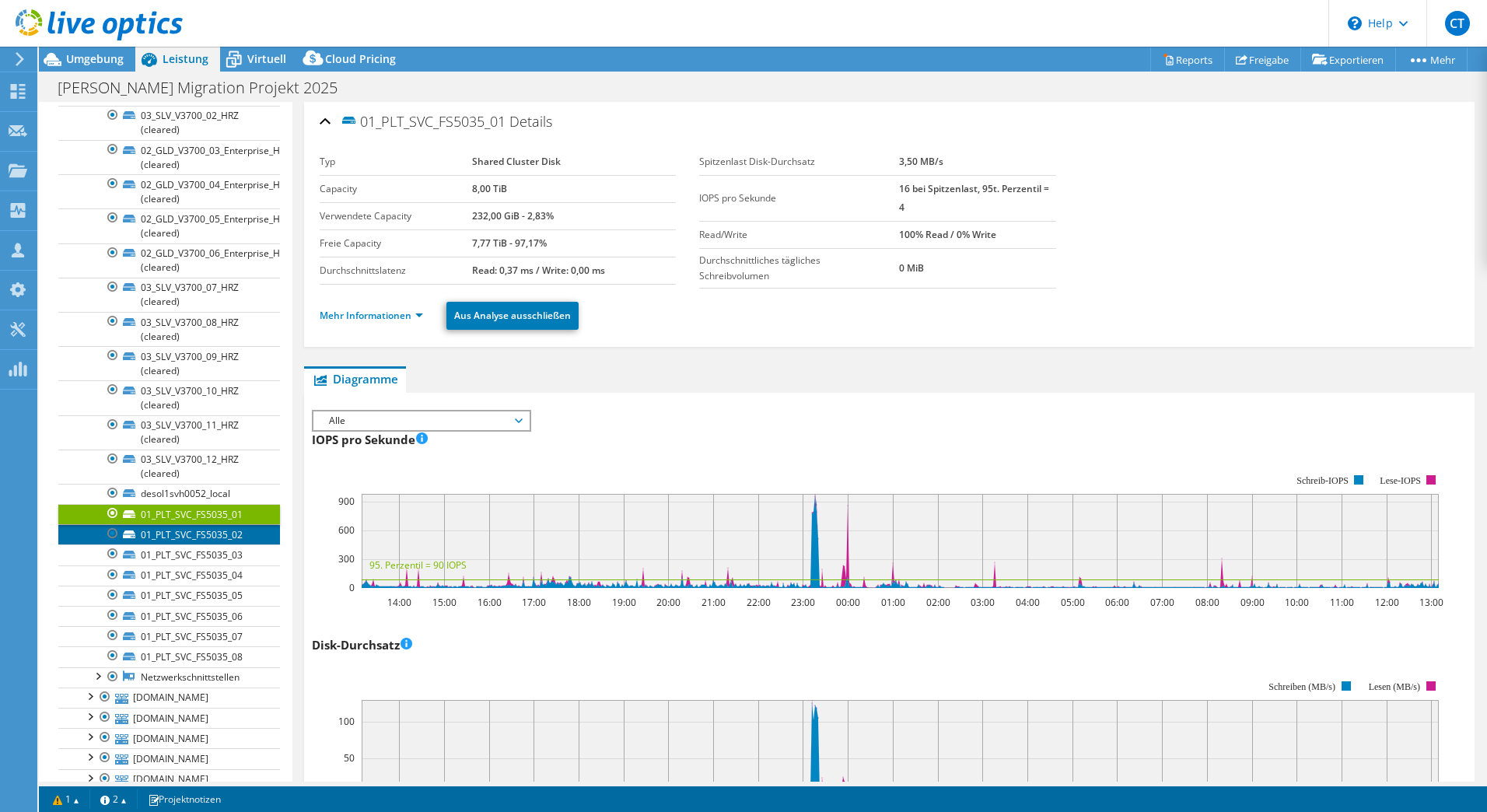
click at [220, 535] on link "01_PLT_SVC_FS5035_02" at bounding box center [169, 534] width 222 height 20
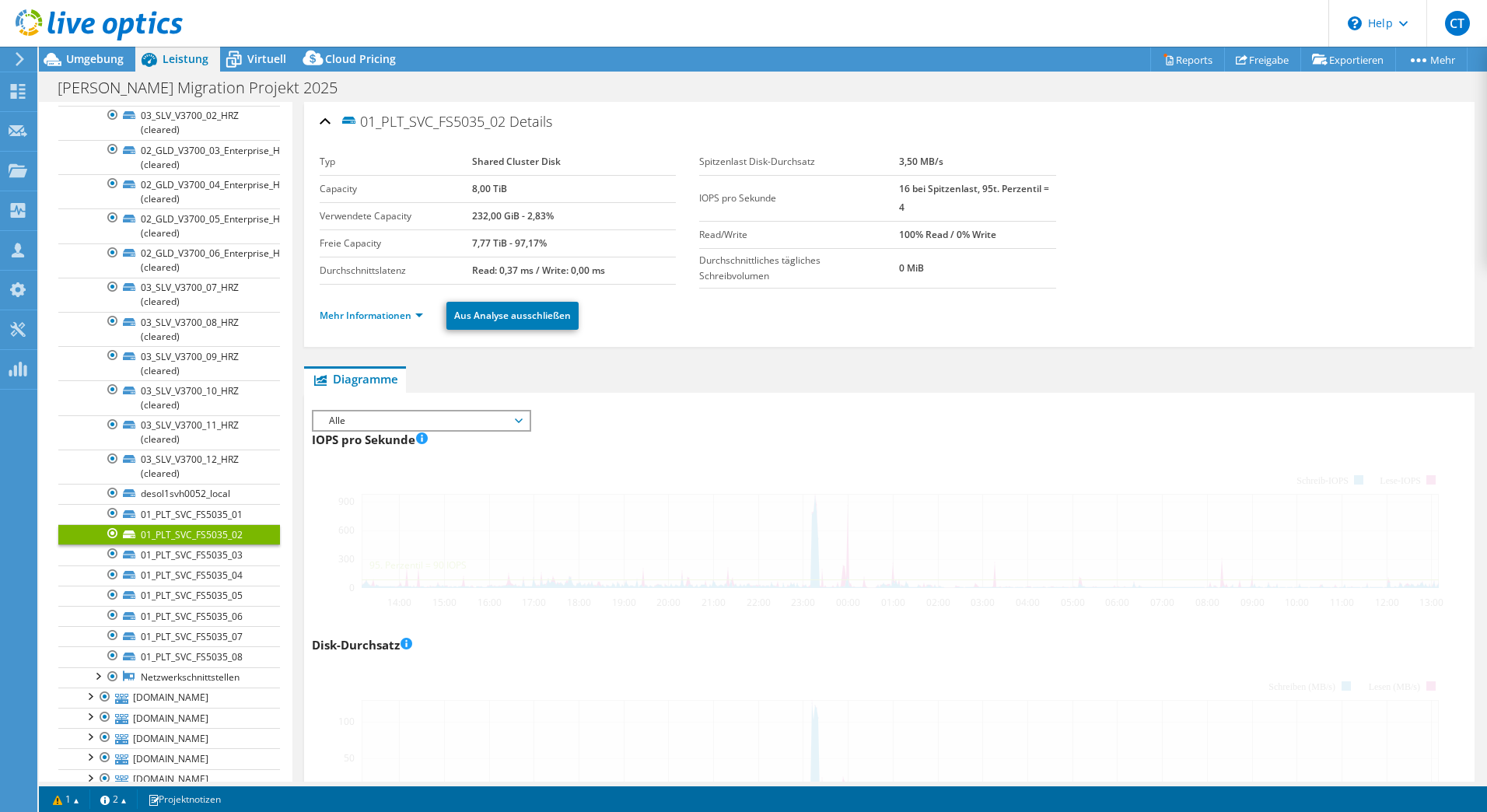
click at [220, 535] on link "01_PLT_SVC_FS5035_02" at bounding box center [169, 534] width 222 height 20
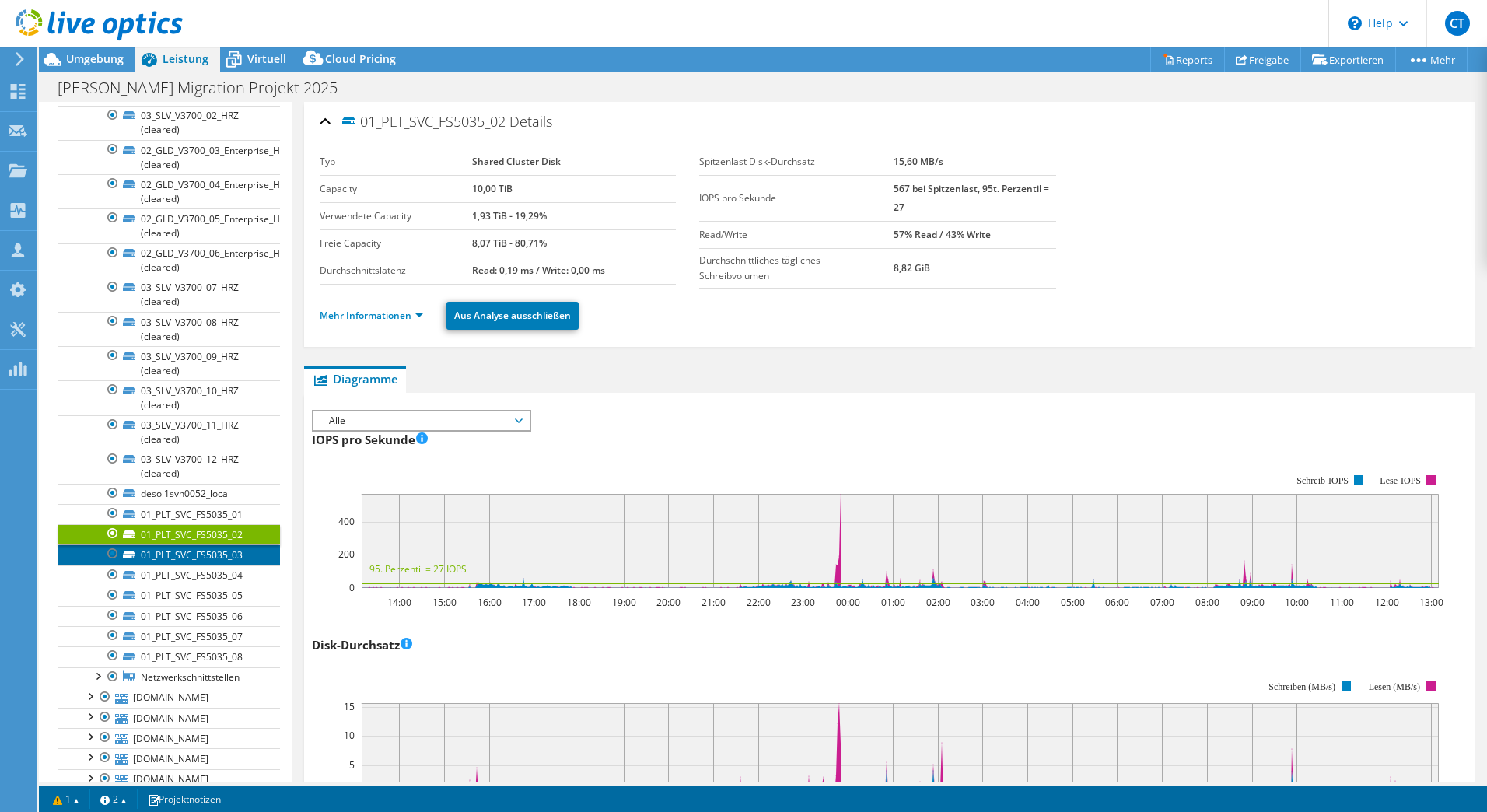
click at [214, 553] on link "01_PLT_SVC_FS5035_03" at bounding box center [169, 554] width 222 height 20
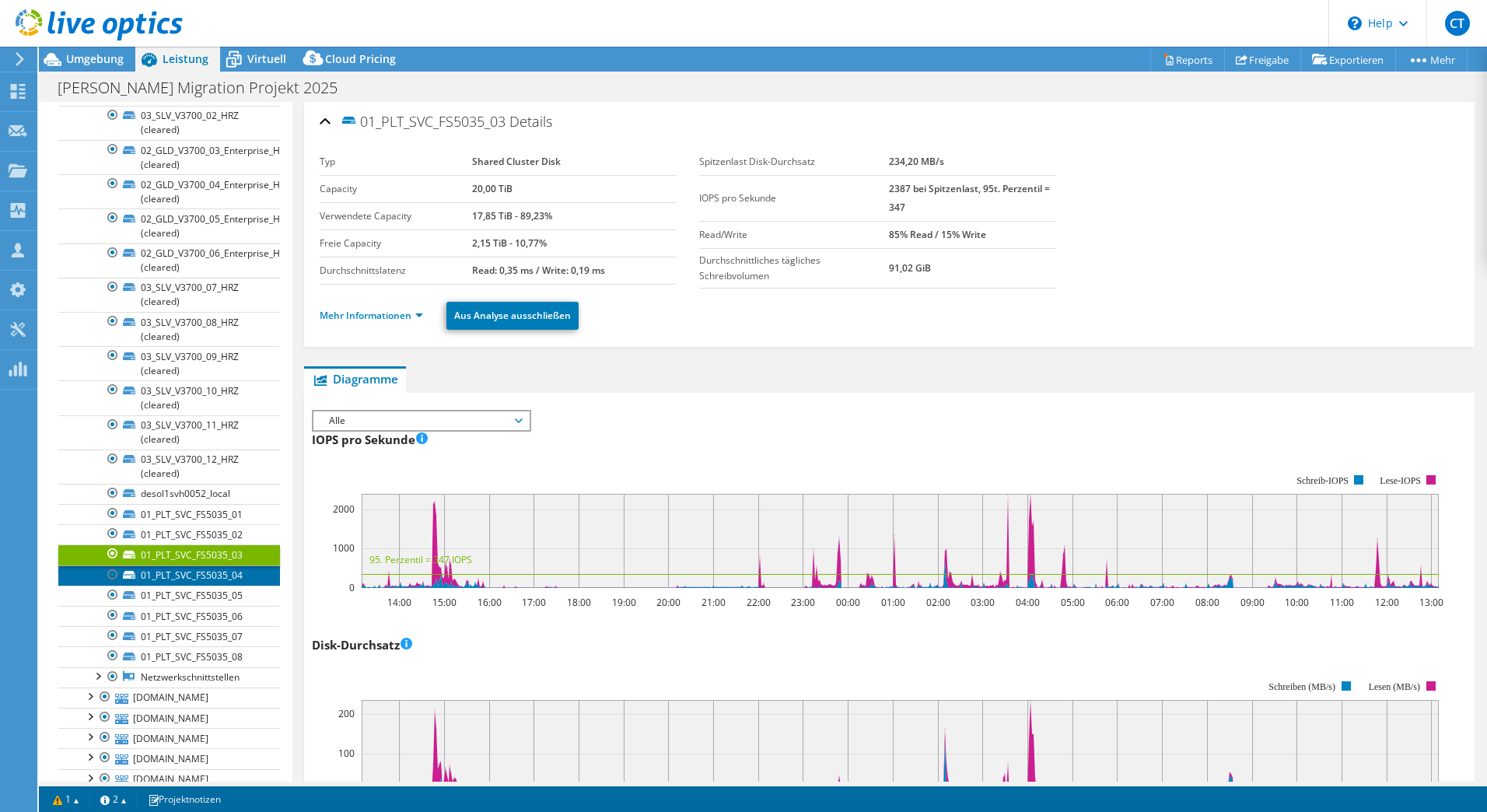
click at [217, 569] on link "01_PLT_SVC_FS5035_04" at bounding box center [169, 575] width 222 height 20
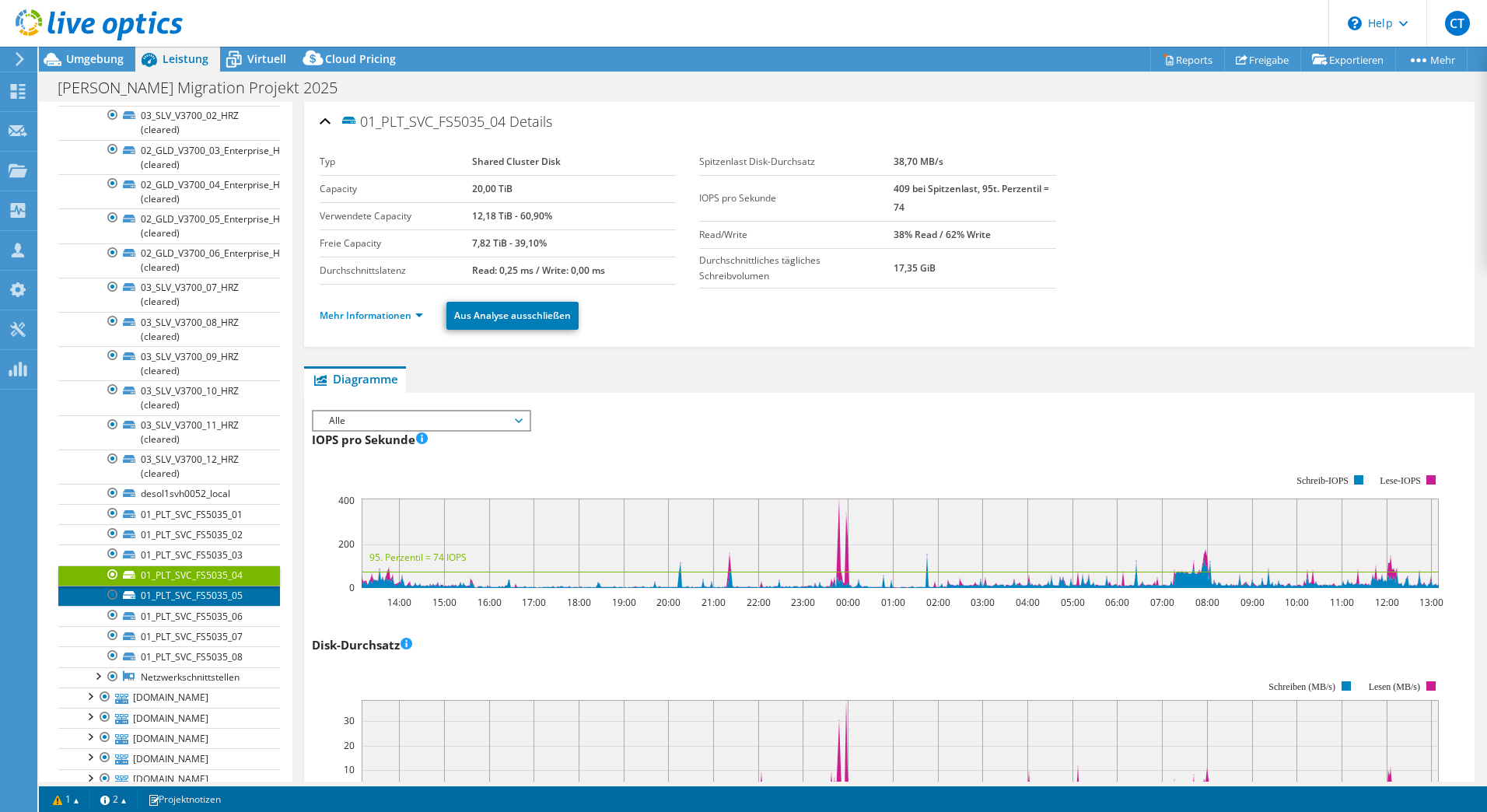
click at [211, 592] on link "01_PLT_SVC_FS5035_05" at bounding box center [169, 596] width 222 height 20
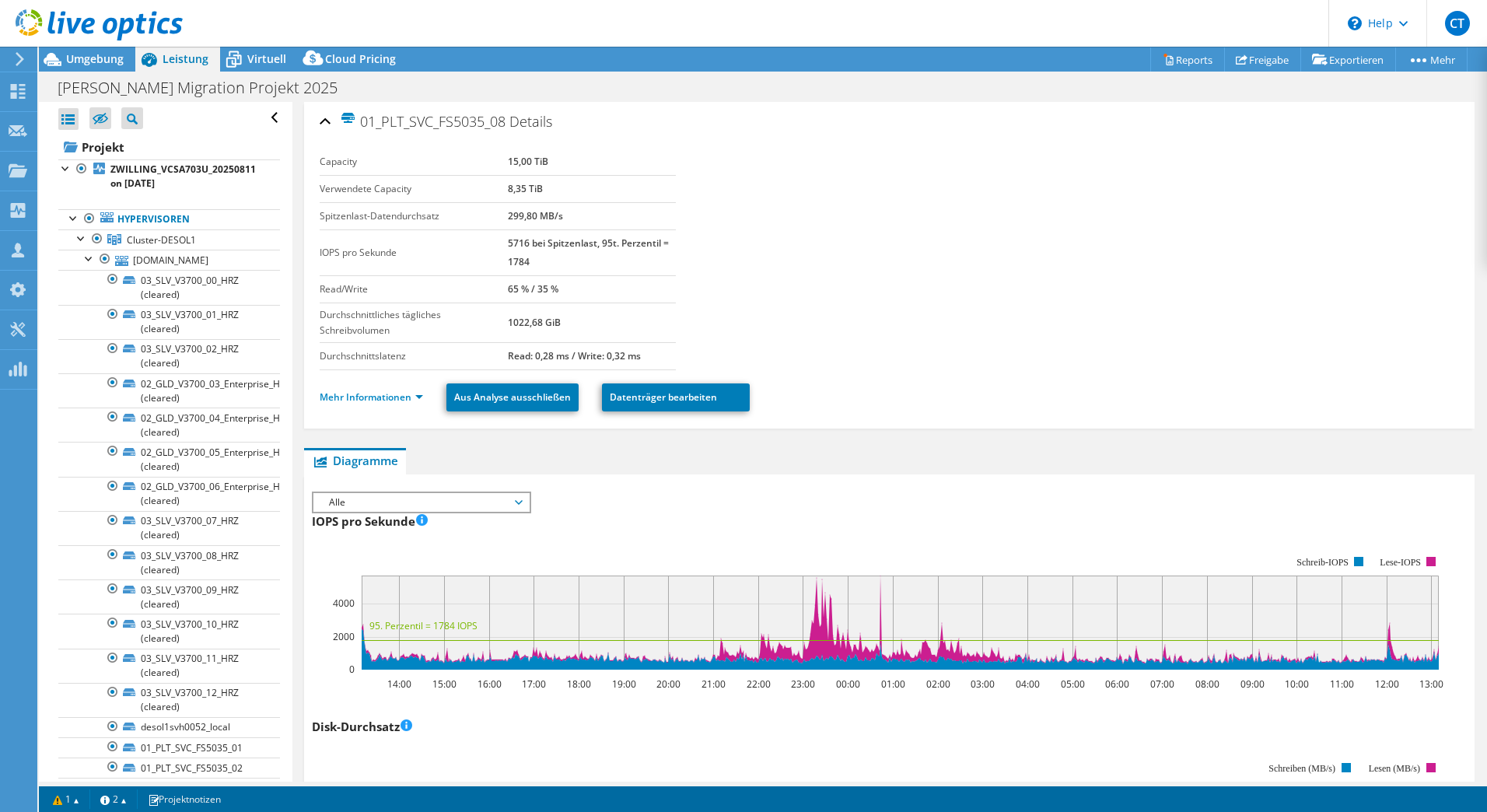
select select "USD"
click at [160, 175] on b "ZWILLING_VCSA703U_20250811 on 8/12/2025" at bounding box center [183, 175] width 145 height 27
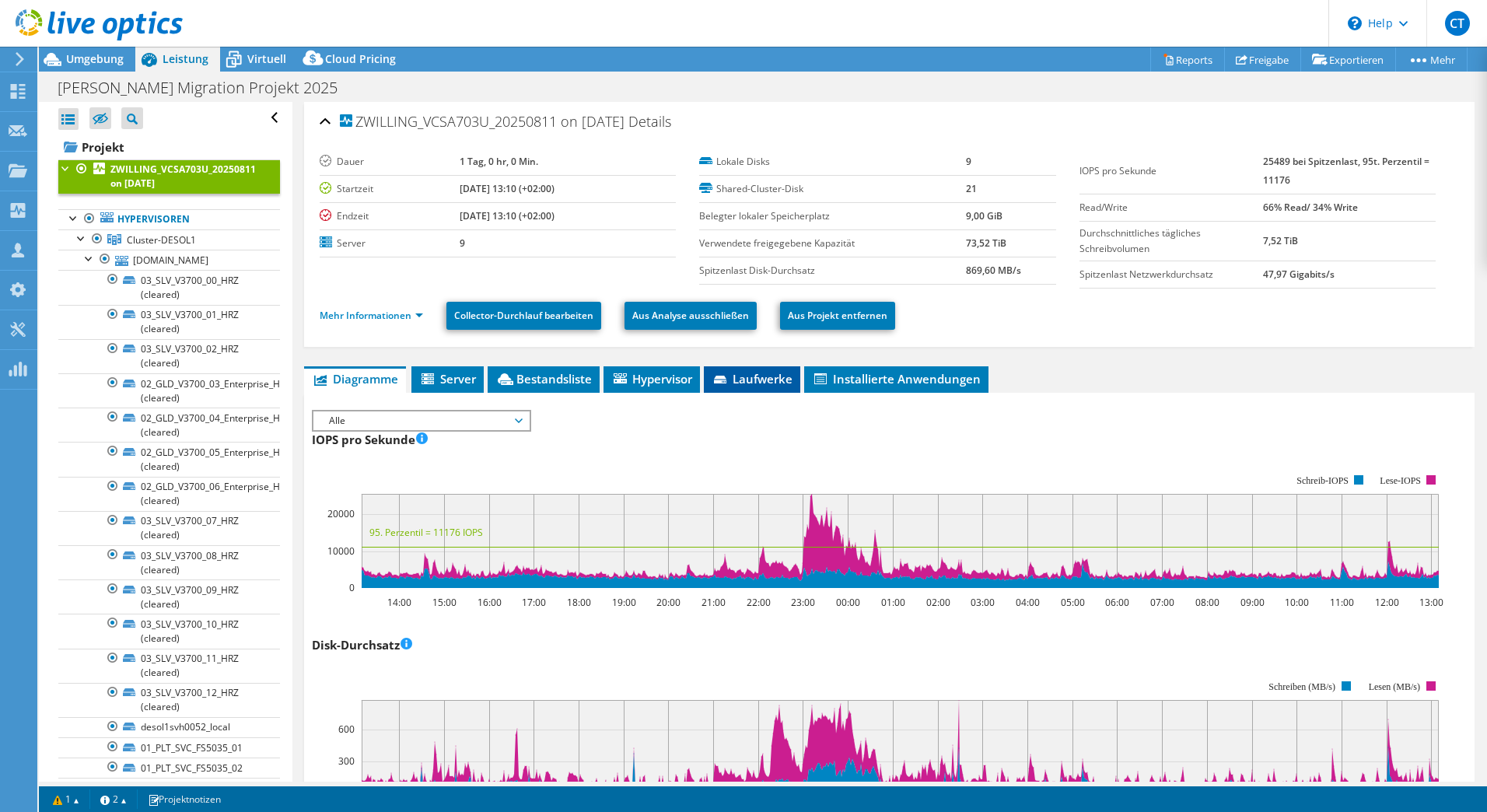
click at [762, 381] on span "Laufwerke" at bounding box center [752, 379] width 81 height 16
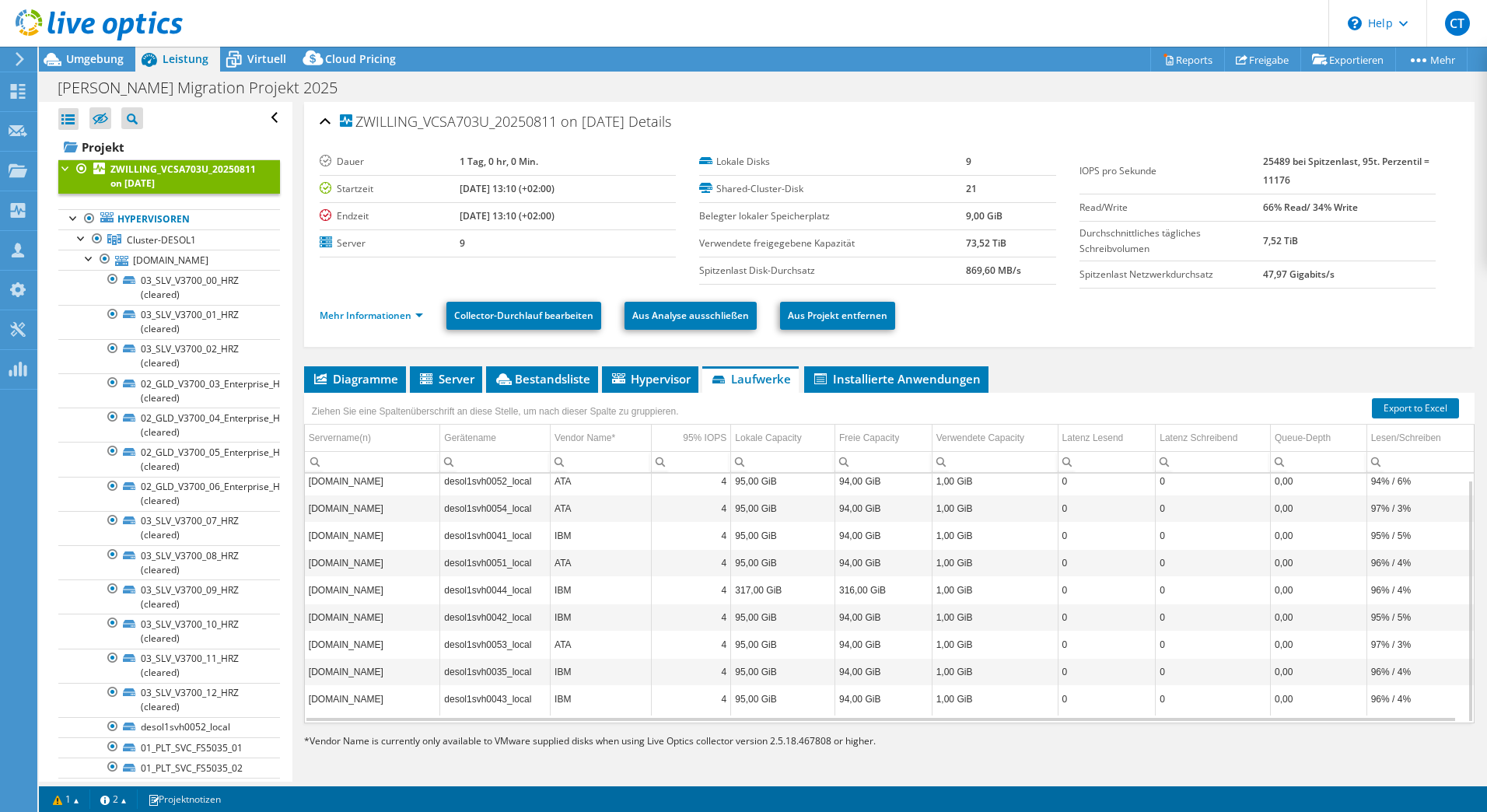
scroll to position [1, 0]
click at [82, 242] on div at bounding box center [82, 237] width 16 height 16
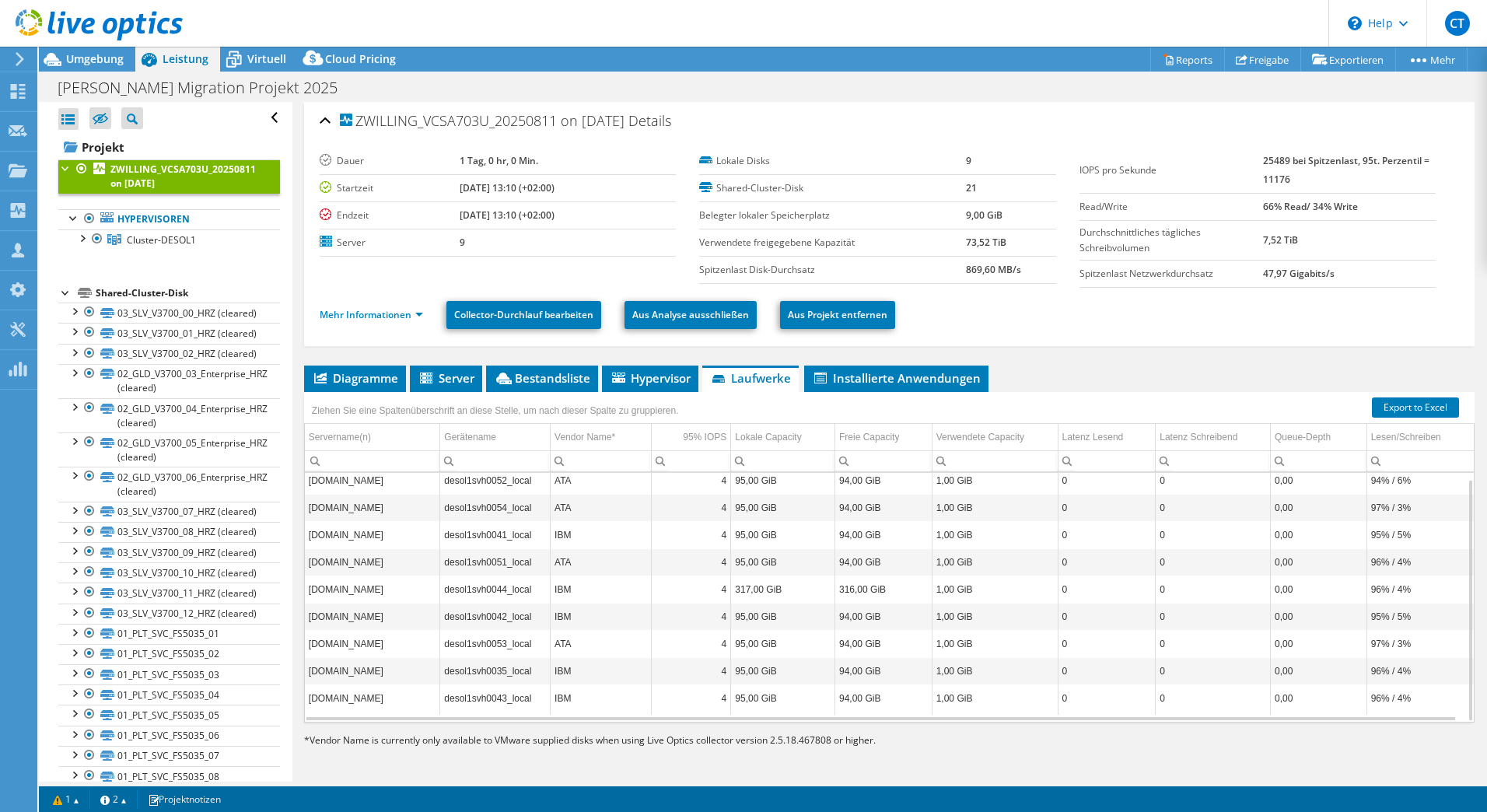
click at [62, 166] on div at bounding box center [65, 166] width 16 height 16
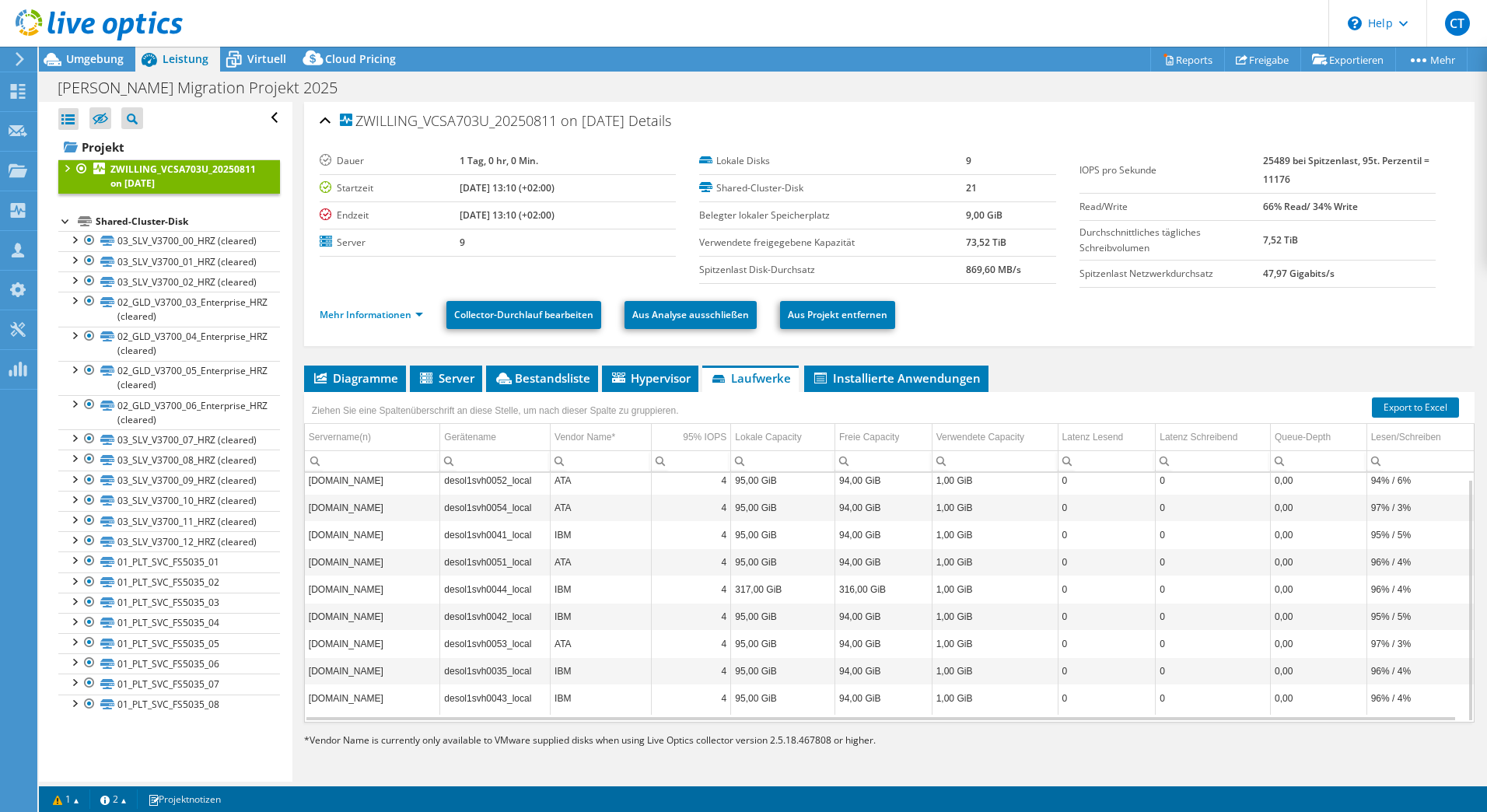
click at [62, 166] on div at bounding box center [65, 166] width 16 height 16
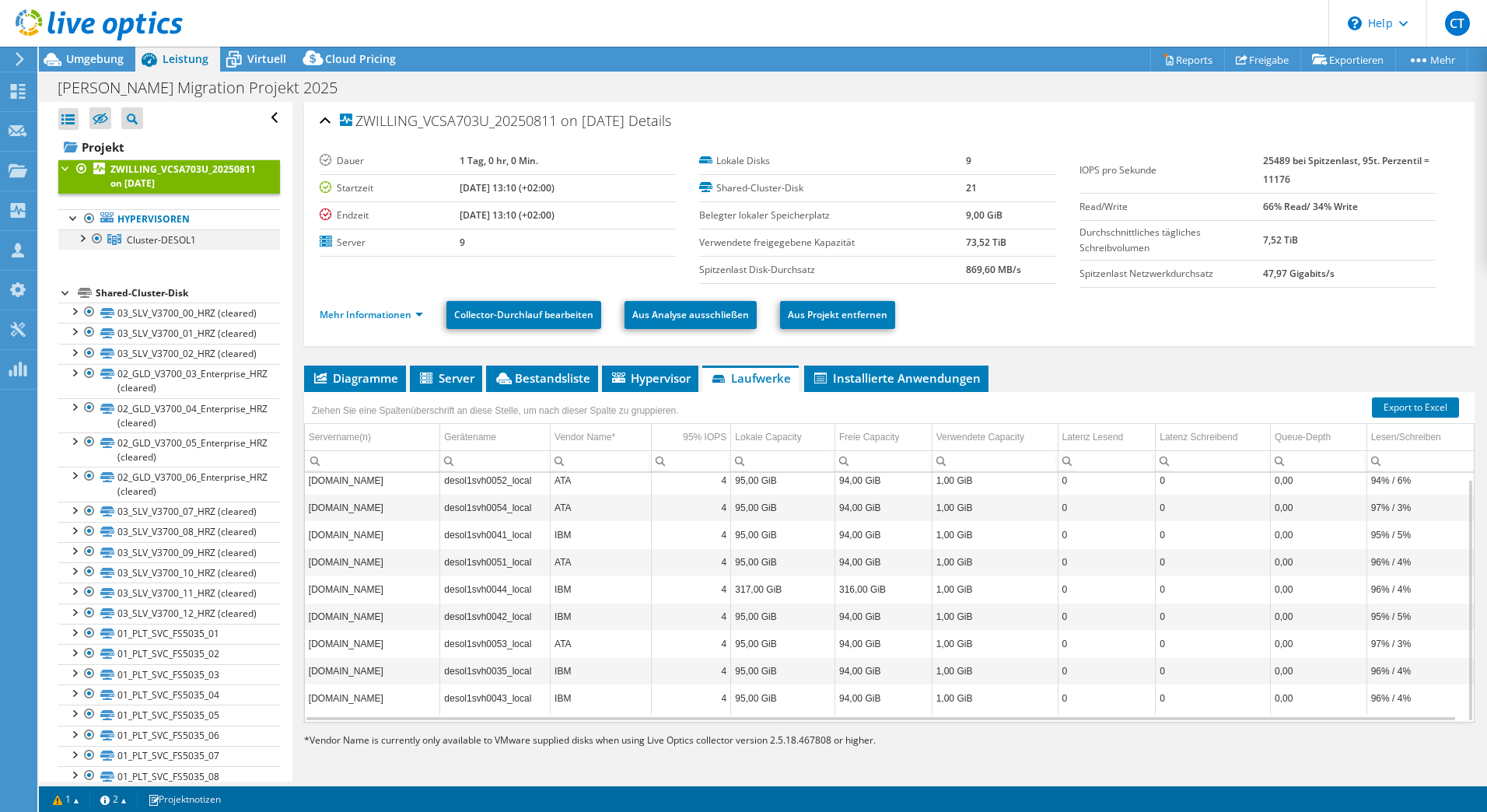
click at [79, 236] on div at bounding box center [82, 237] width 16 height 16
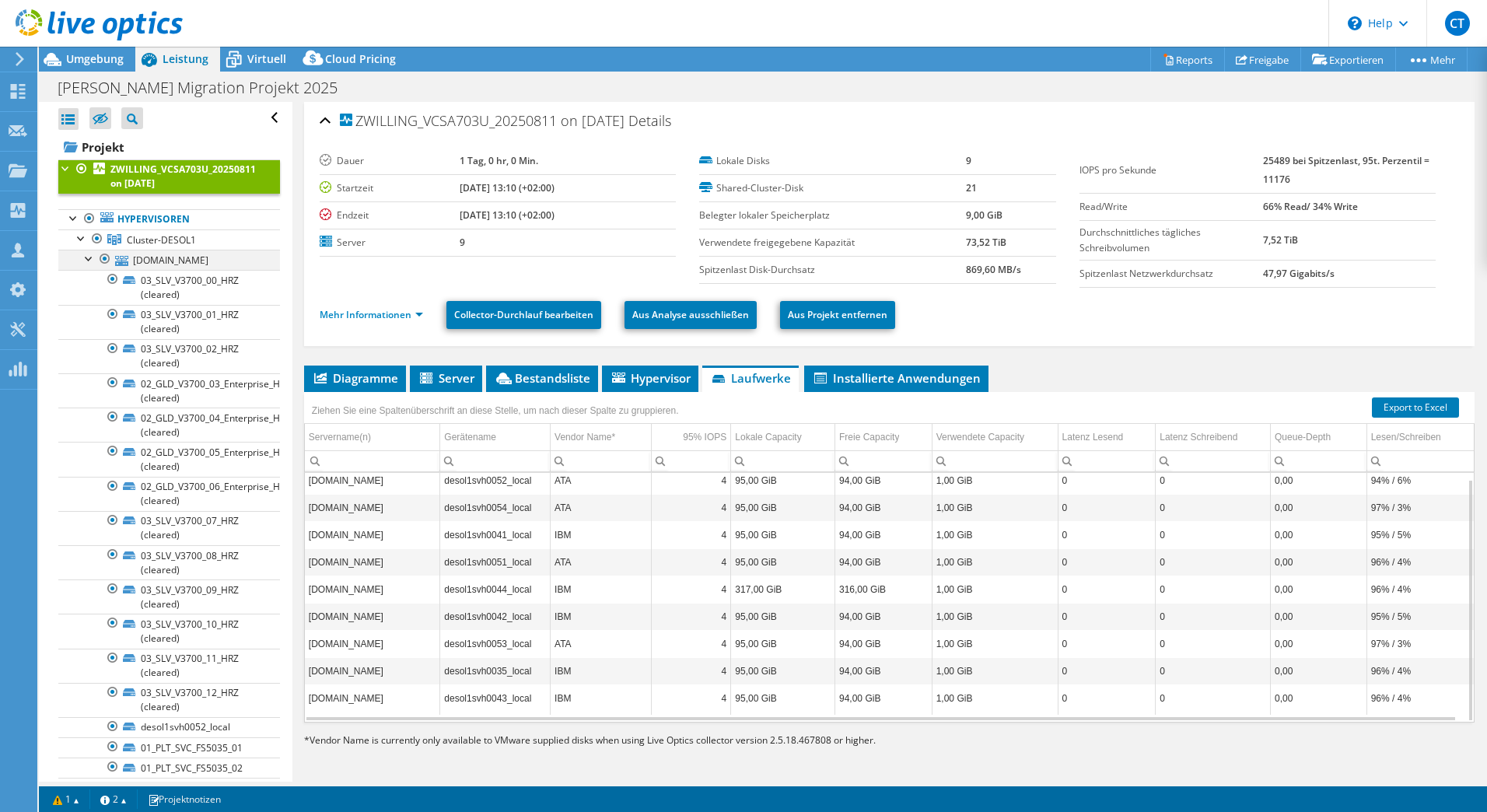
click at [89, 260] on div at bounding box center [89, 257] width 16 height 16
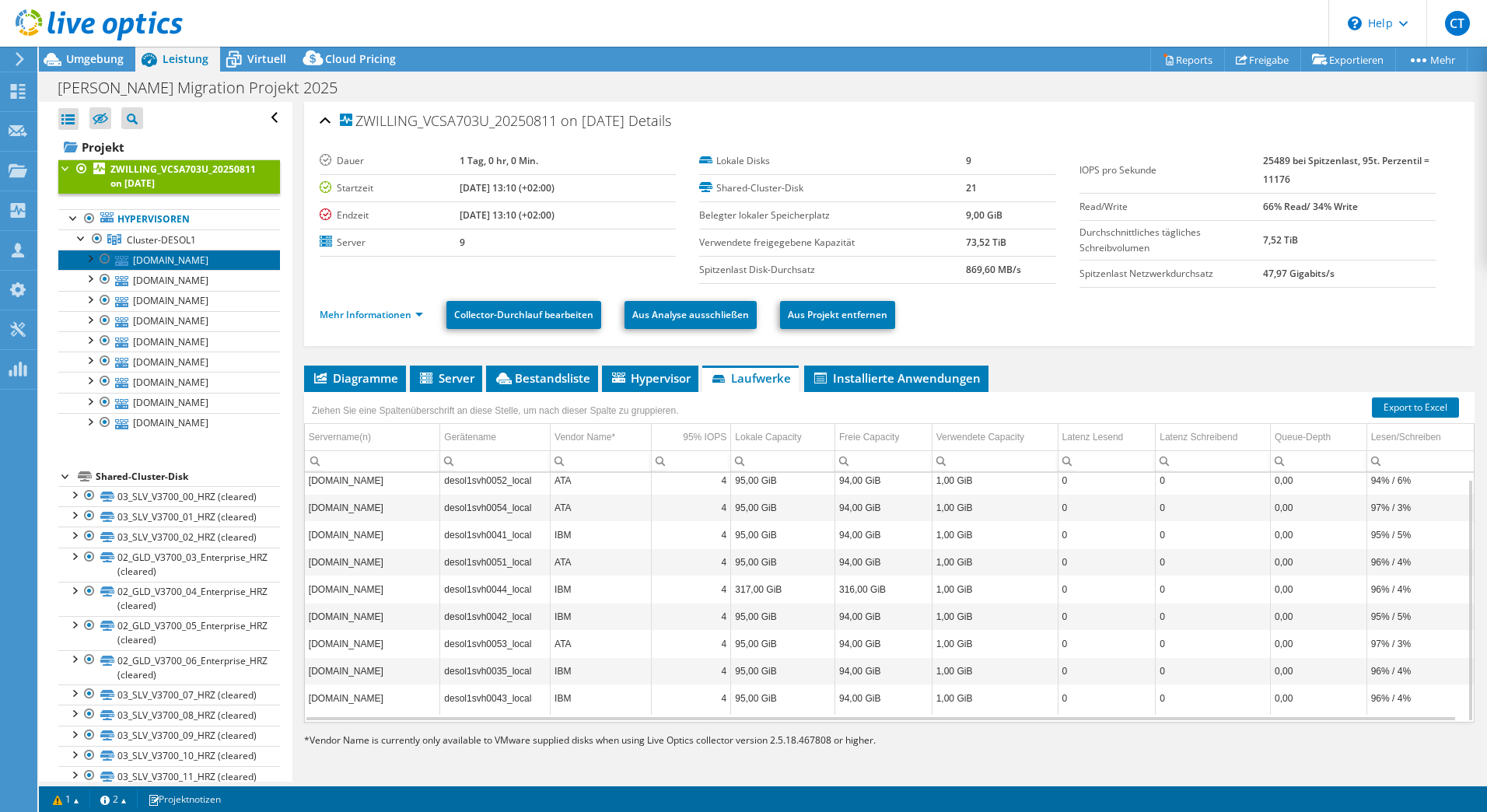
click at [214, 260] on link "desol1svh0052.zwilling.net" at bounding box center [169, 260] width 222 height 20
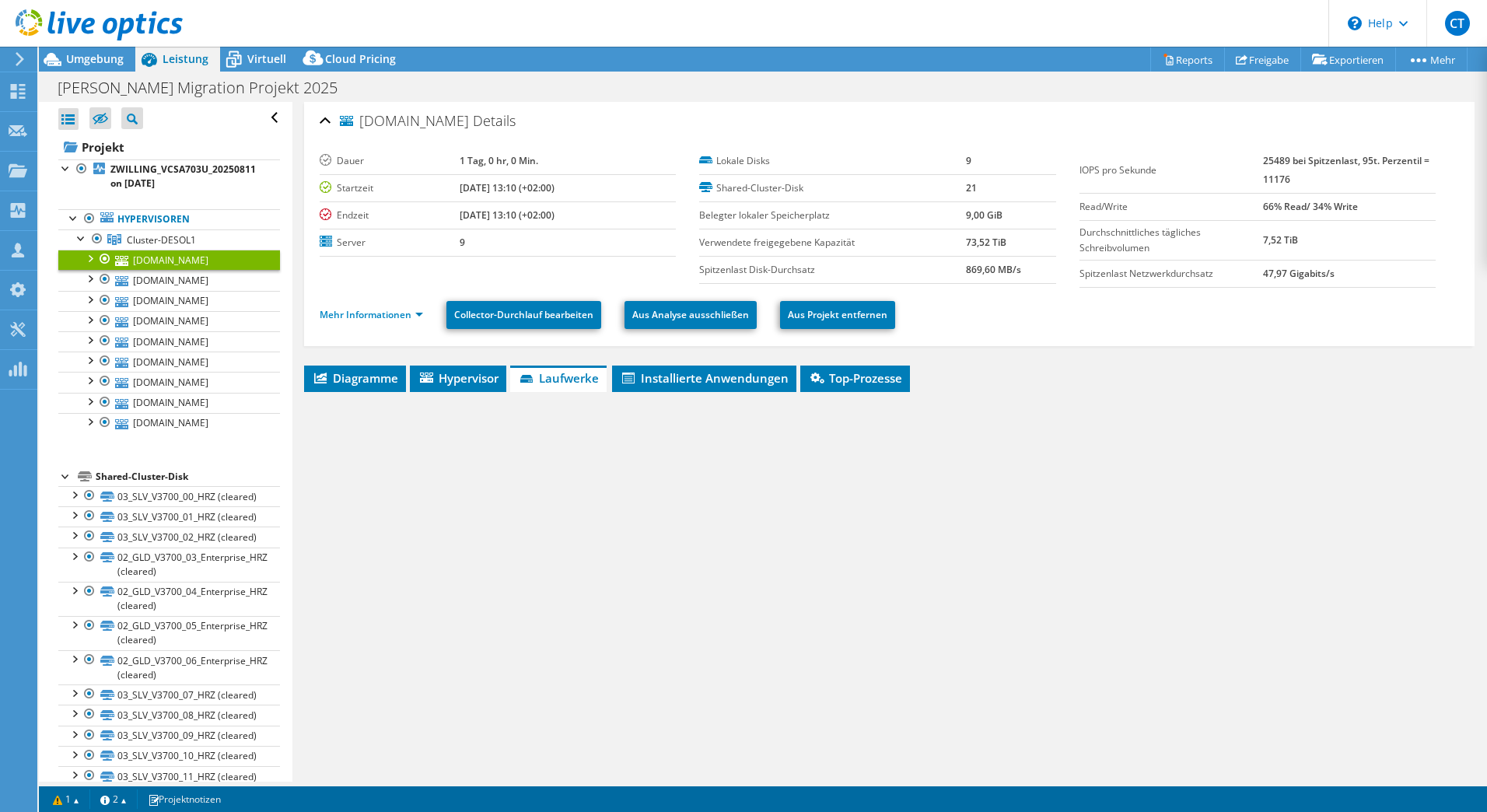
scroll to position [0, 0]
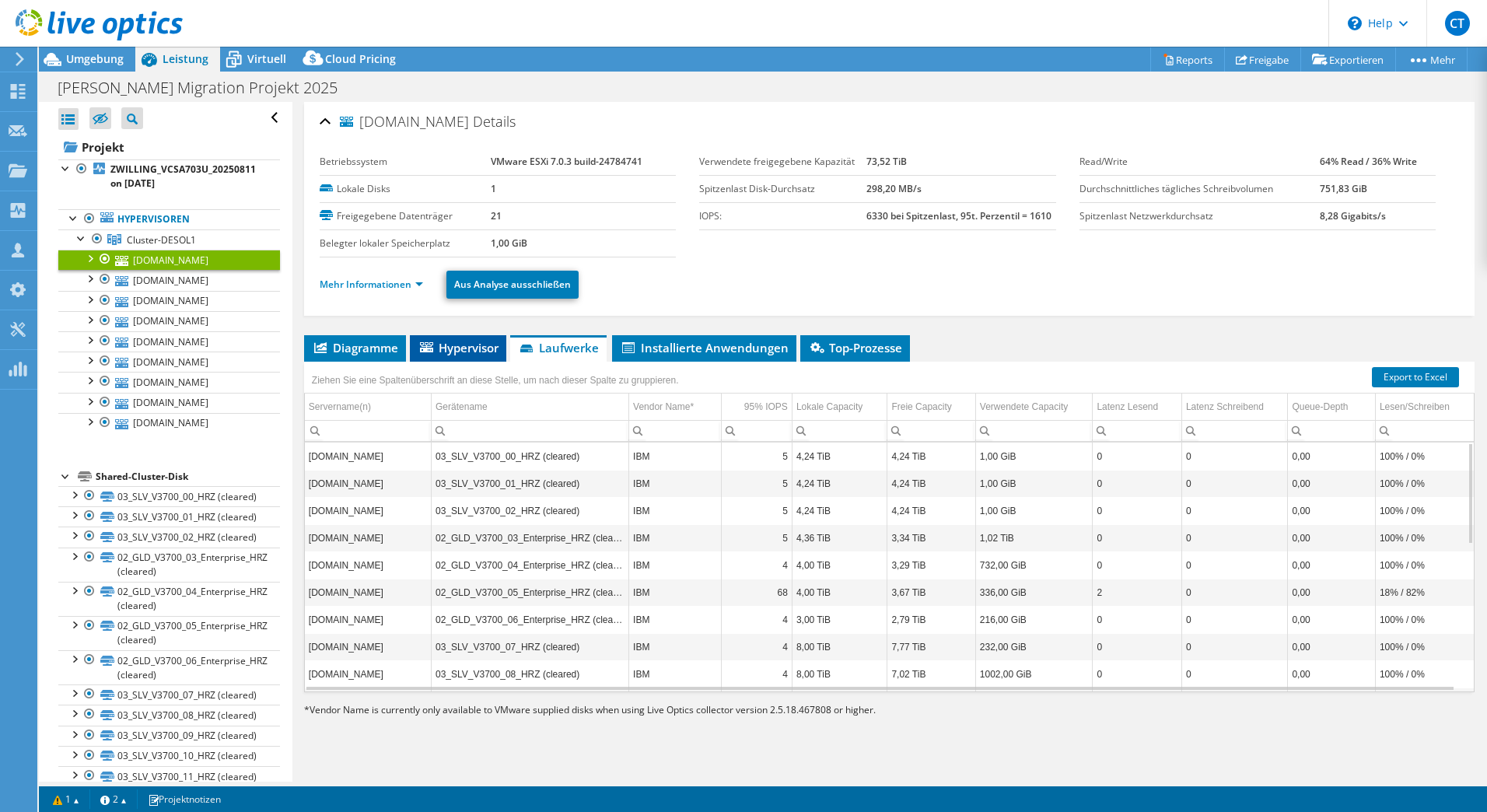
click at [473, 353] on span "Hypervisor" at bounding box center [458, 347] width 81 height 16
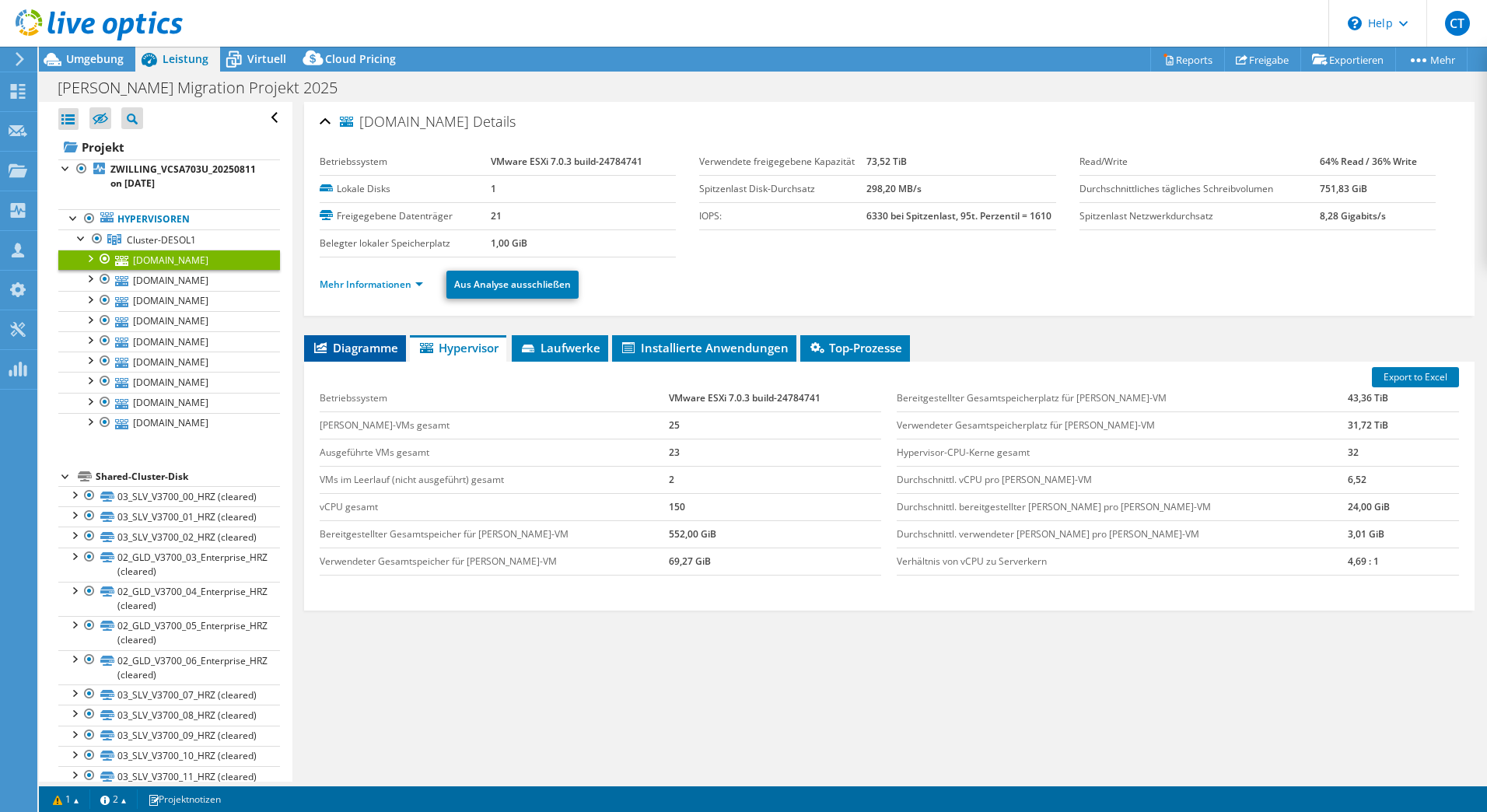
click at [357, 336] on li "Diagramme" at bounding box center [355, 348] width 102 height 26
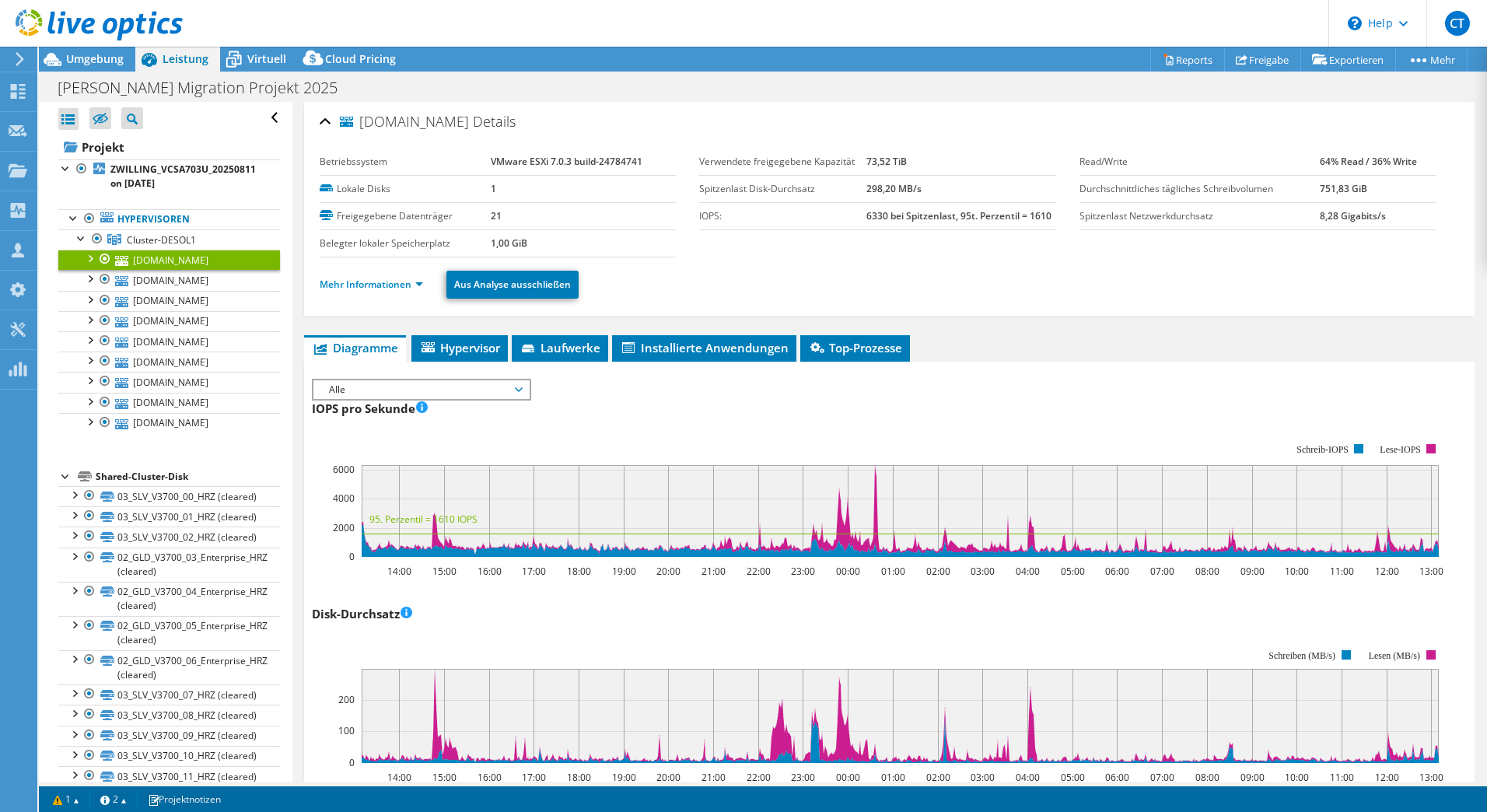
click at [459, 393] on span "Alle" at bounding box center [421, 389] width 200 height 19
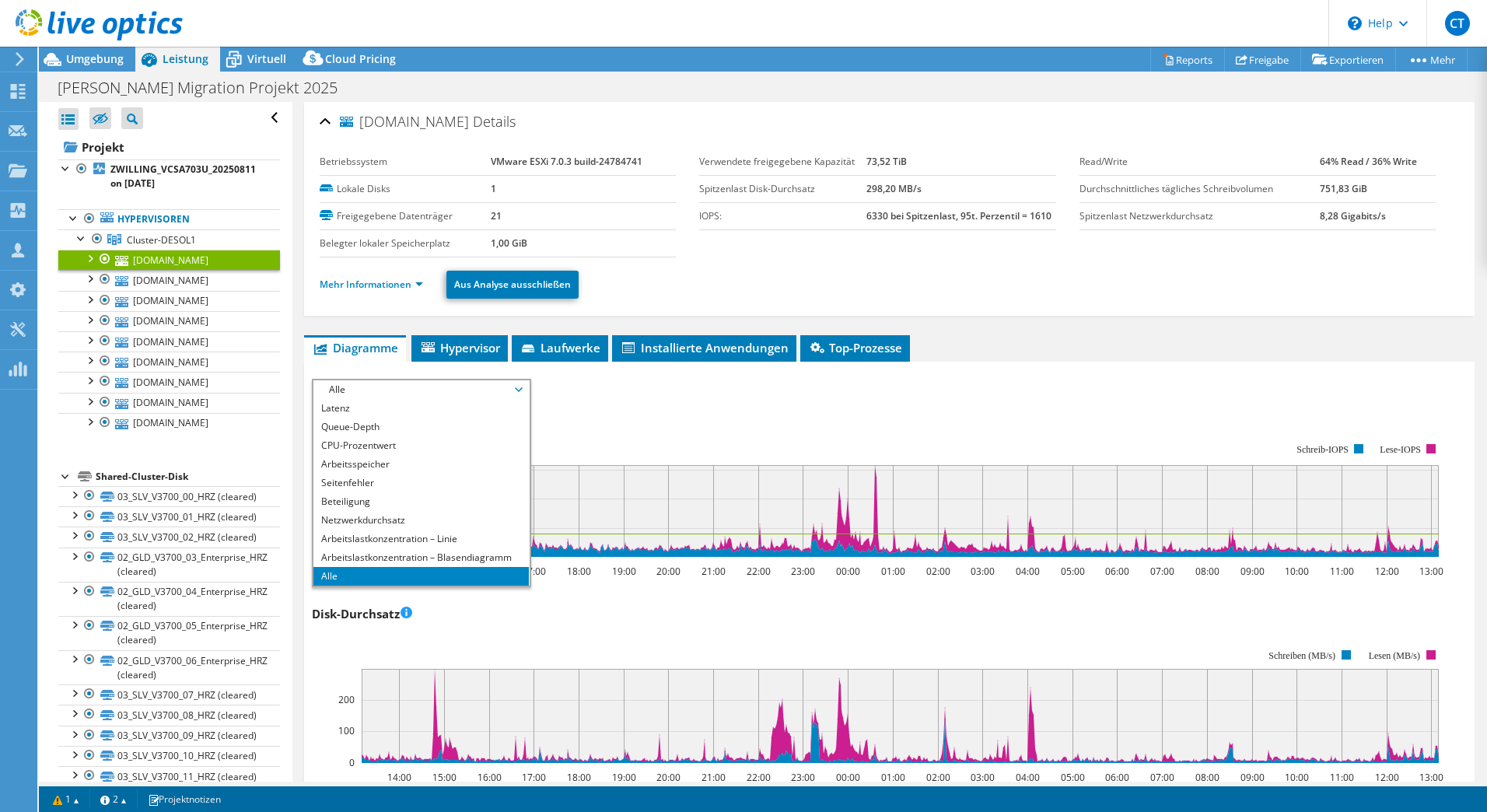
click at [634, 421] on div "IOPS pro Sekunde IOPS pro Sekunde Live Optics überwacht die Lese- und Schreibvo…" at bounding box center [889, 487] width 1155 height 183
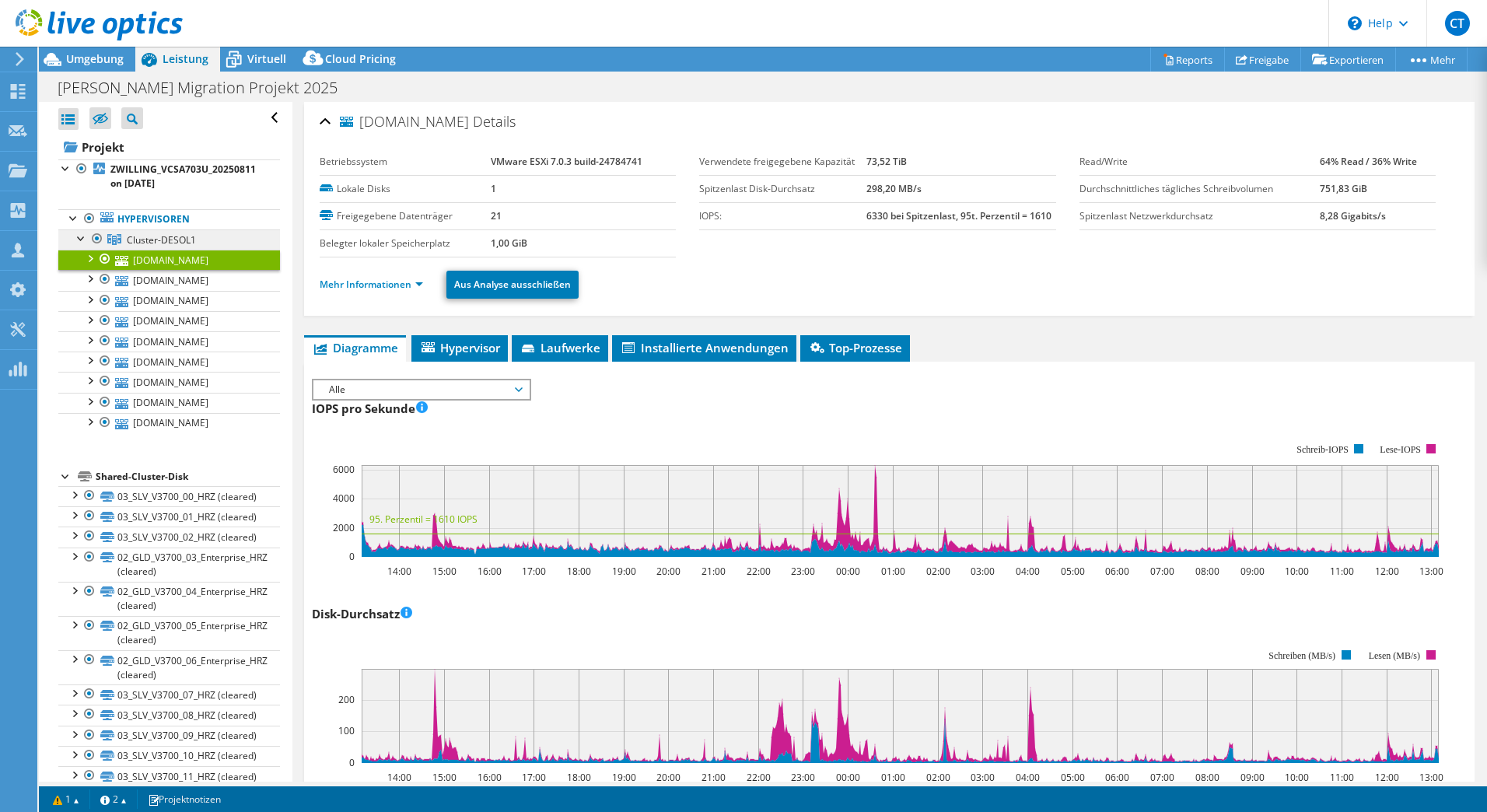
click at [179, 238] on span "Cluster-DESOL1" at bounding box center [161, 240] width 69 height 13
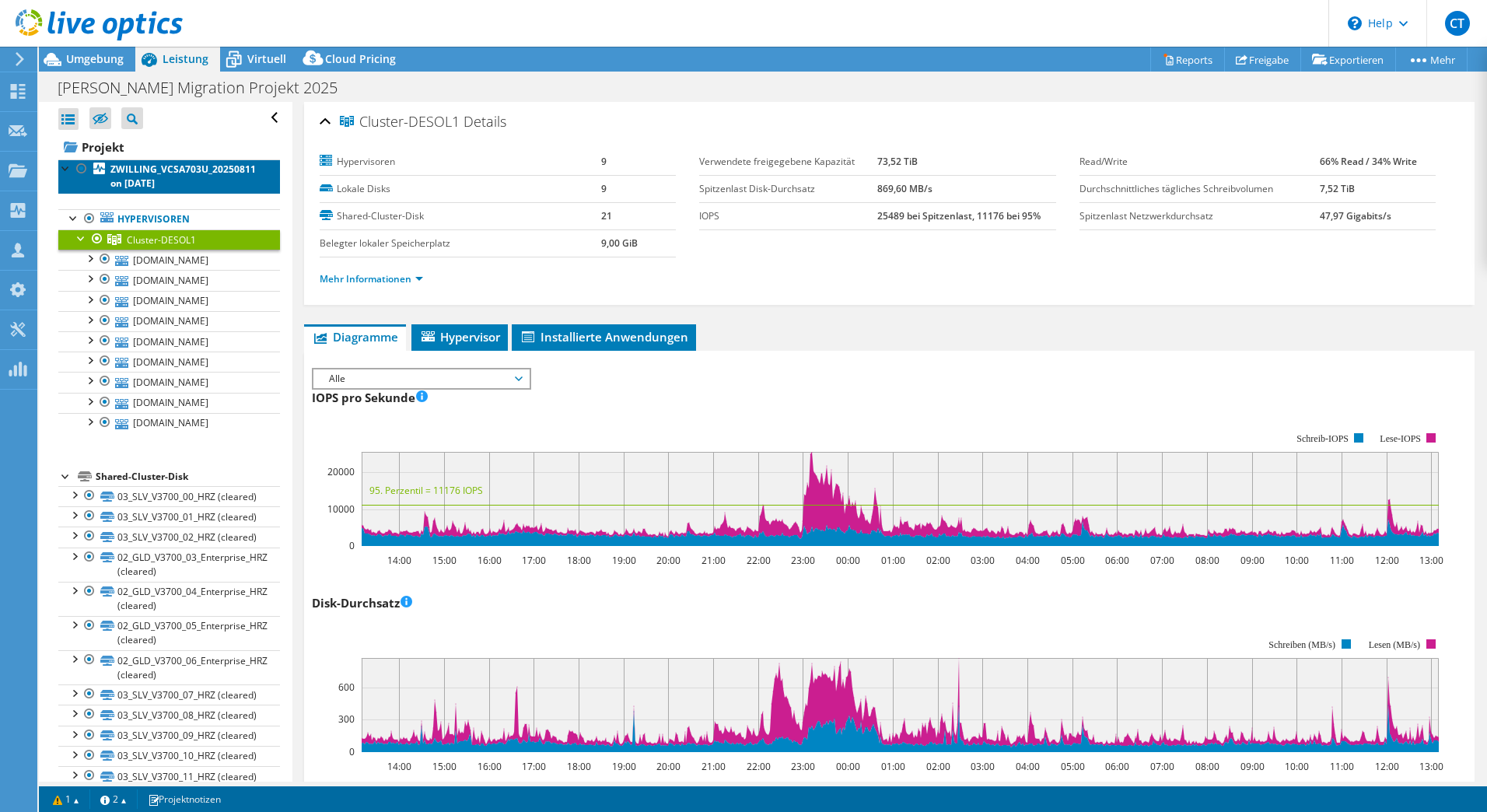
click at [157, 174] on b "ZWILLING_VCSA703U_20250811 on 8/12/2025" at bounding box center [183, 175] width 145 height 27
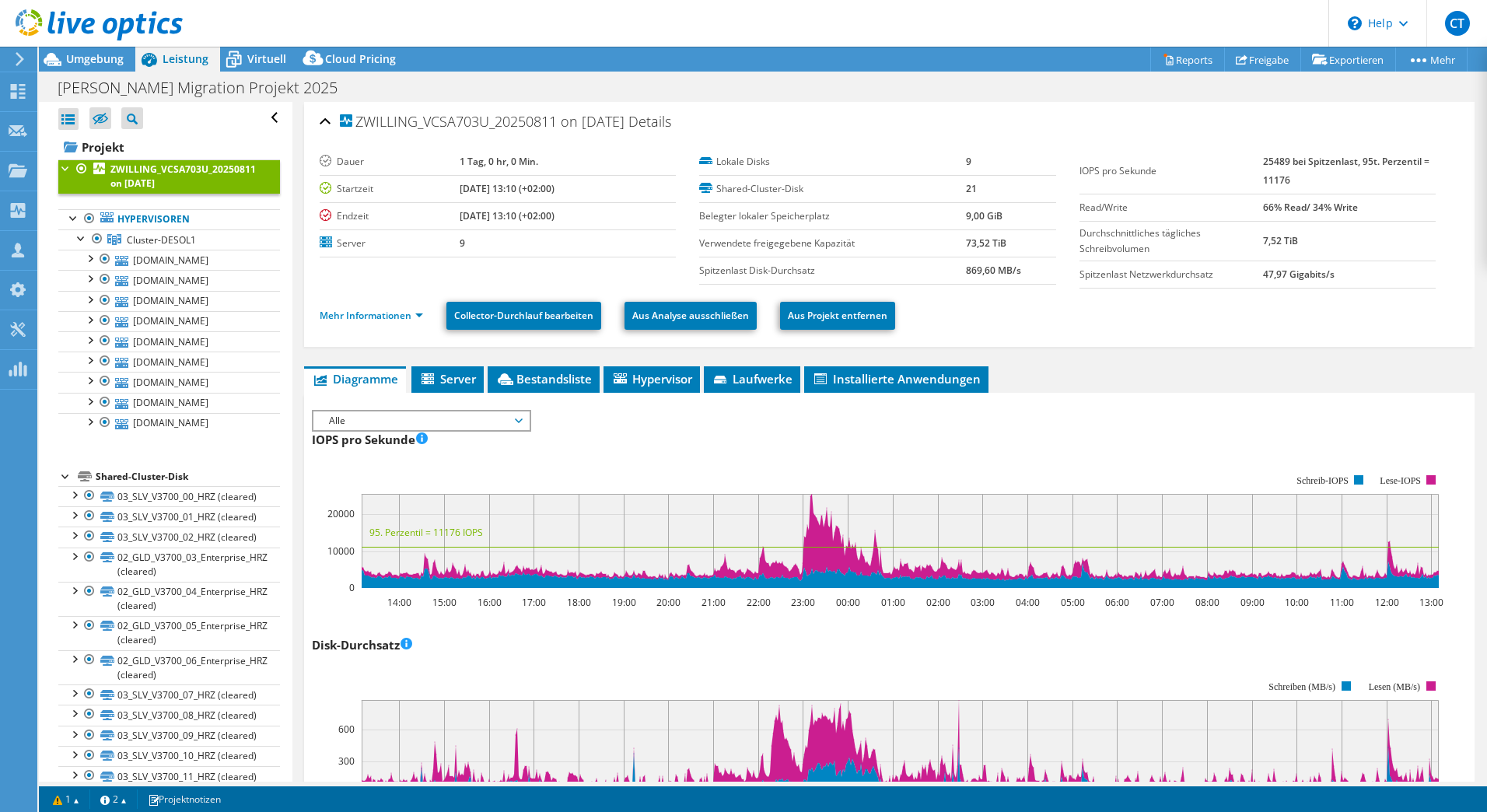
click at [1122, 422] on div "IOPS pro Sekunde Disk-Durchsatz IO-Size Latenz Queue-Depth CPU-Prozentwert Arbe…" at bounding box center [889, 418] width 1155 height 17
click at [872, 384] on span "Installierte Anwendungen" at bounding box center [896, 379] width 169 height 16
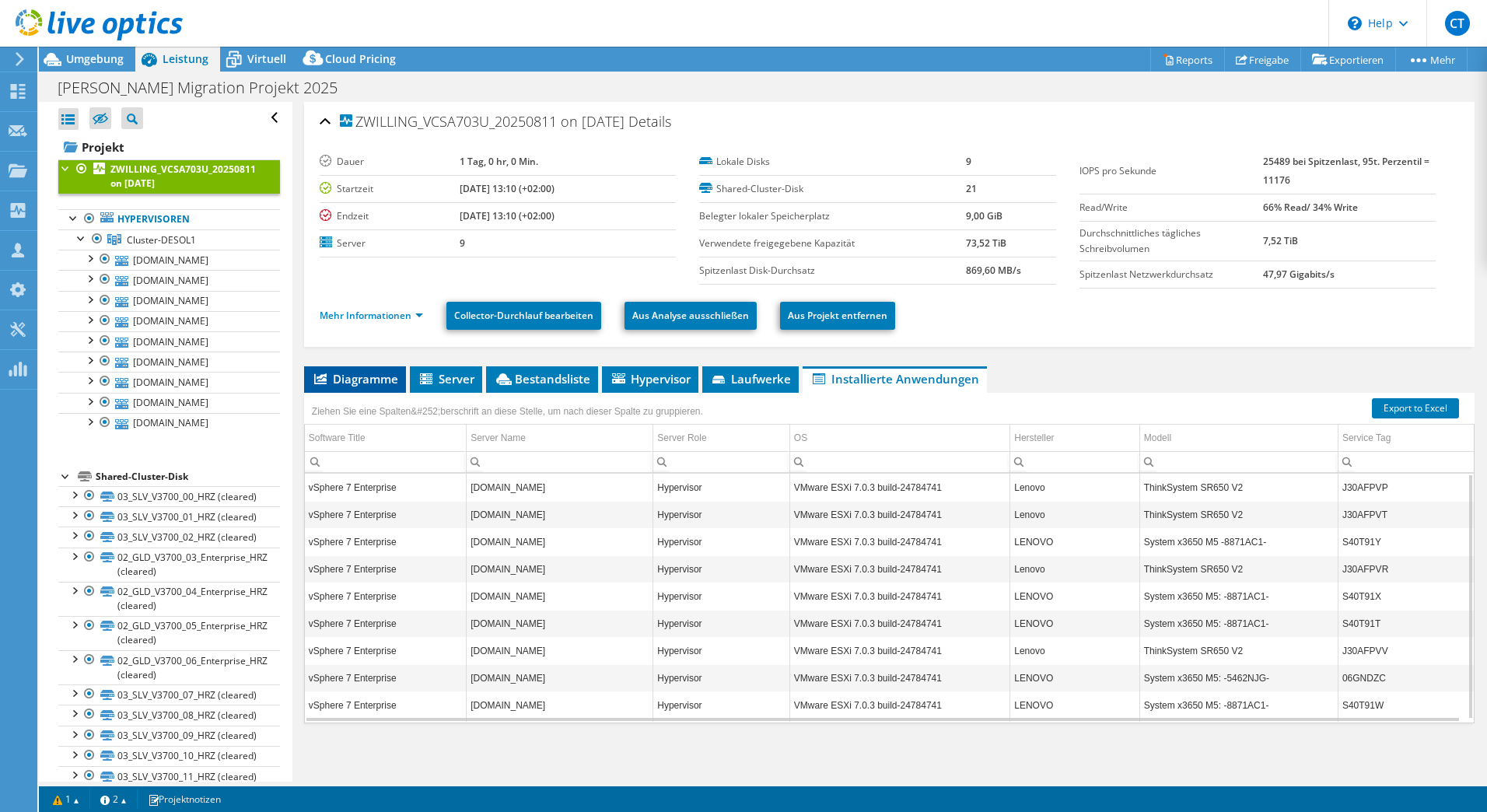
click at [384, 383] on span "Diagramme" at bounding box center [355, 379] width 87 height 16
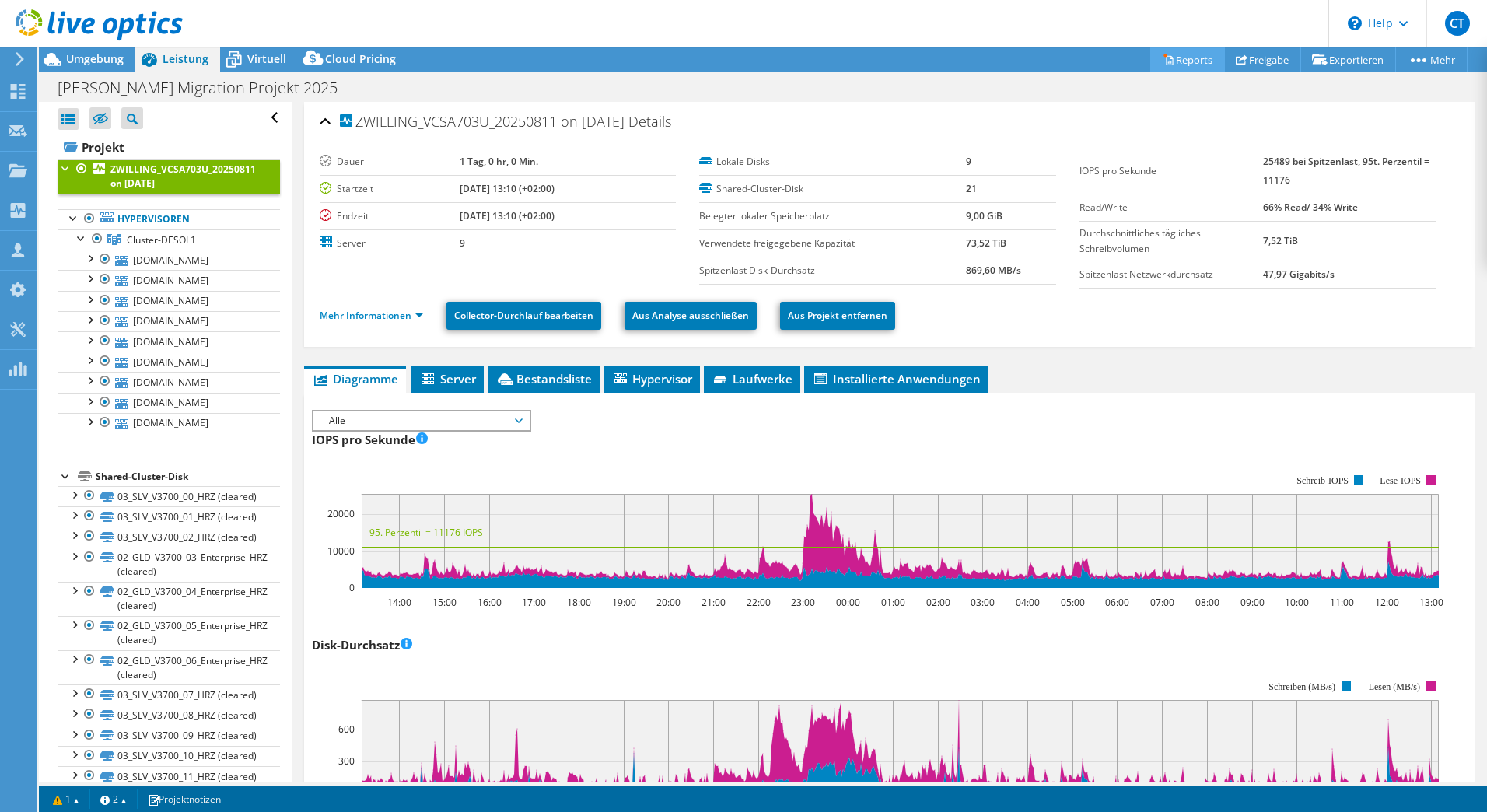
click at [1187, 59] on link "Reports" at bounding box center [1187, 60] width 74 height 24
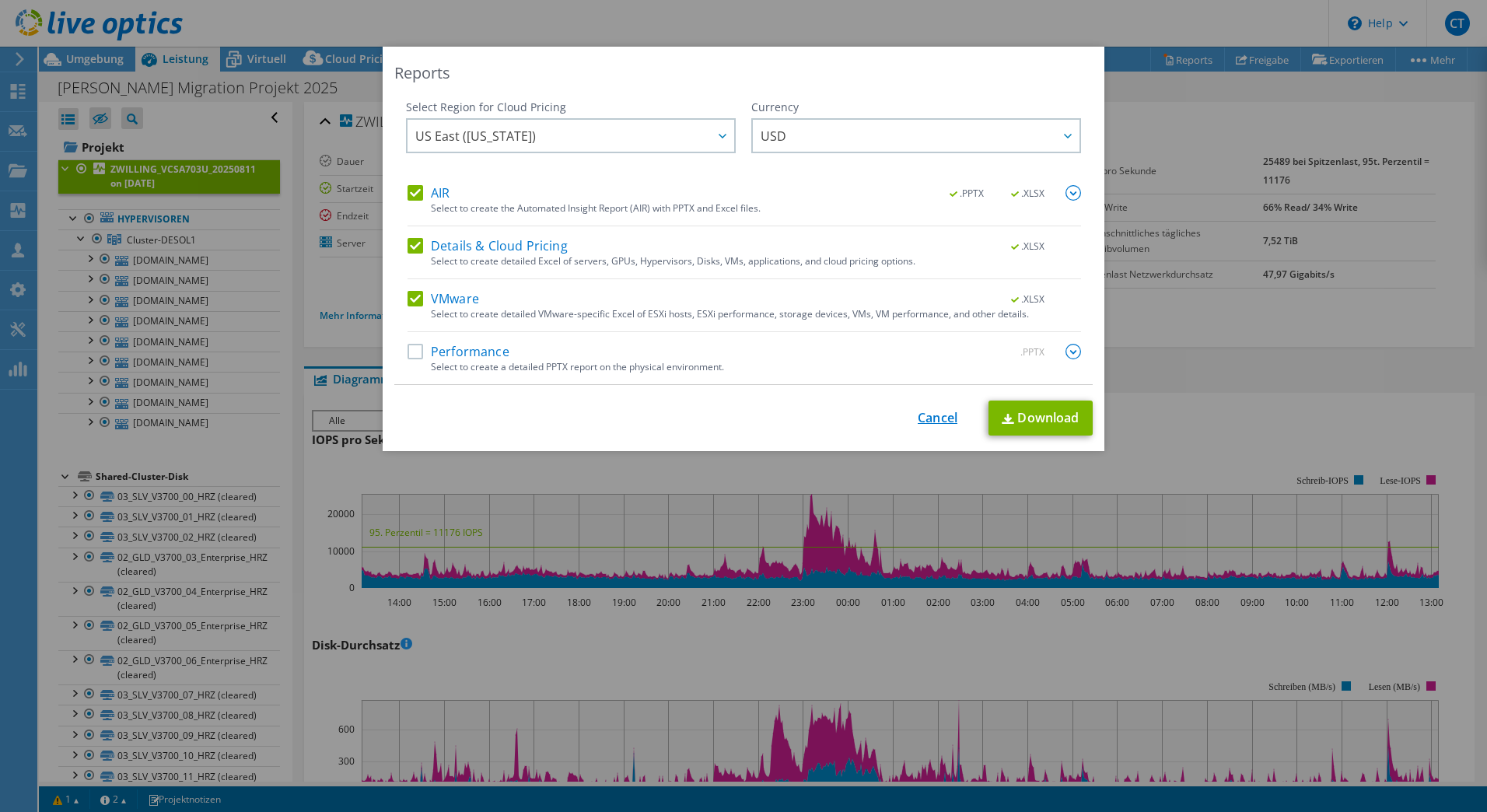
click at [925, 416] on link "Cancel" at bounding box center [938, 418] width 40 height 15
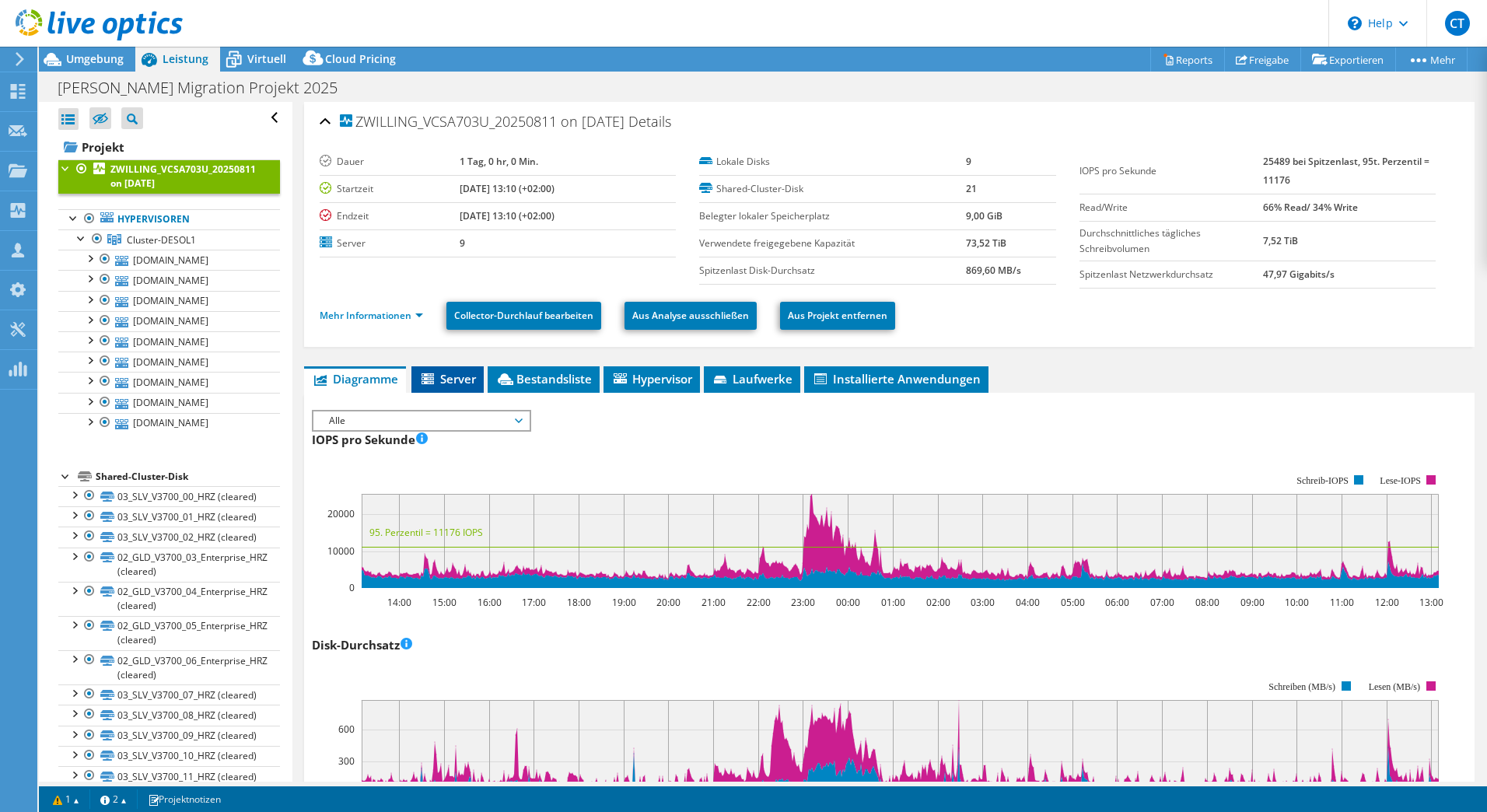
click at [472, 392] on li "Server" at bounding box center [447, 379] width 73 height 26
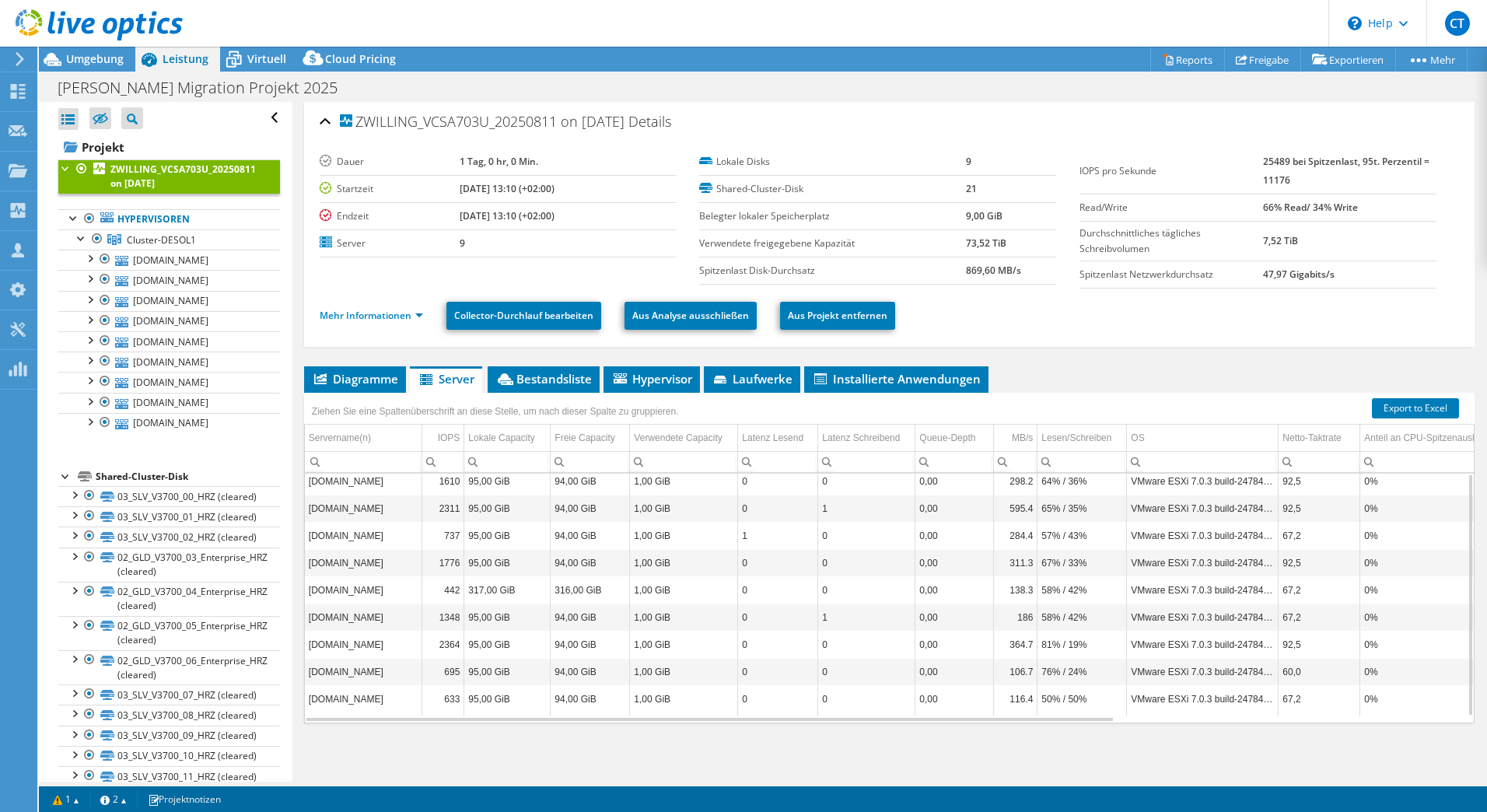
scroll to position [1, 0]
click at [660, 385] on span "Hypervisor" at bounding box center [651, 378] width 81 height 16
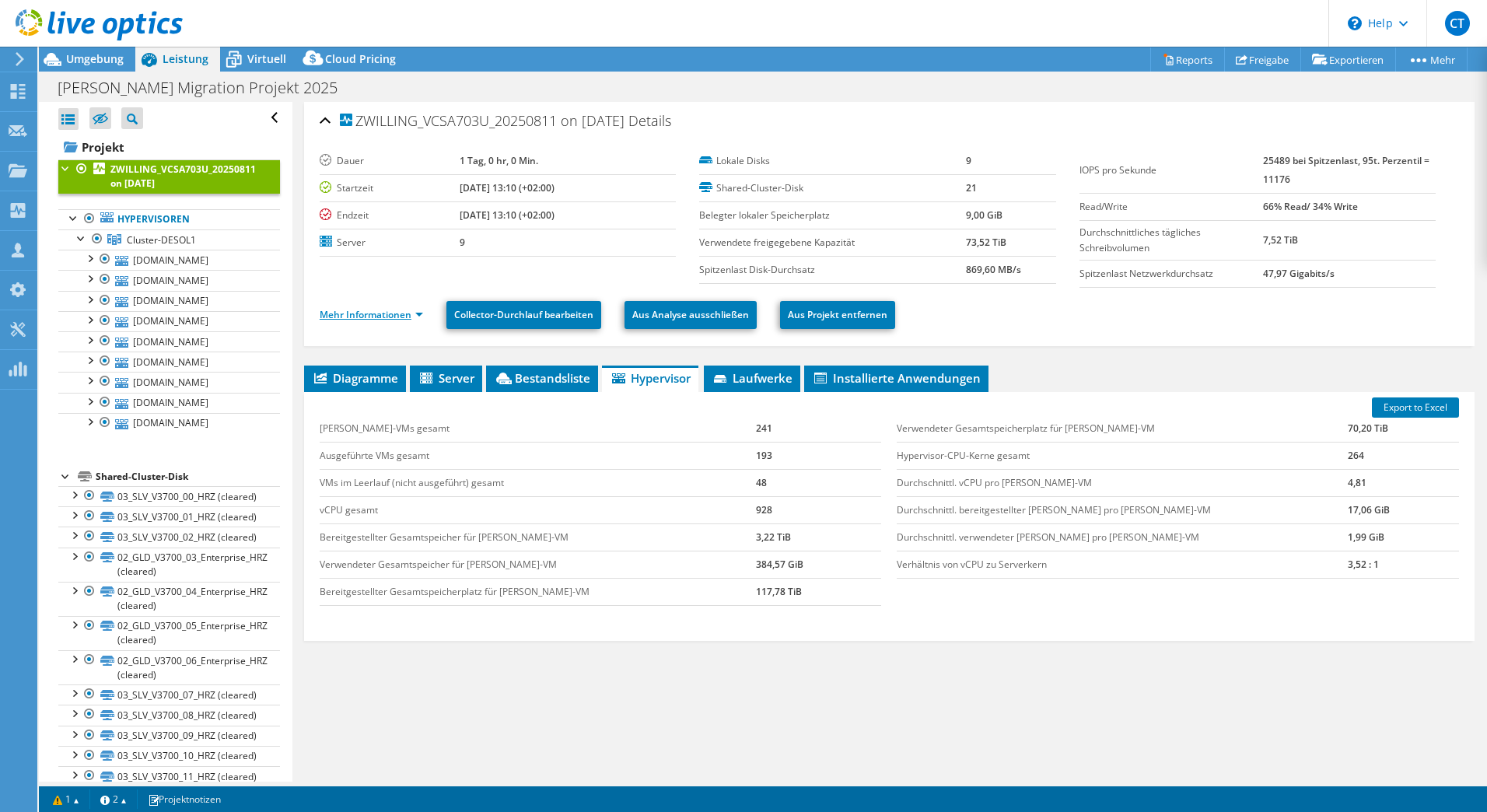
drag, startPoint x: 401, startPoint y: 308, endPoint x: 410, endPoint y: 316, distance: 12.0
click at [401, 308] on link "Mehr Informationen" at bounding box center [371, 314] width 104 height 13
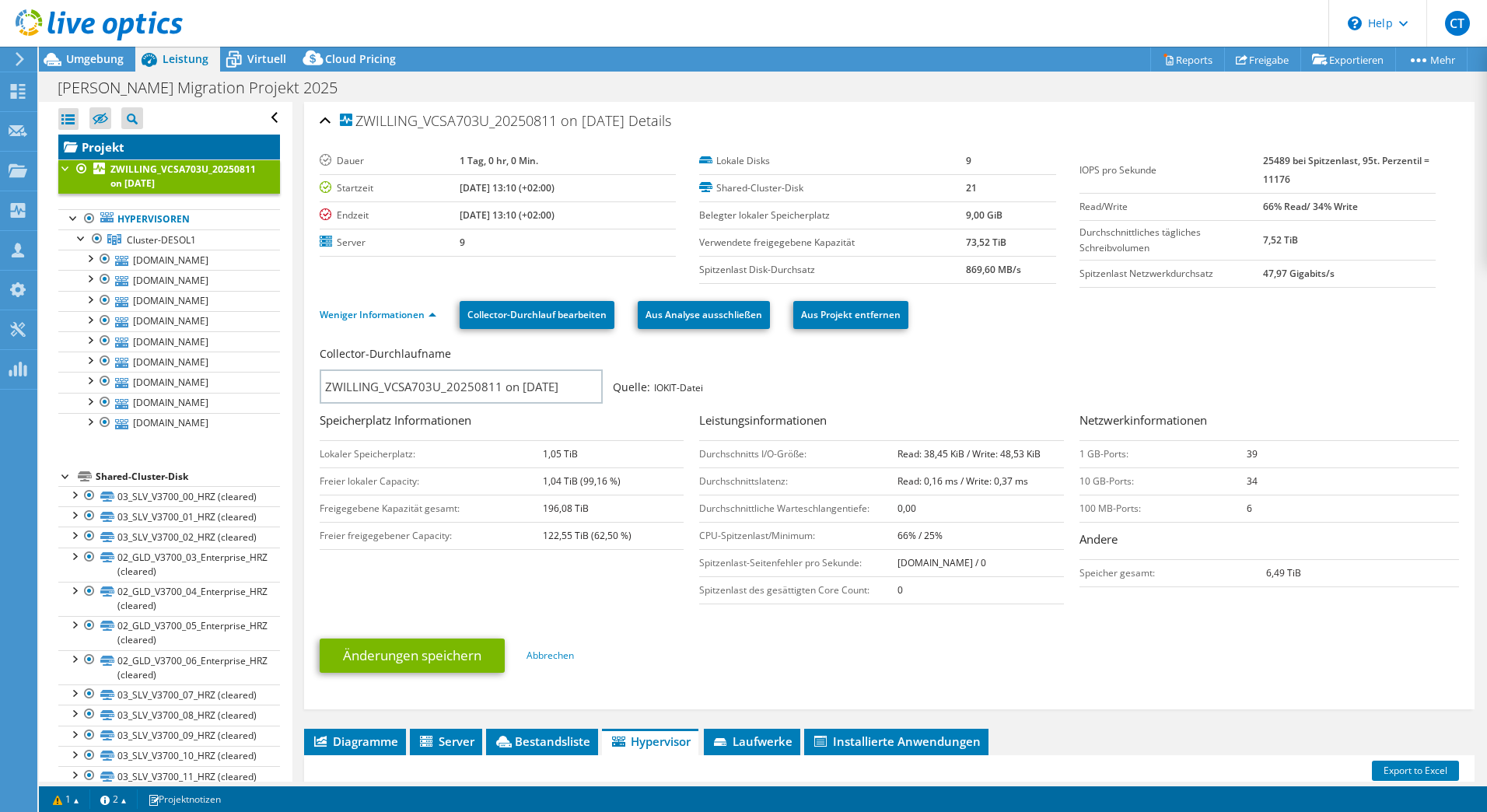
click at [108, 150] on link "Projekt" at bounding box center [169, 147] width 222 height 24
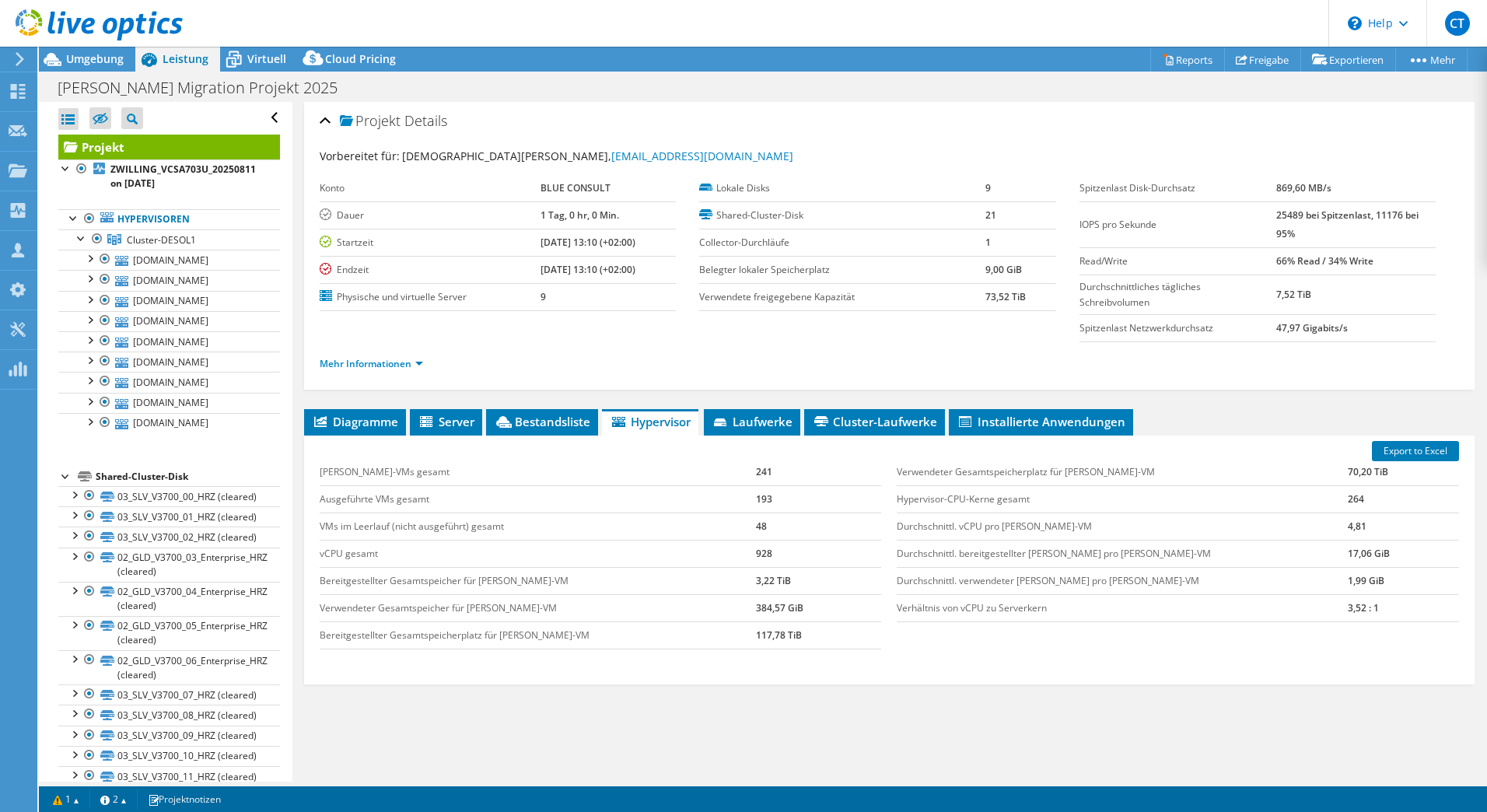
click at [108, 150] on link "Projekt" at bounding box center [169, 147] width 222 height 24
click at [125, 173] on b "ZWILLING_VCSA703U_20250811 on 8/12/2025" at bounding box center [183, 175] width 145 height 27
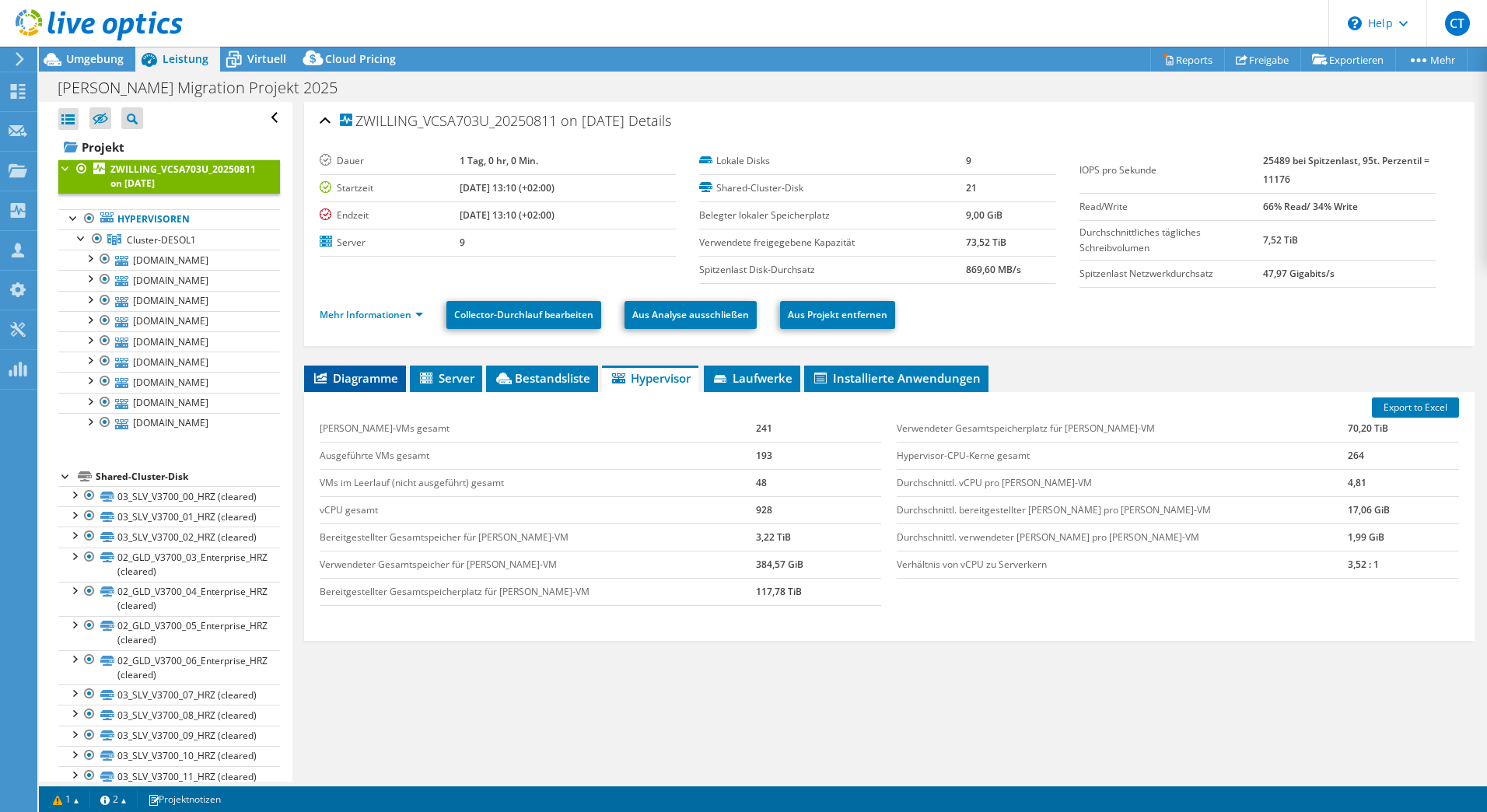
click at [380, 379] on span "Diagramme" at bounding box center [355, 378] width 87 height 16
